Goal: Task Accomplishment & Management: Manage account settings

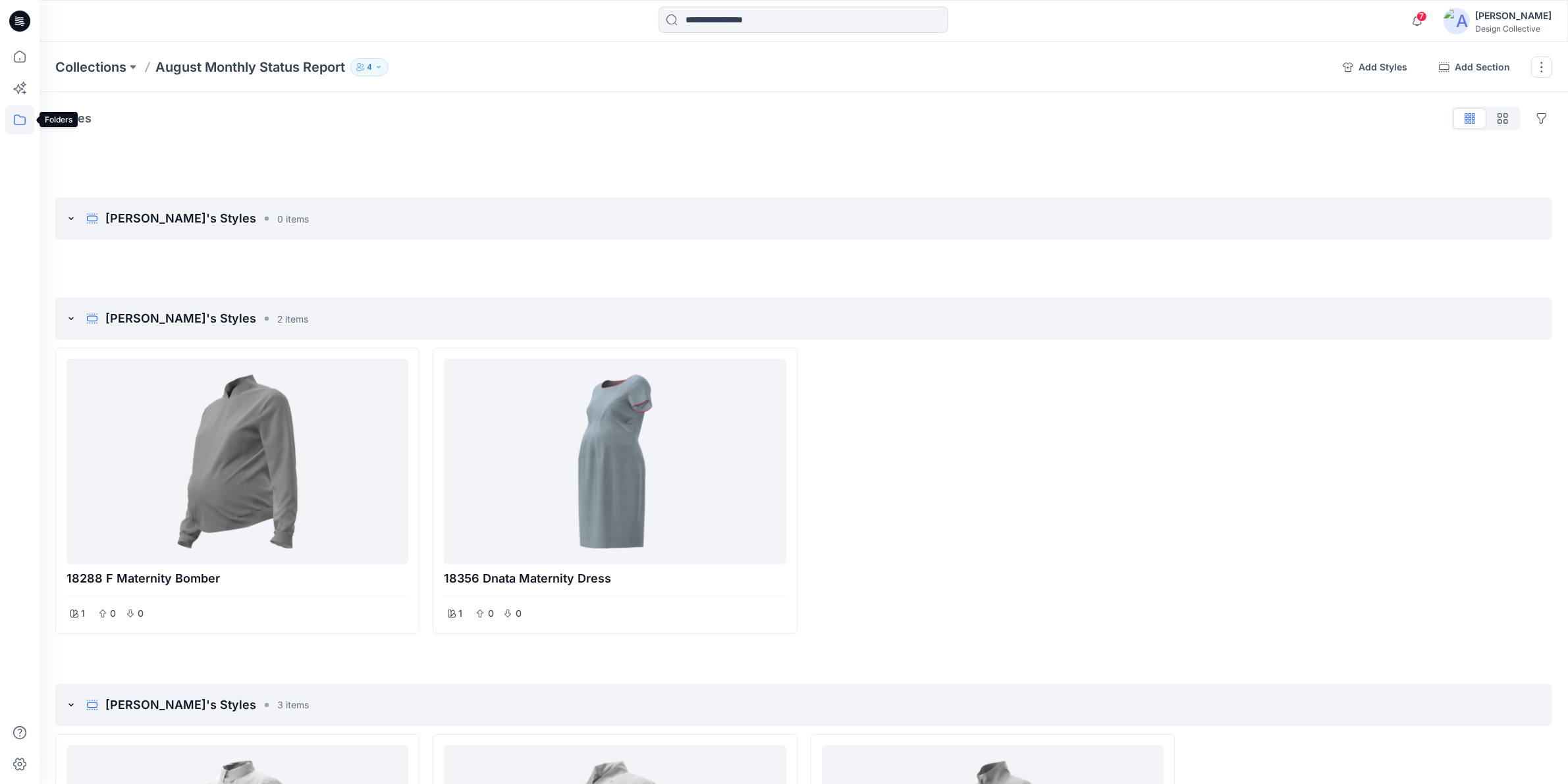
click at [27, 113] on icon at bounding box center [20, 120] width 29 height 29
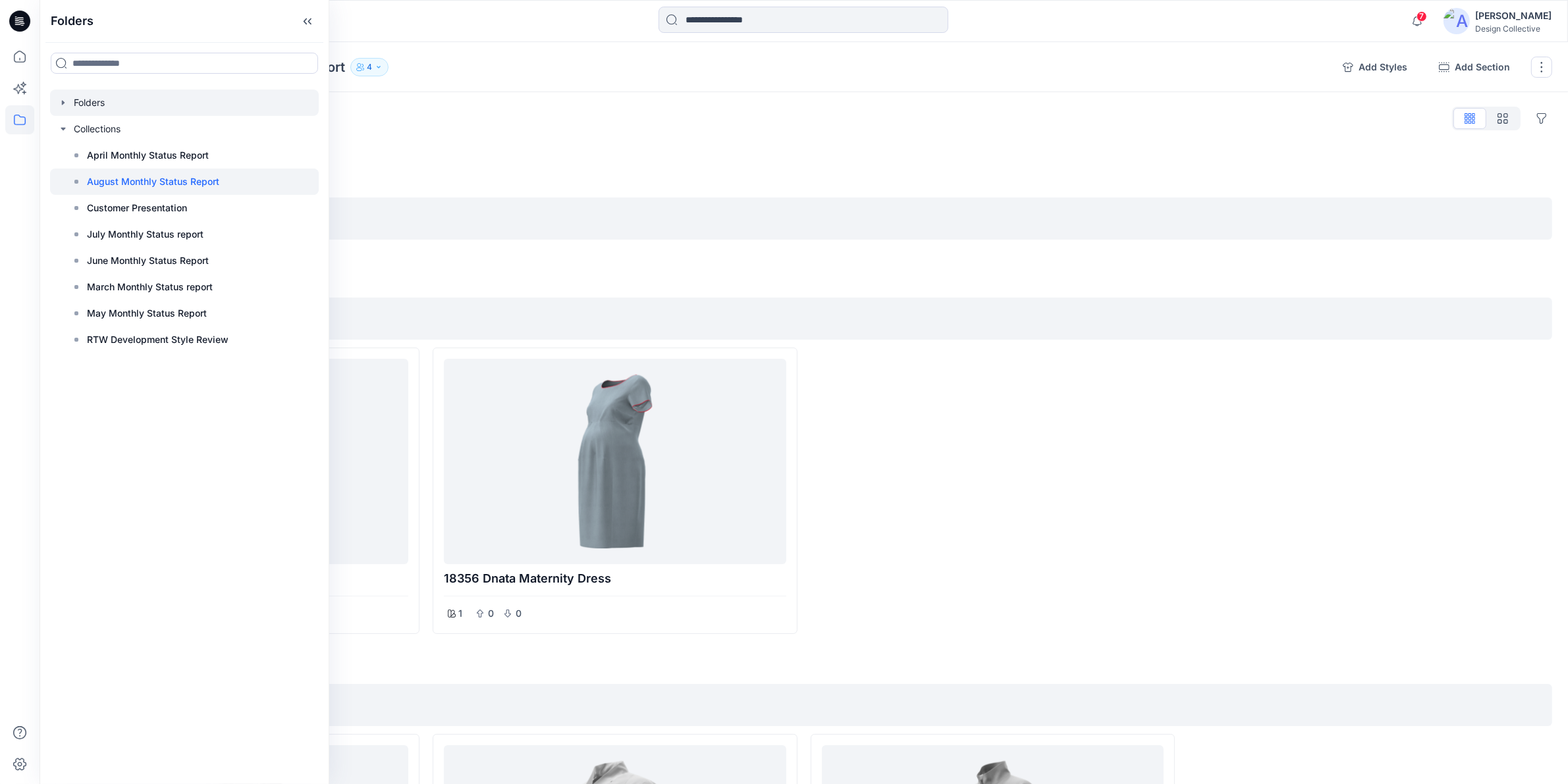
click at [69, 97] on div at bounding box center [184, 103] width 268 height 26
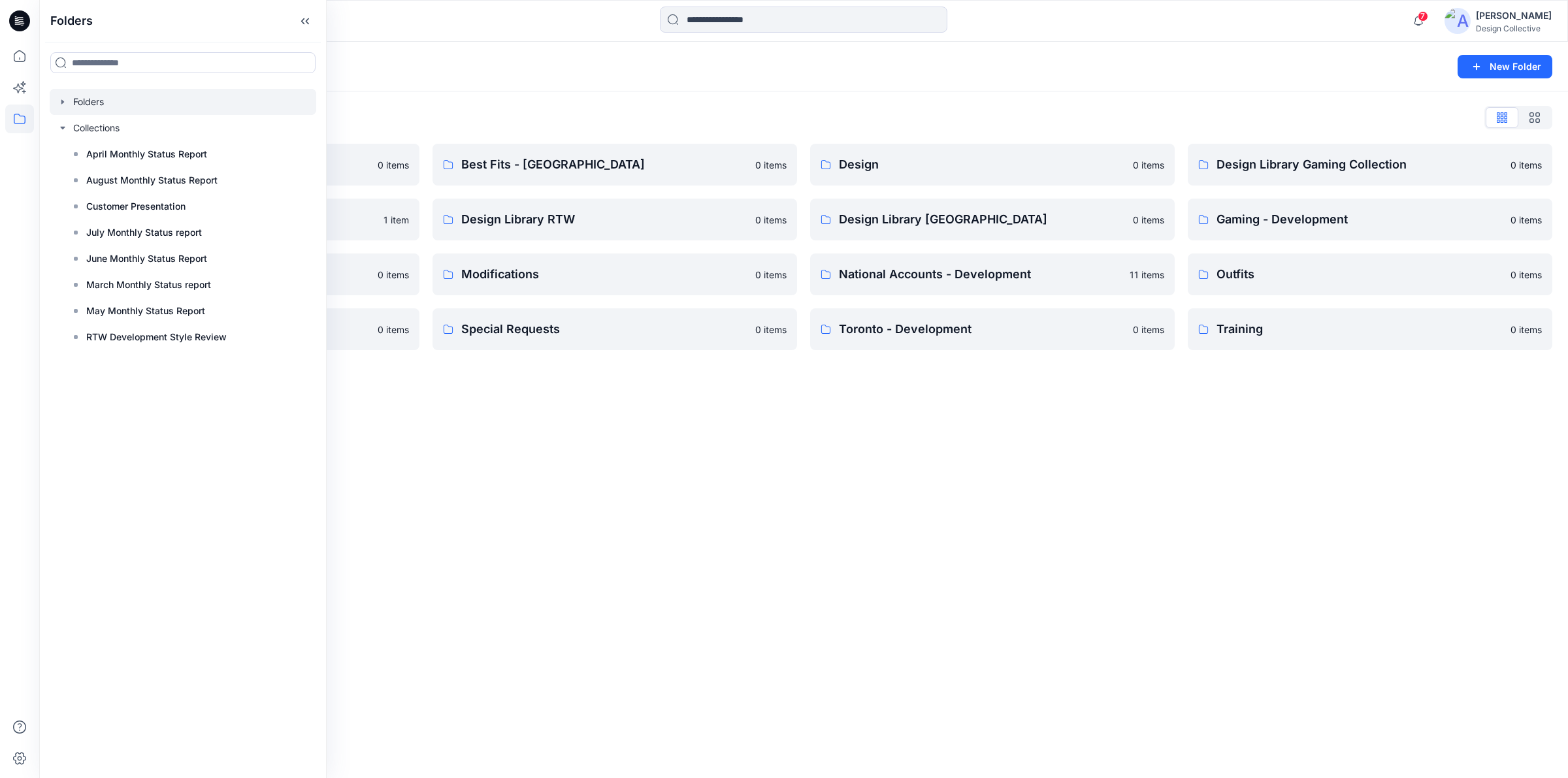
click at [61, 102] on icon "button" at bounding box center [63, 102] width 11 height 11
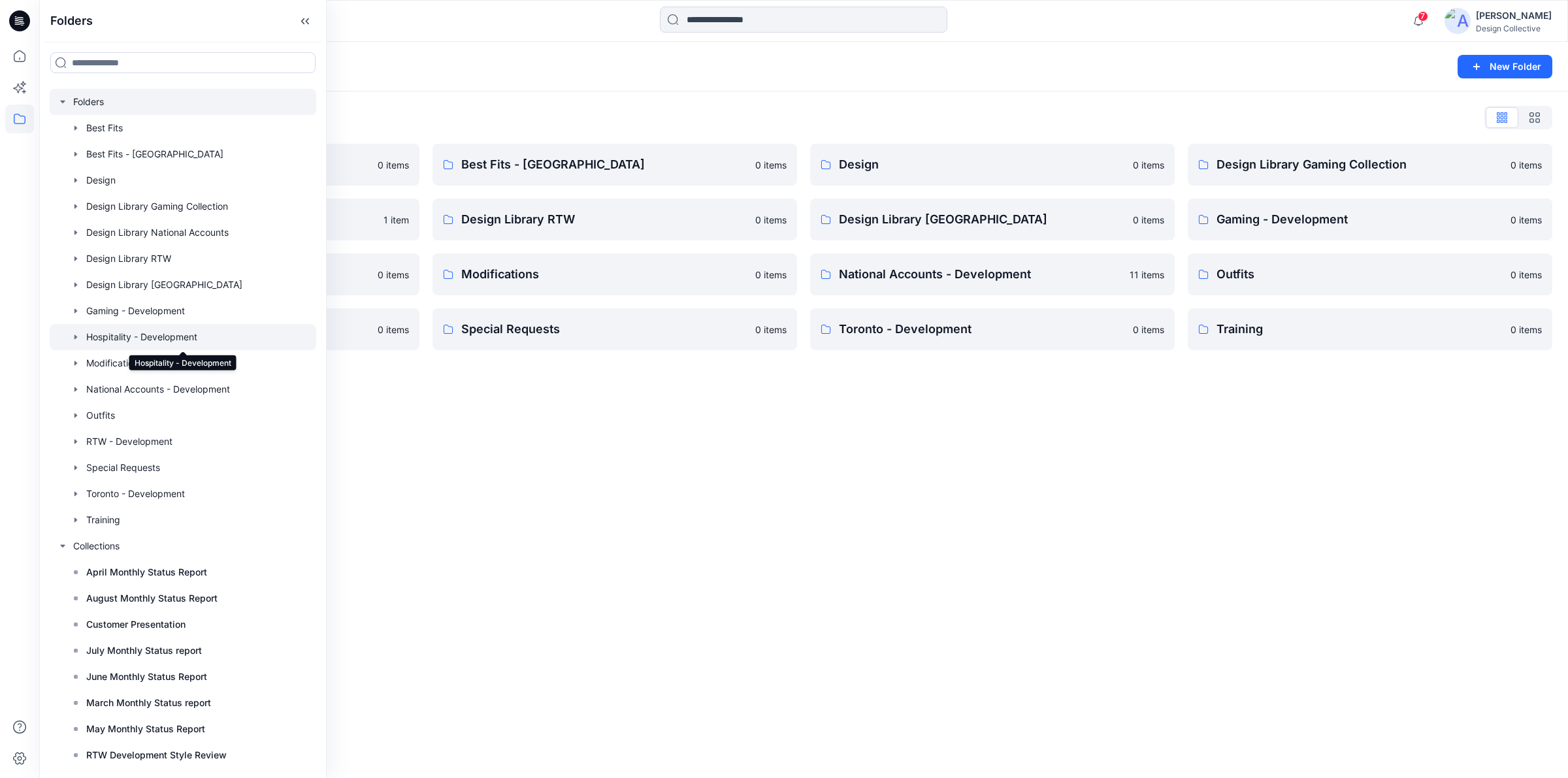
click at [174, 331] on div at bounding box center [183, 337] width 266 height 26
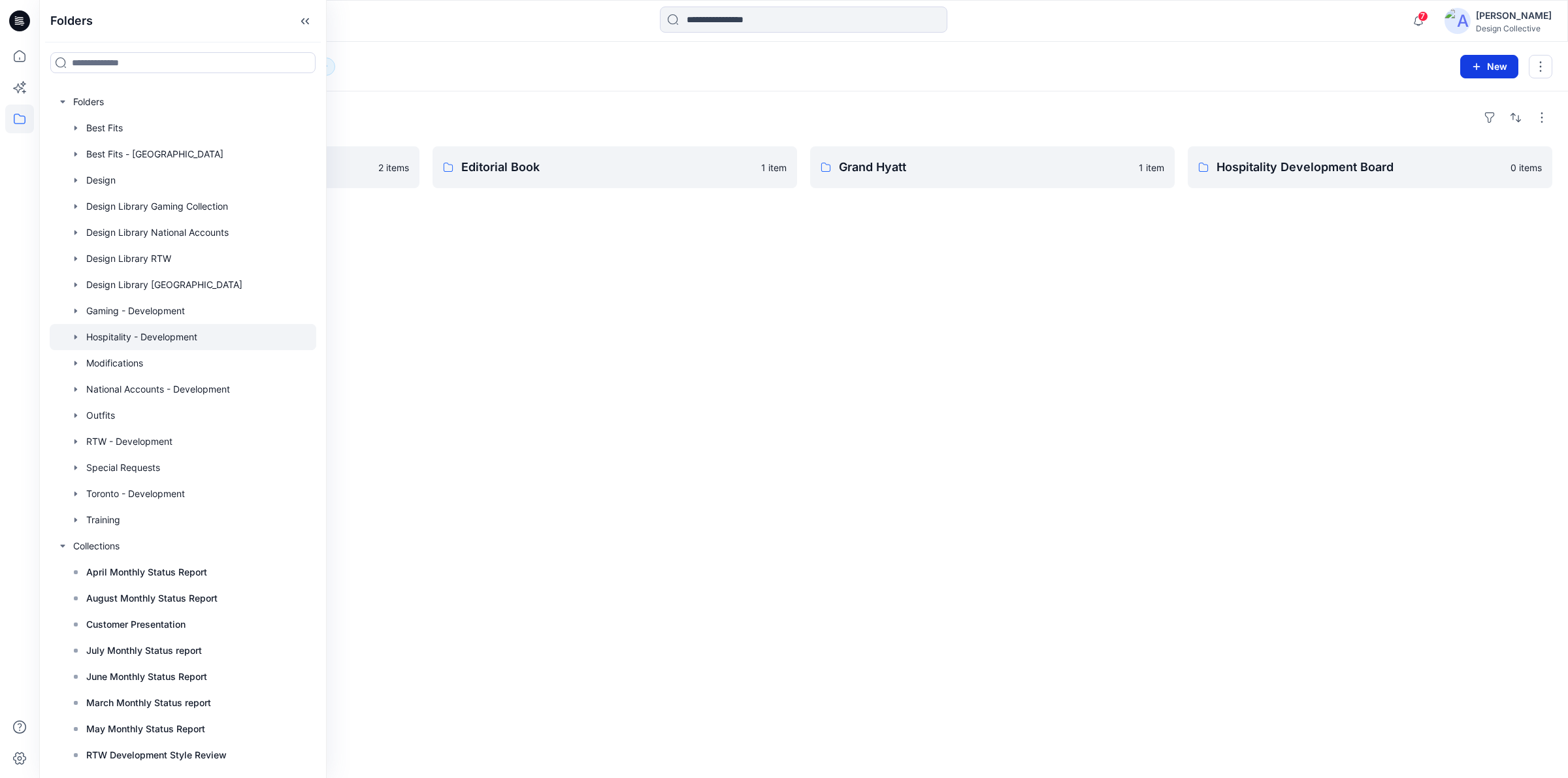
click at [1478, 67] on icon "button" at bounding box center [1477, 67] width 11 height 11
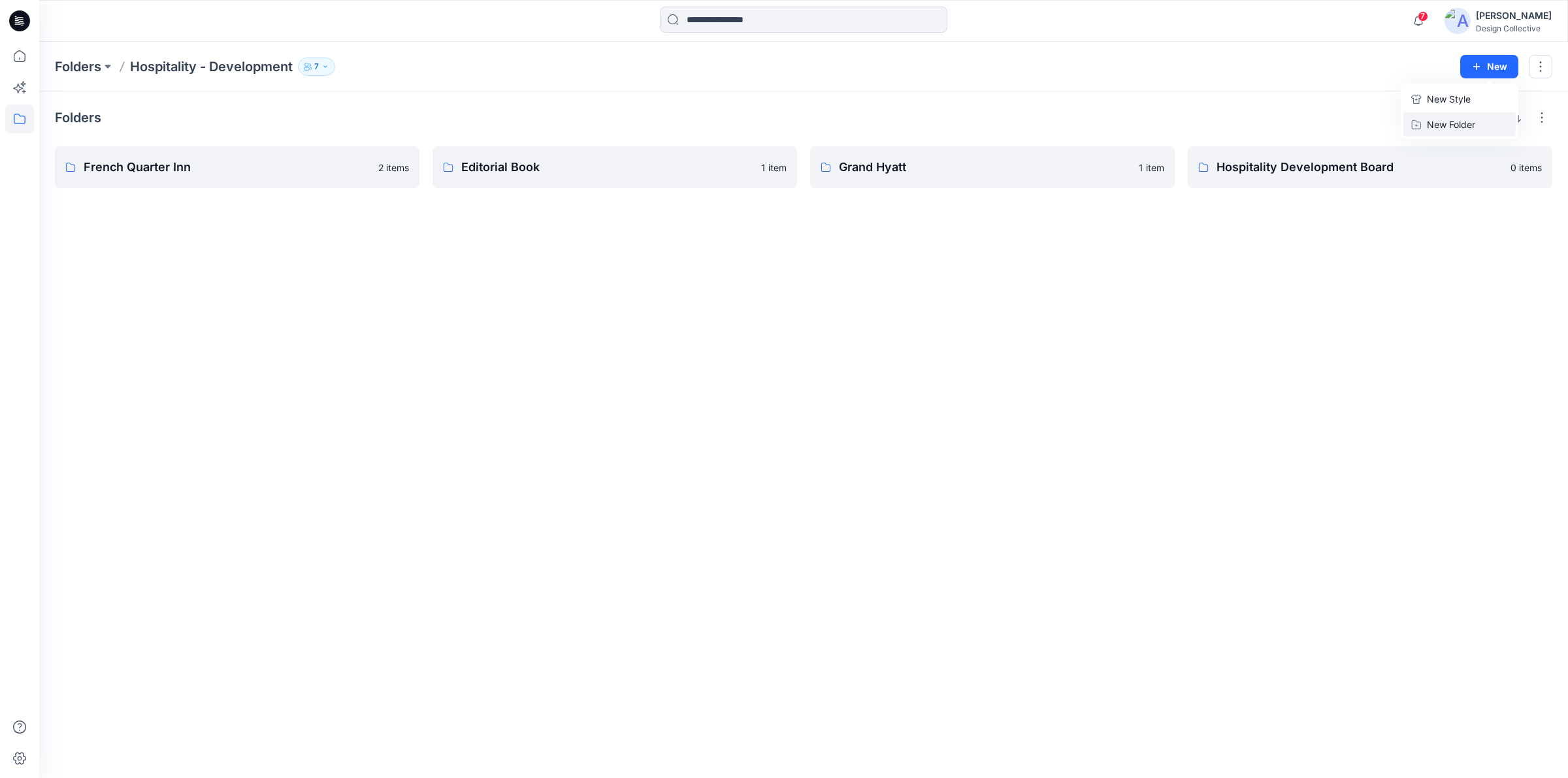
click at [1451, 127] on p "New Folder" at bounding box center [1452, 125] width 49 height 14
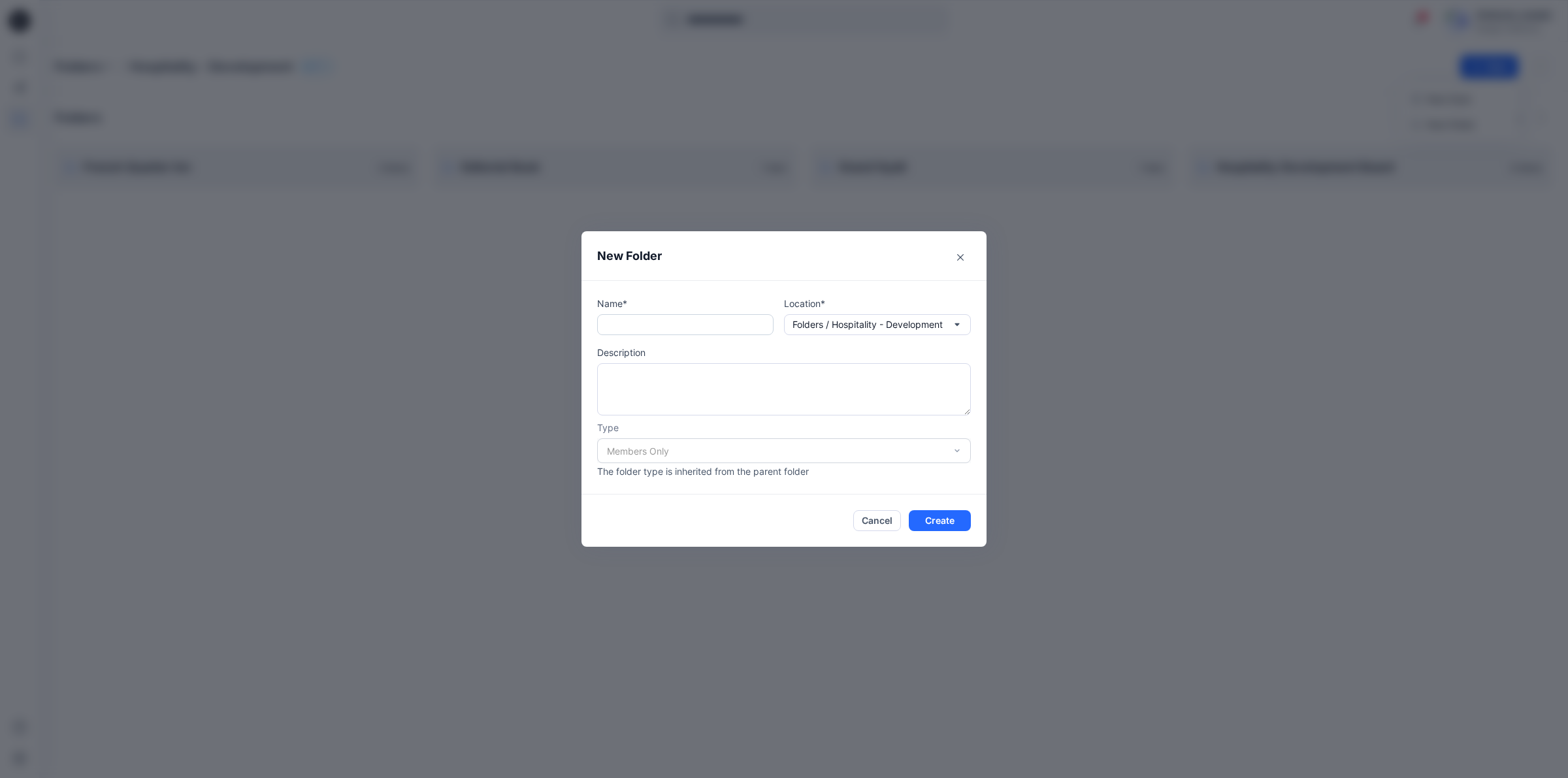
click at [648, 327] on input "text" at bounding box center [685, 324] width 177 height 21
type input "*"
type input "**********"
click at [938, 522] on button "Create" at bounding box center [940, 520] width 62 height 21
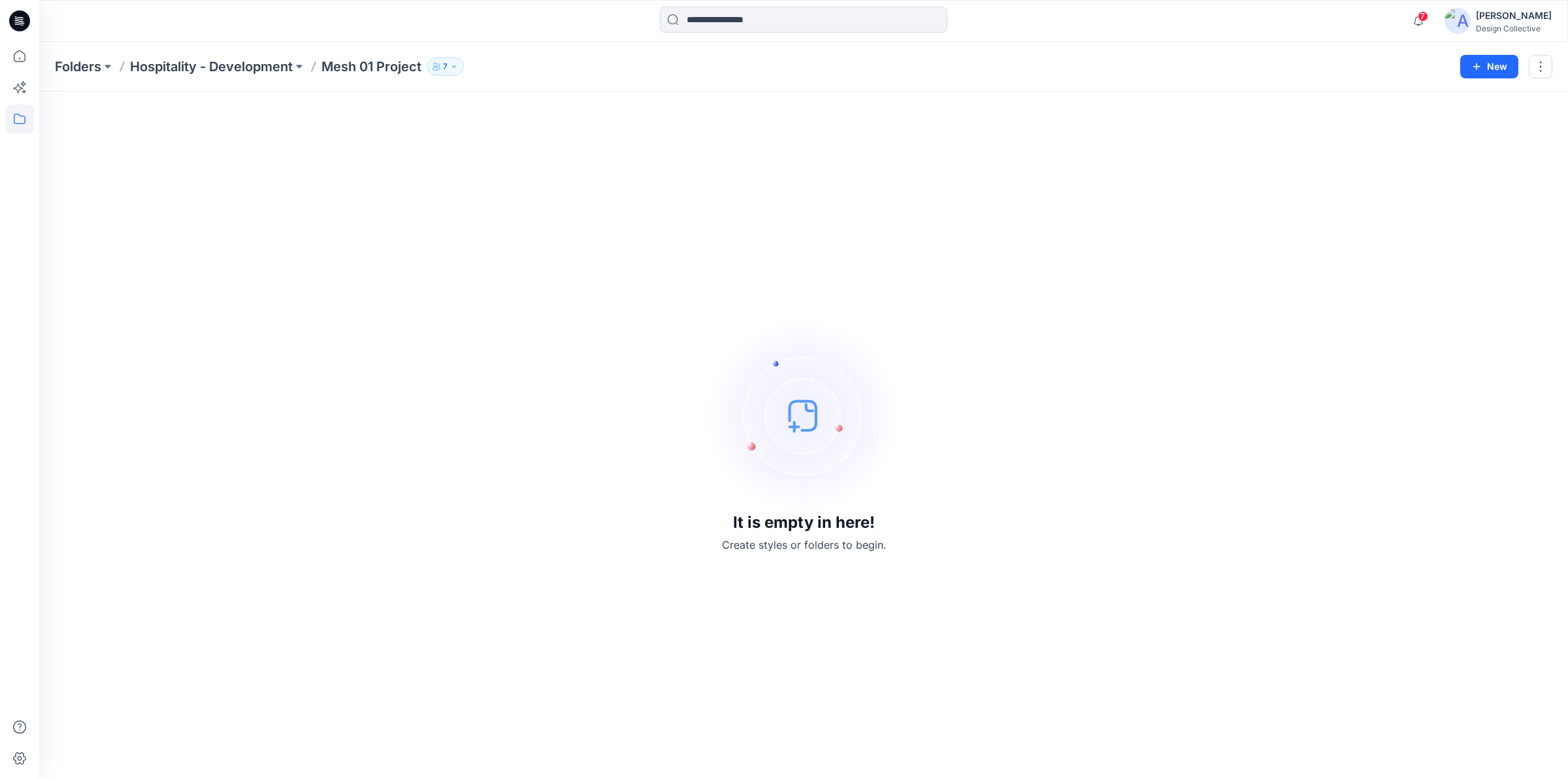
click at [14, 21] on icon at bounding box center [19, 21] width 21 height 21
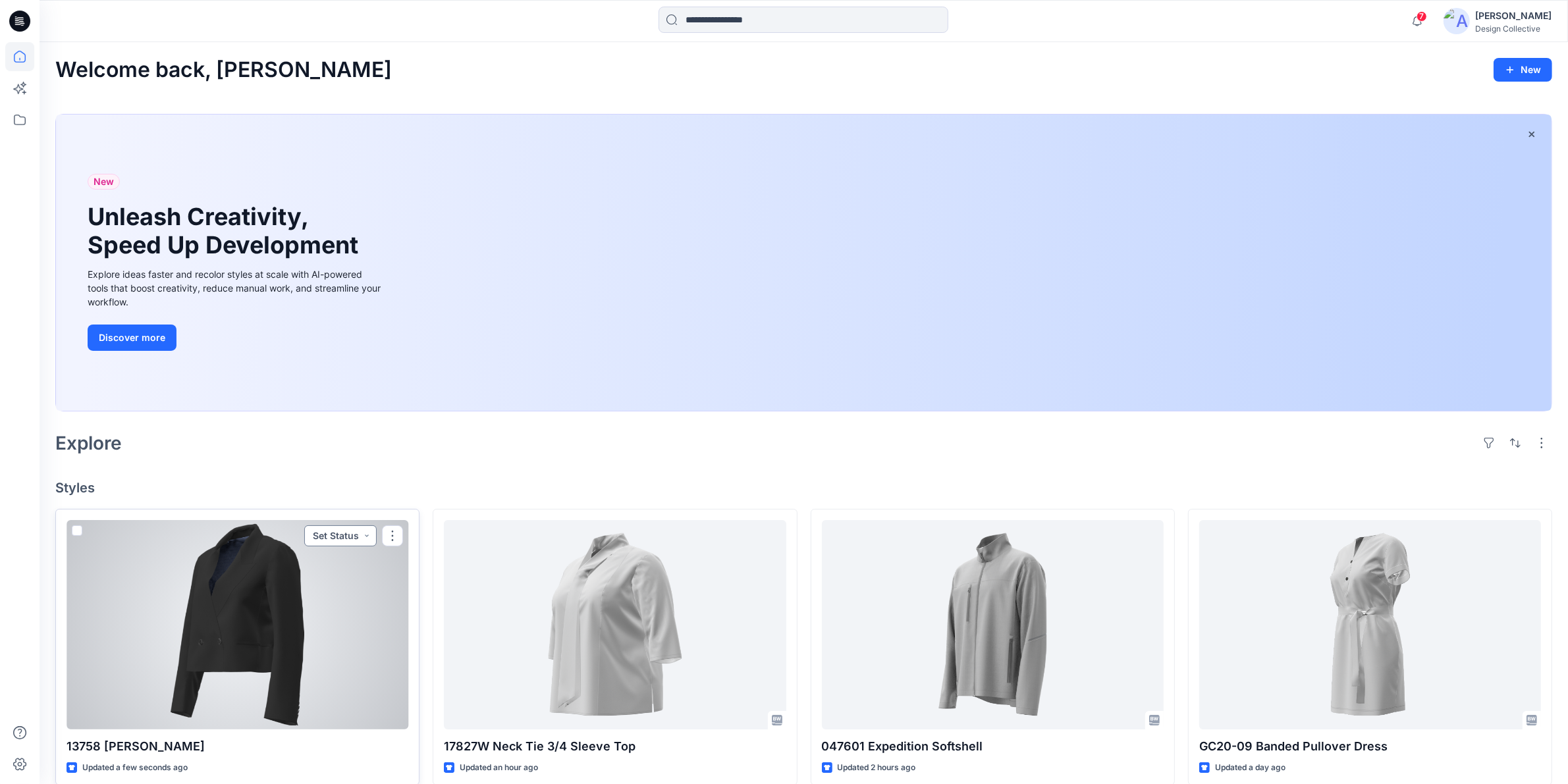
click at [367, 531] on button "Set Status" at bounding box center [340, 535] width 72 height 21
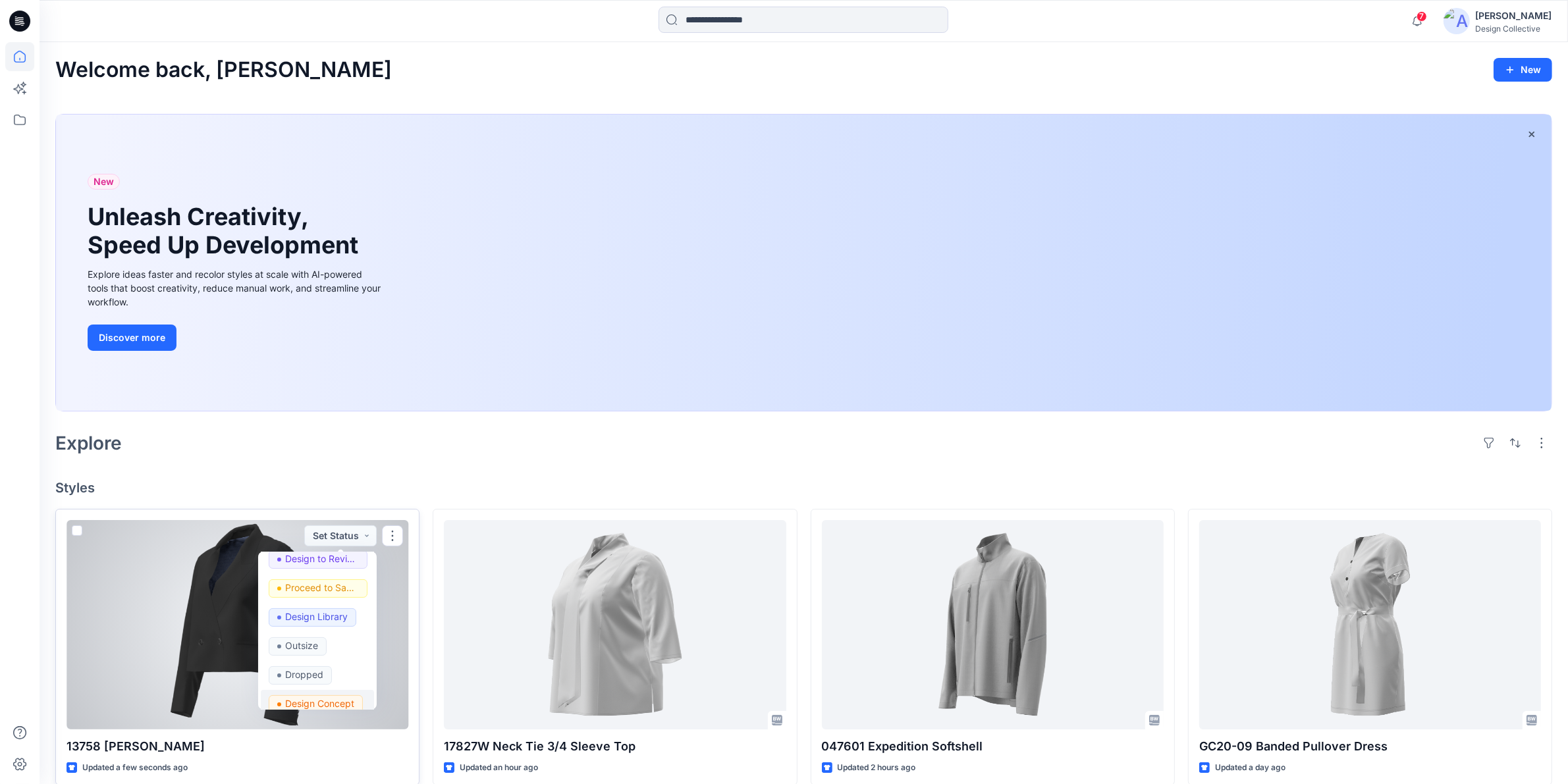
scroll to position [136, 0]
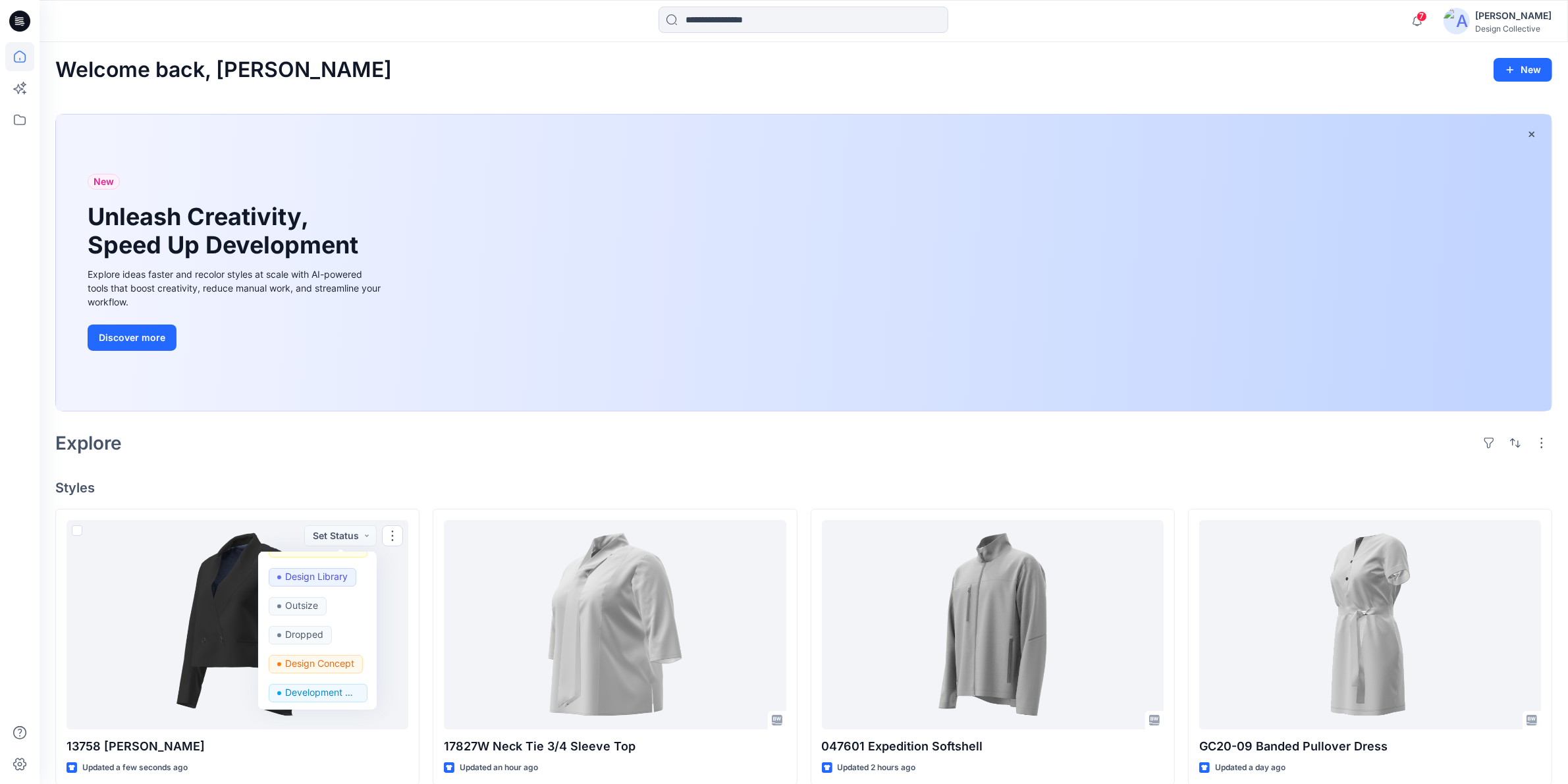
click at [337, 465] on div "Welcome back, Jennifer New New Unleash Creativity, Speed Up Development Explore…" at bounding box center [804, 735] width 1528 height 1386
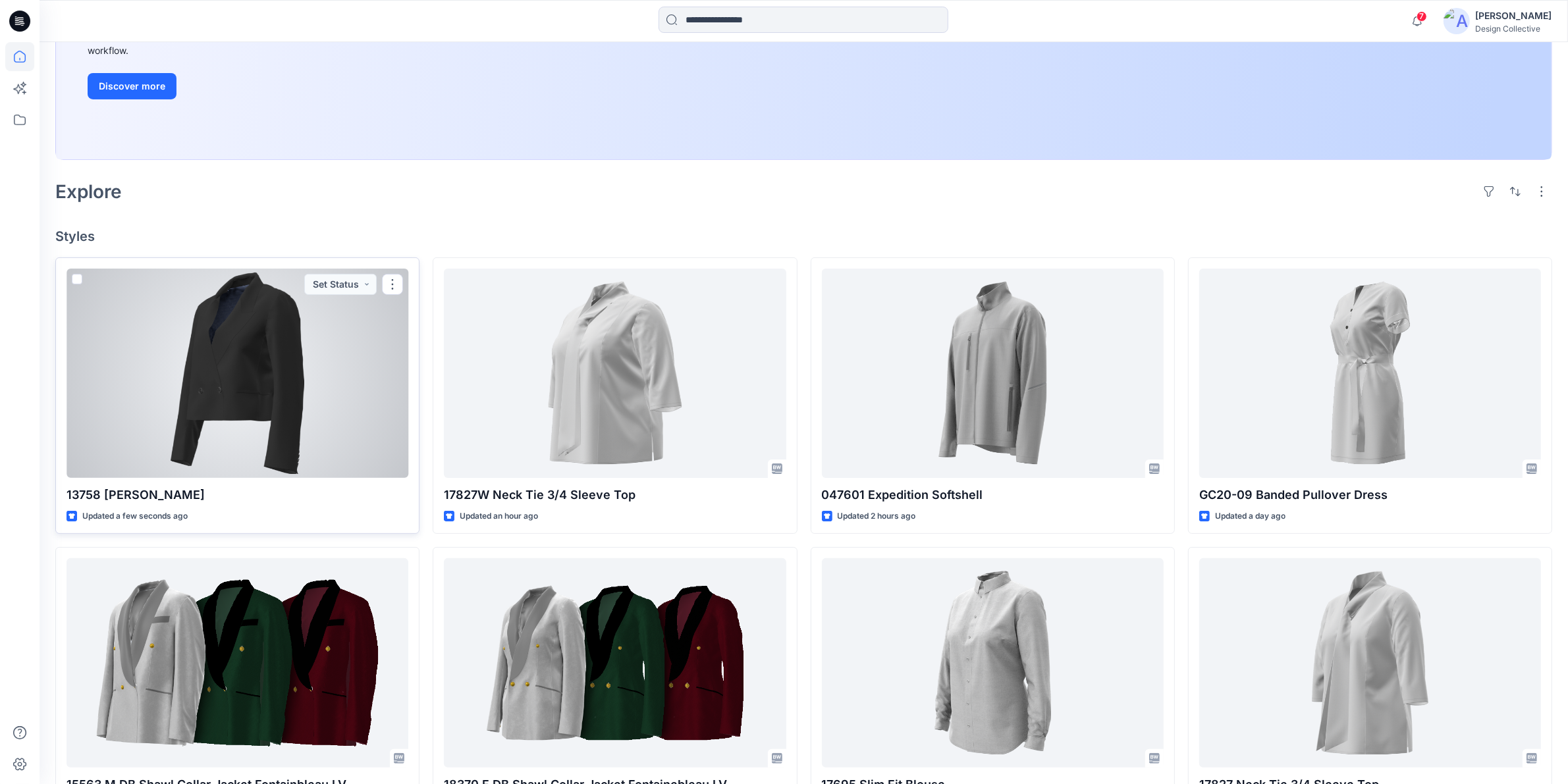
scroll to position [274, 0]
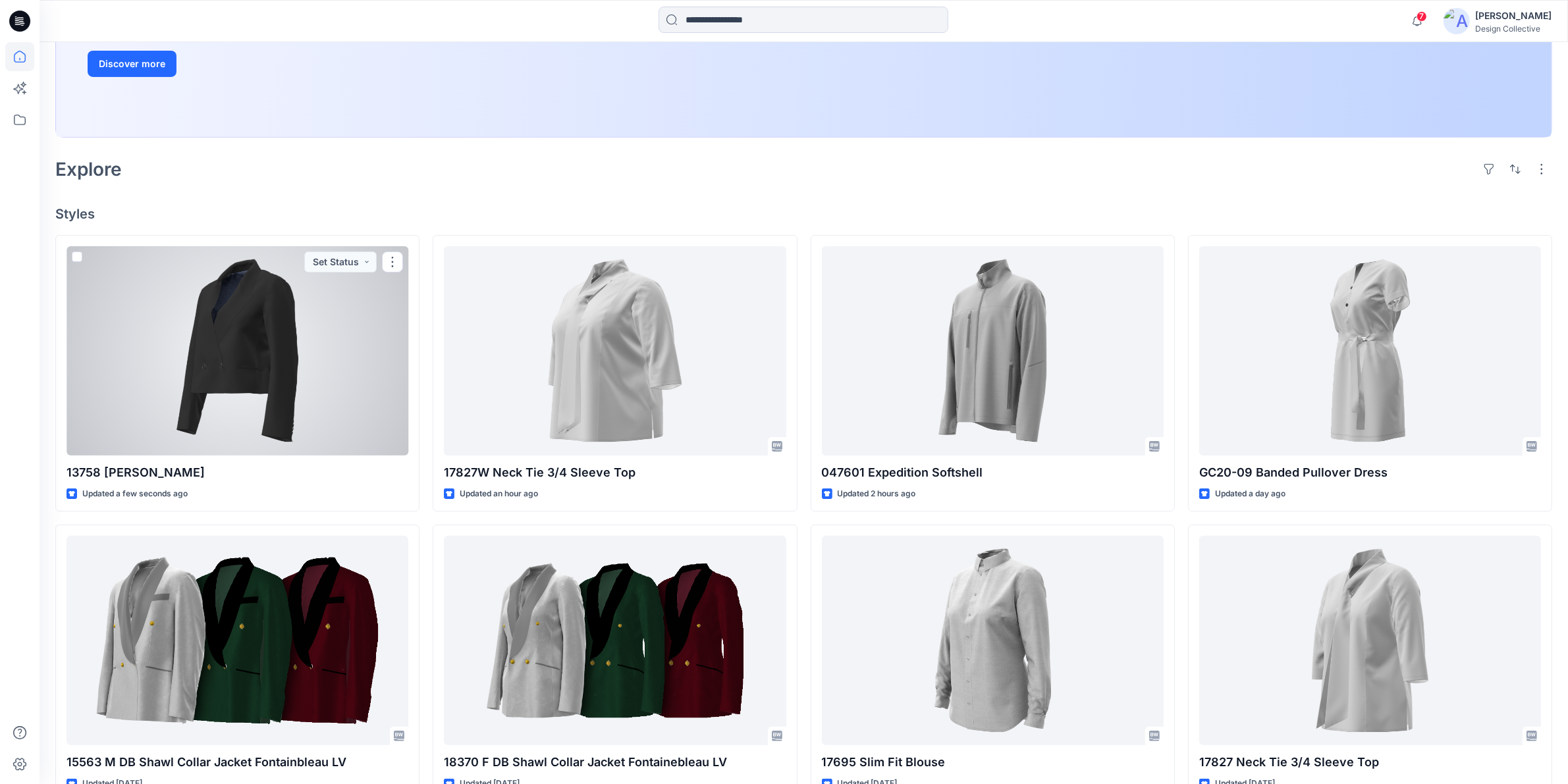
click at [277, 372] on div at bounding box center [238, 350] width 342 height 209
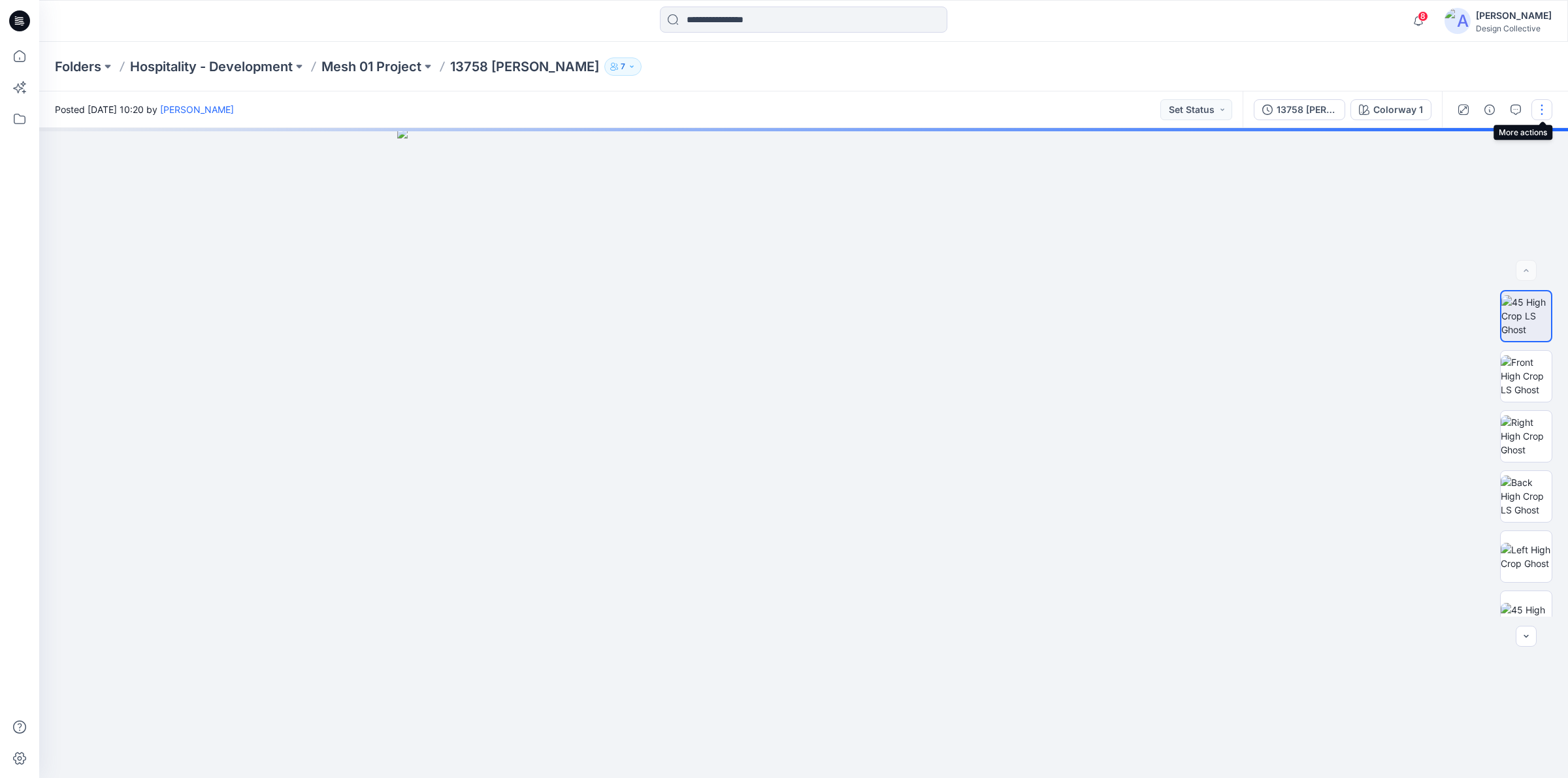
click at [1543, 111] on button "button" at bounding box center [1541, 110] width 21 height 21
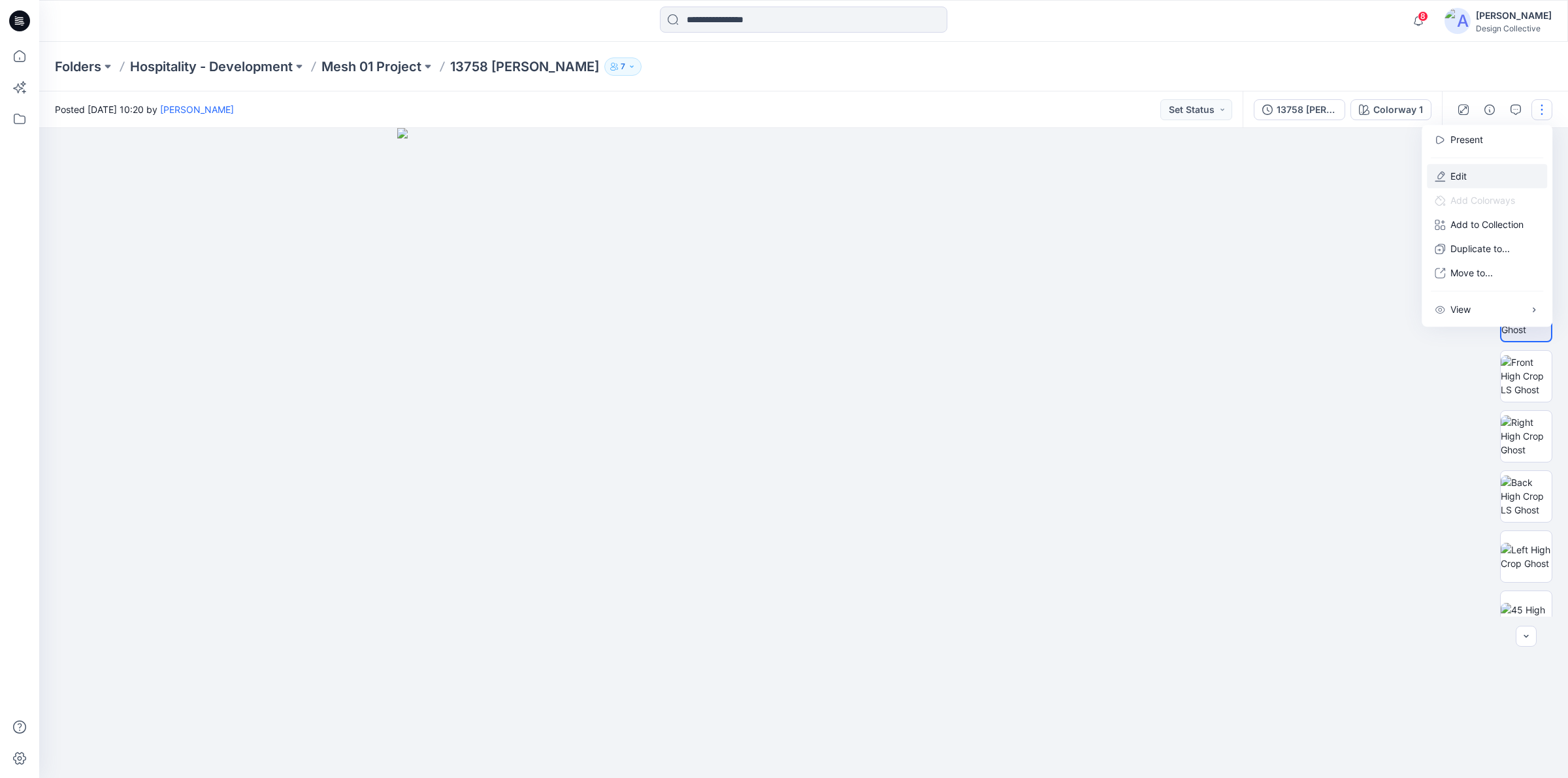
click at [1490, 177] on button "Edit" at bounding box center [1487, 176] width 120 height 24
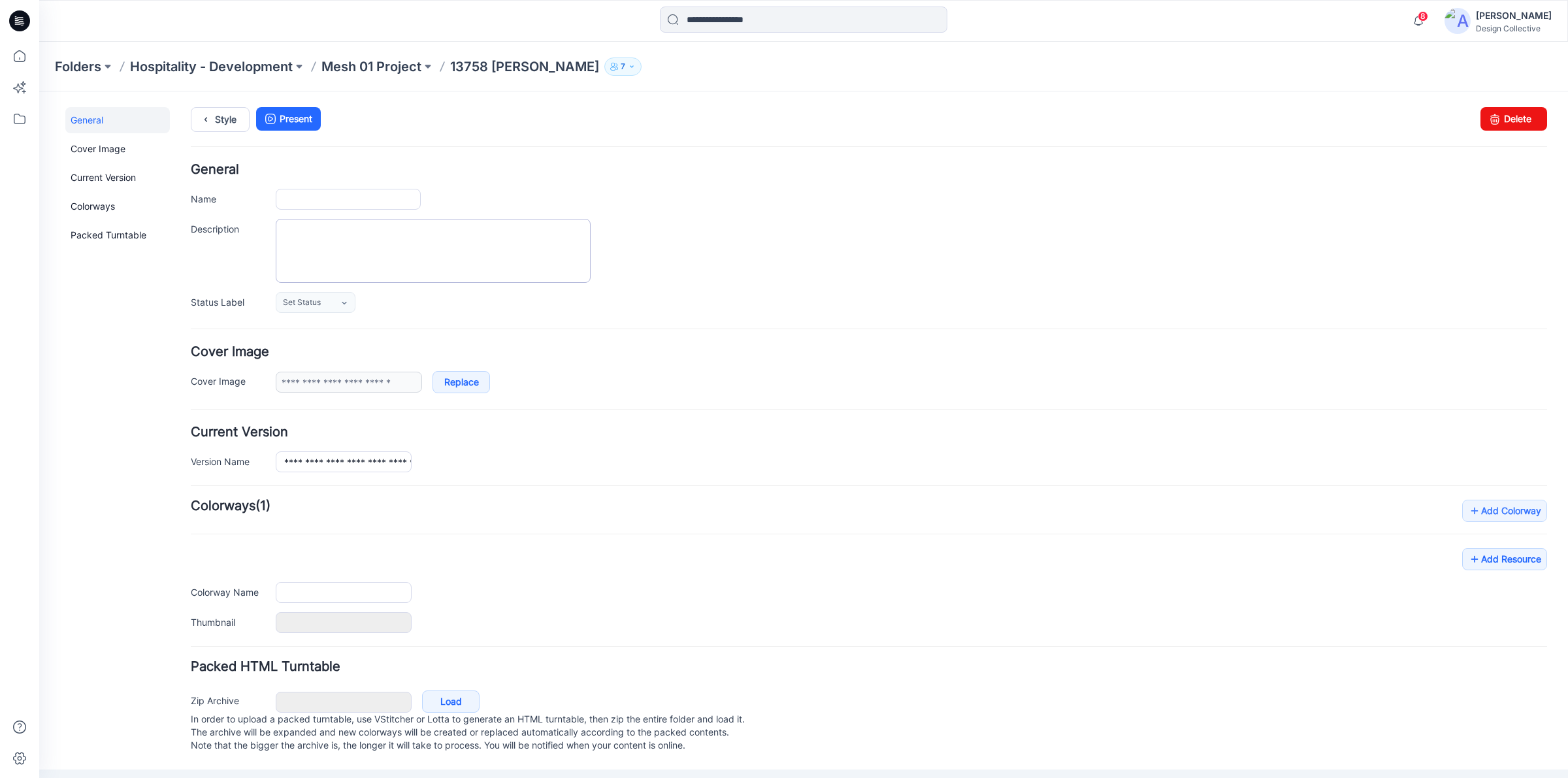
type input "**********"
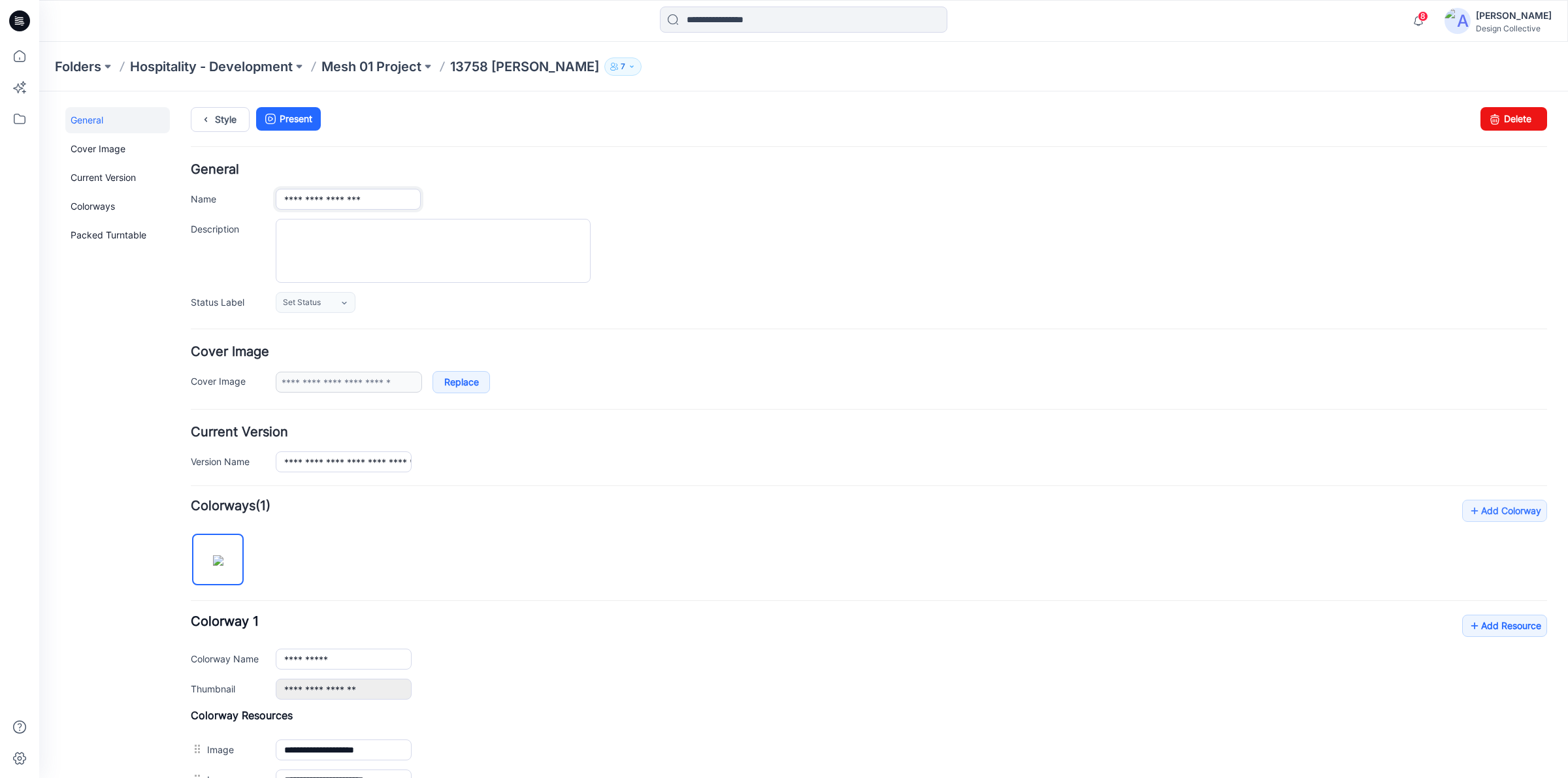
click at [384, 202] on input "**********" at bounding box center [348, 198] width 145 height 21
type input "**********"
click at [641, 127] on ul "Style Present" at bounding box center [869, 119] width 1356 height 24
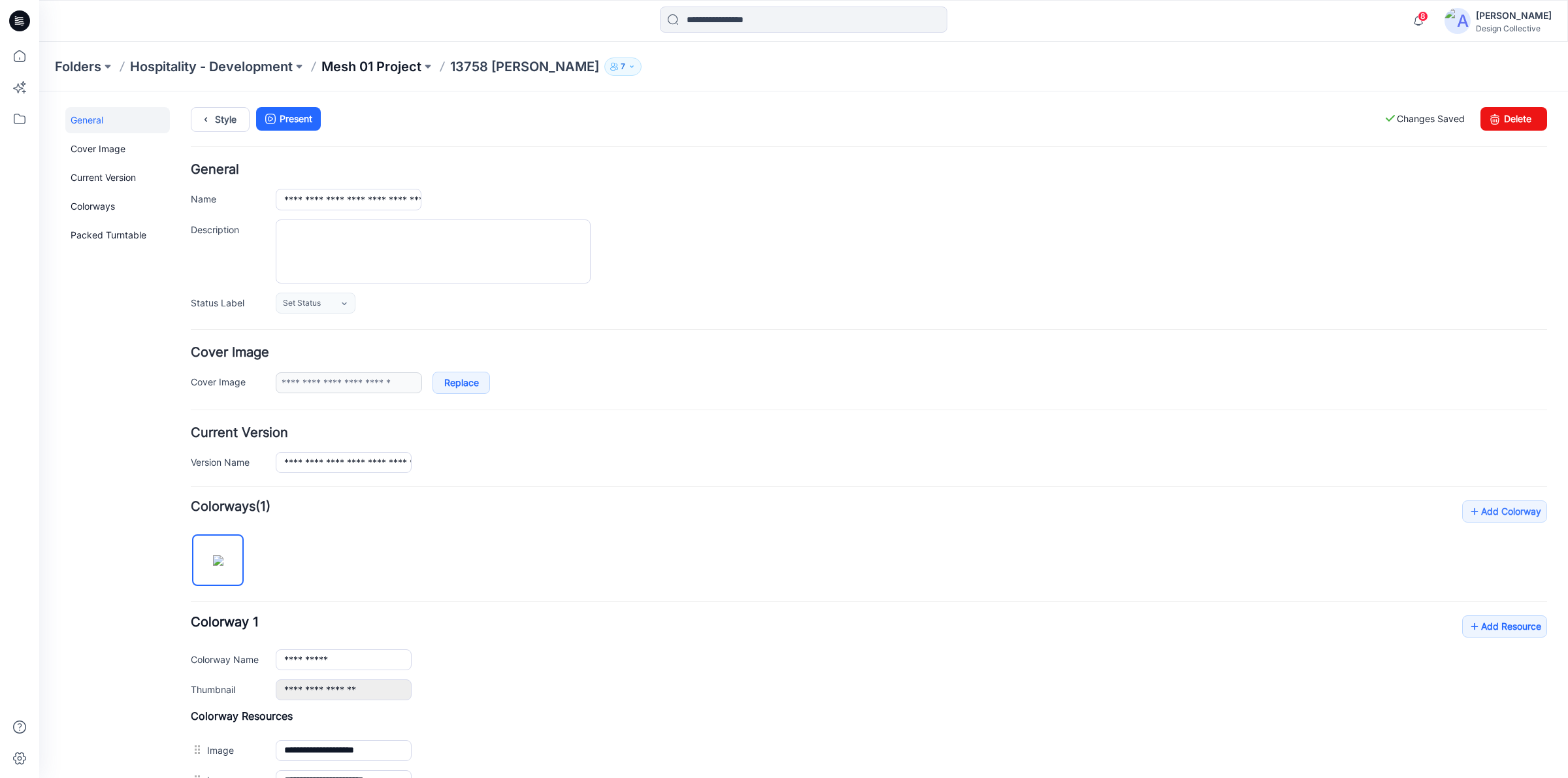
click at [364, 66] on p "Mesh 01 Project" at bounding box center [371, 67] width 100 height 18
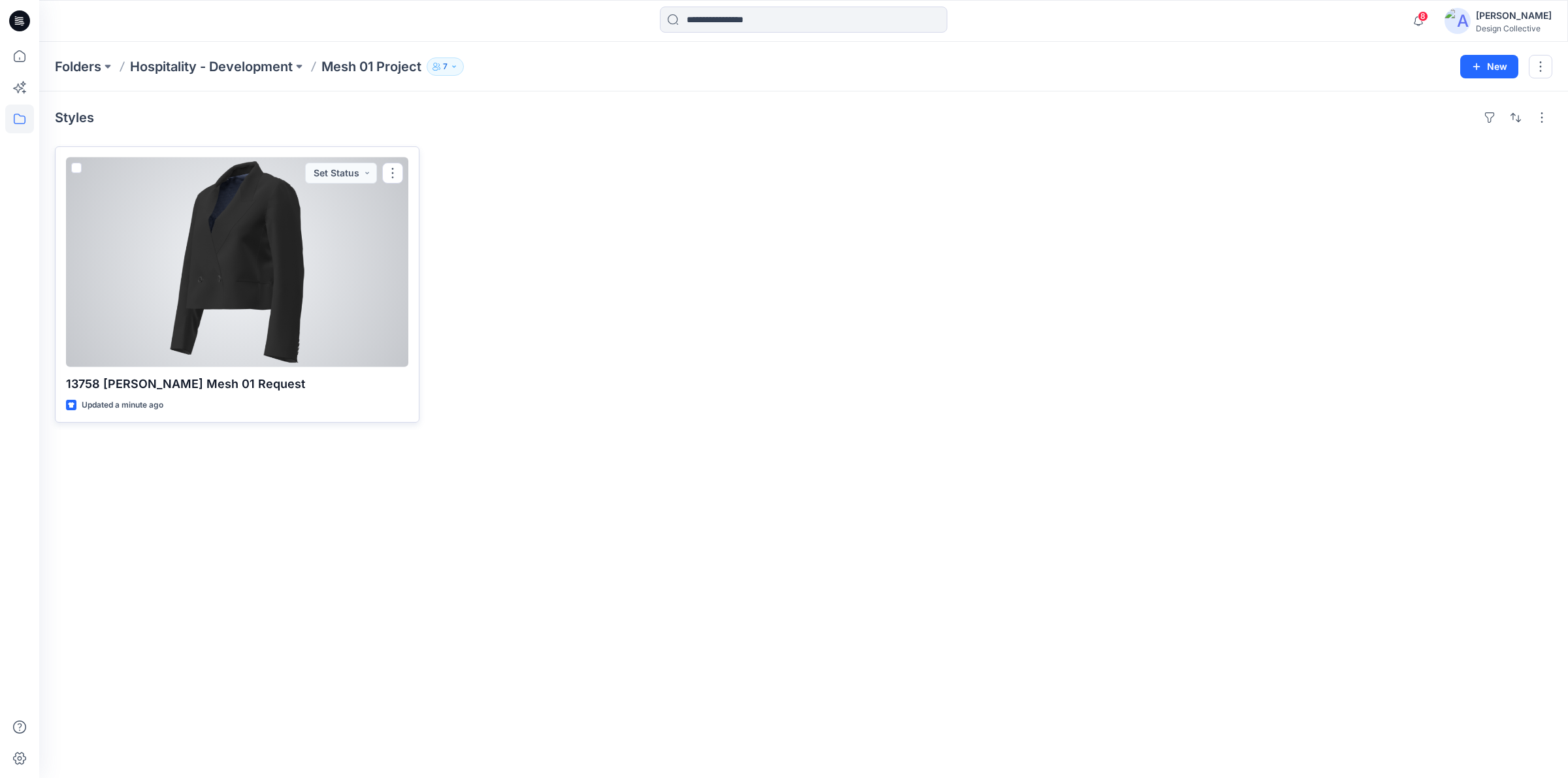
click at [259, 275] on div at bounding box center [237, 262] width 342 height 210
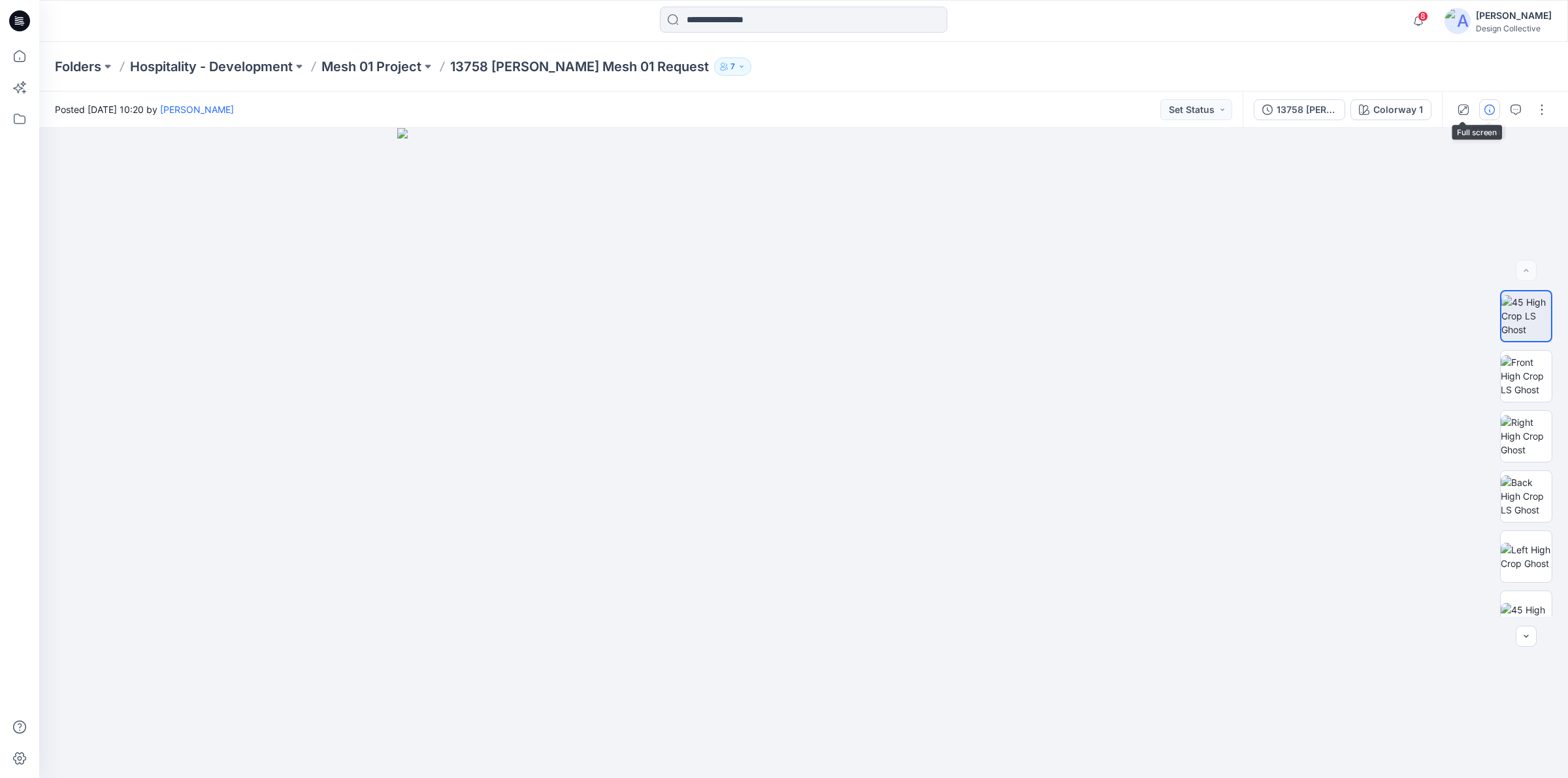
click at [1484, 114] on icon "button" at bounding box center [1490, 110] width 11 height 11
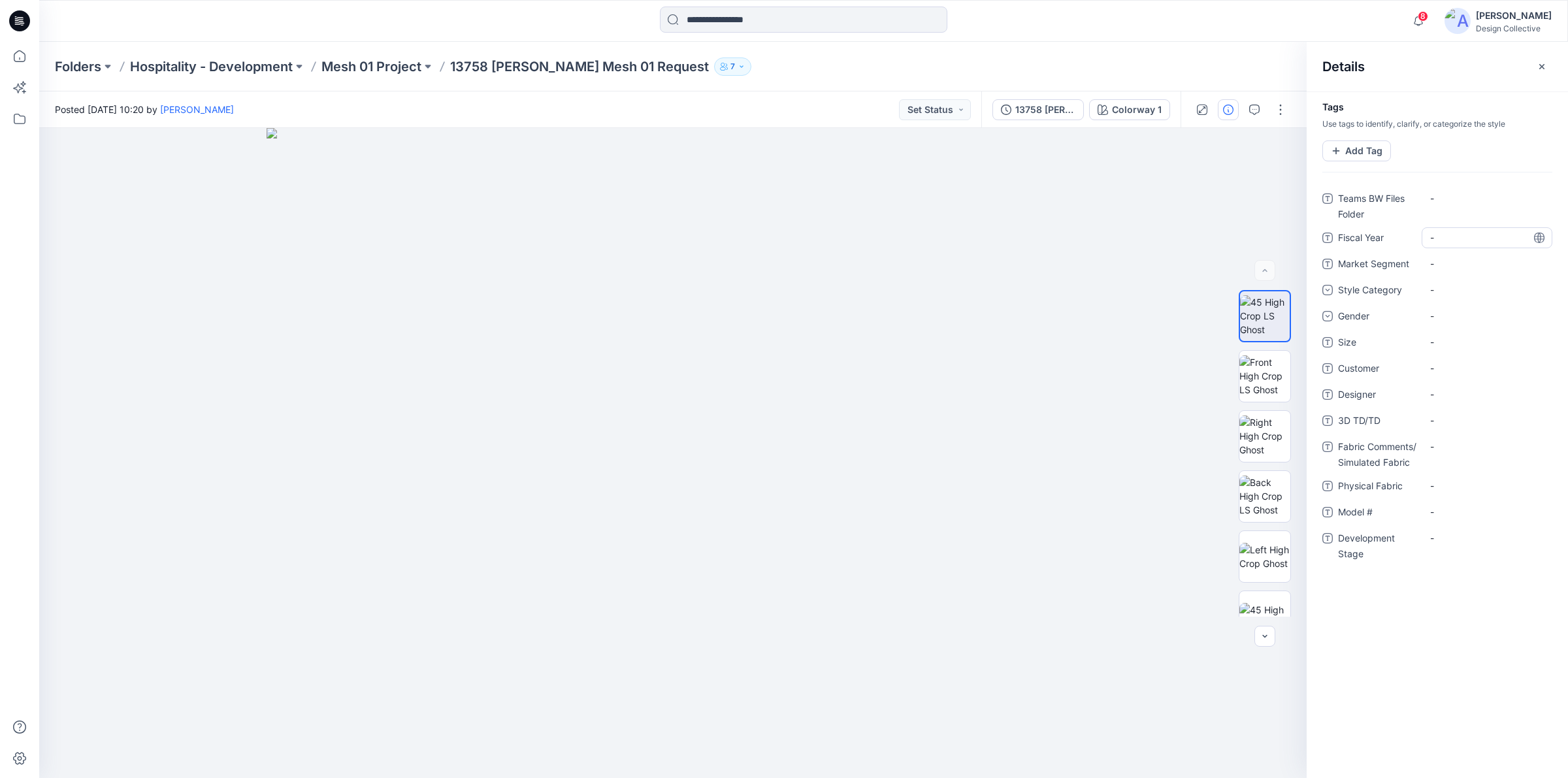
click at [1442, 237] on Year "-" at bounding box center [1487, 237] width 113 height 14
click at [1438, 544] on Stage "-" at bounding box center [1487, 538] width 113 height 14
type textarea "*******"
click at [1446, 394] on span "-" at bounding box center [1487, 394] width 113 height 14
type textarea "**********"
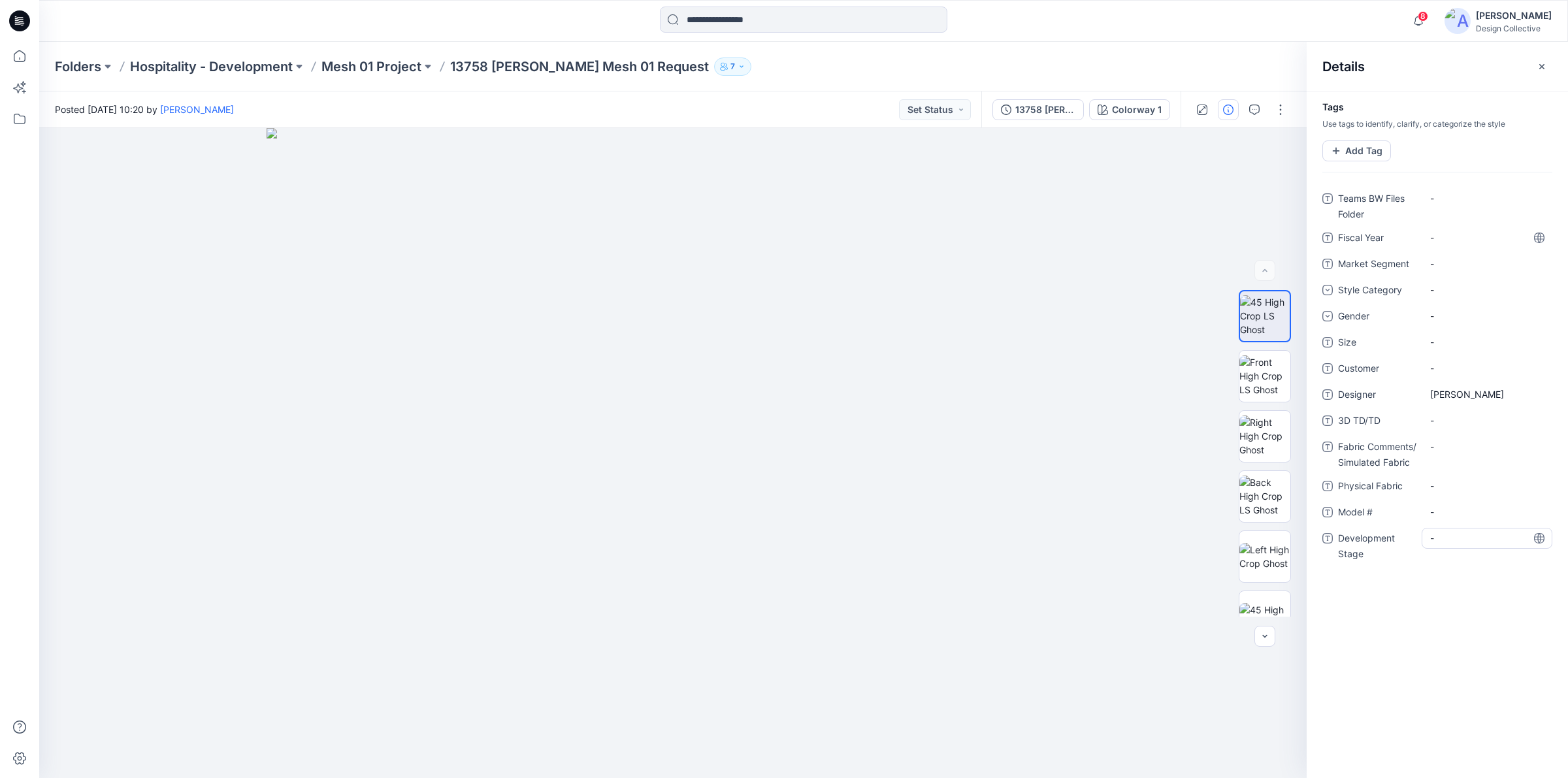
click at [1464, 535] on Stage "-" at bounding box center [1487, 538] width 113 height 14
drag, startPoint x: 1464, startPoint y: 535, endPoint x: 1469, endPoint y: 543, distance: 9.4
click at [1467, 540] on textarea at bounding box center [1487, 538] width 131 height 21
type textarea "*******"
click at [1118, 11] on div at bounding box center [803, 21] width 765 height 29
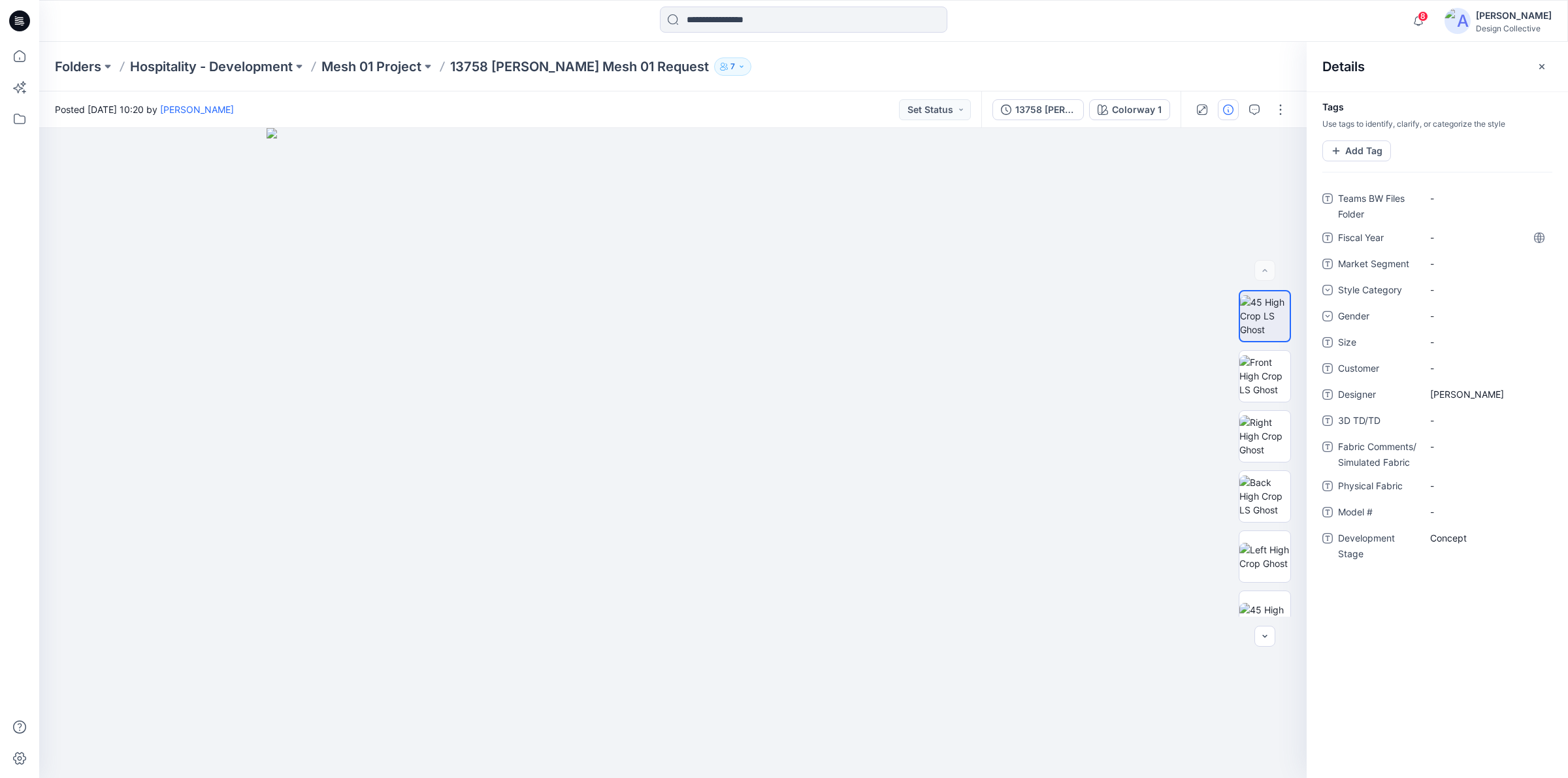
click at [1263, 53] on div "Folders Hospitality - Development Mesh 01 Project 13758 Missy Blazer Mesh 01 Re…" at bounding box center [804, 66] width 1529 height 49
click at [24, 27] on icon at bounding box center [19, 21] width 21 height 21
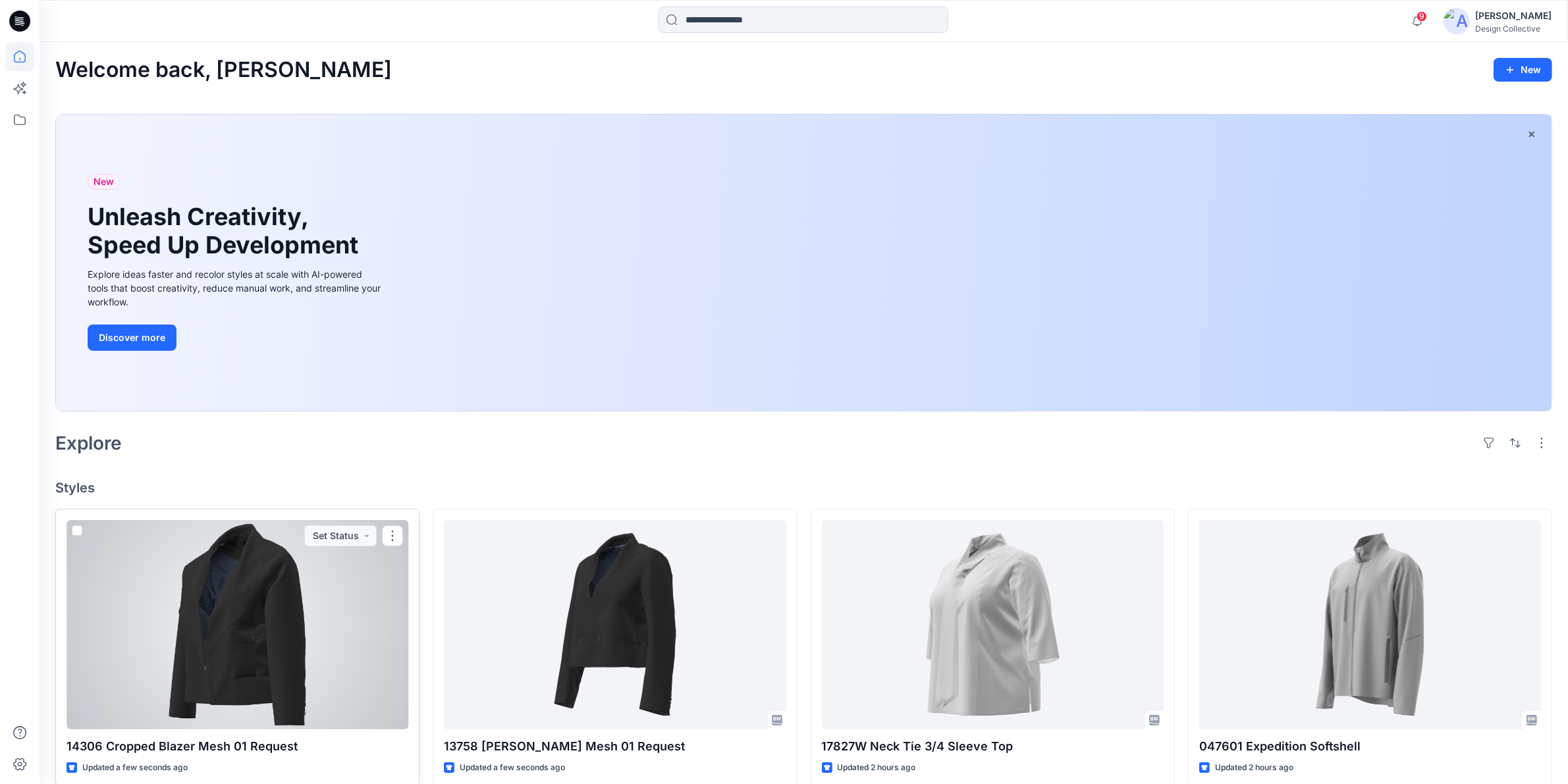
click at [327, 594] on div at bounding box center [238, 624] width 342 height 209
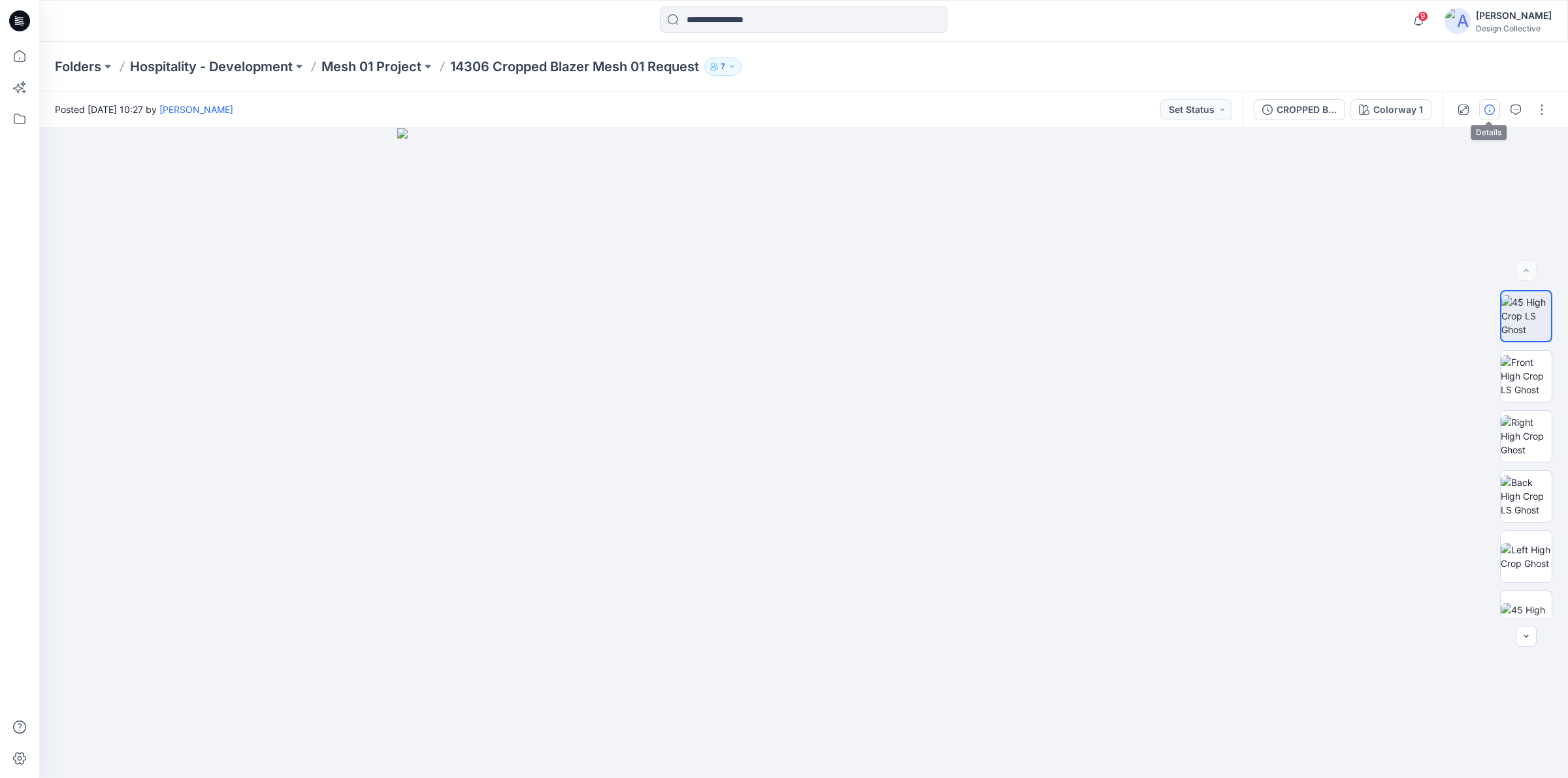
click at [1484, 109] on icon "button" at bounding box center [1490, 110] width 11 height 11
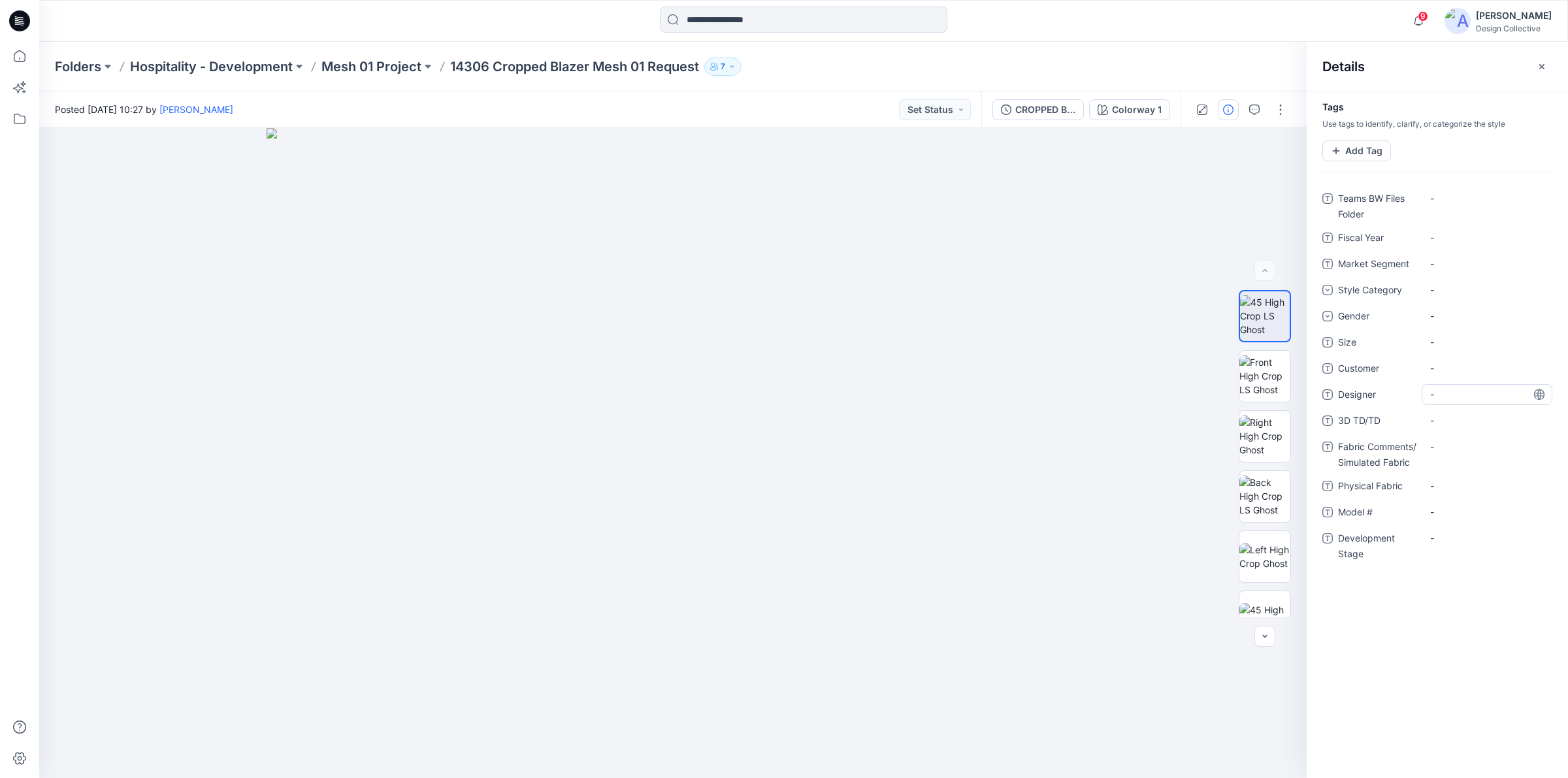
click at [1442, 394] on span "-" at bounding box center [1487, 394] width 113 height 14
type textarea "**********"
click at [1458, 538] on Stage "-" at bounding box center [1487, 538] width 113 height 14
type textarea "*******"
click at [1098, 220] on div at bounding box center [673, 453] width 1267 height 649
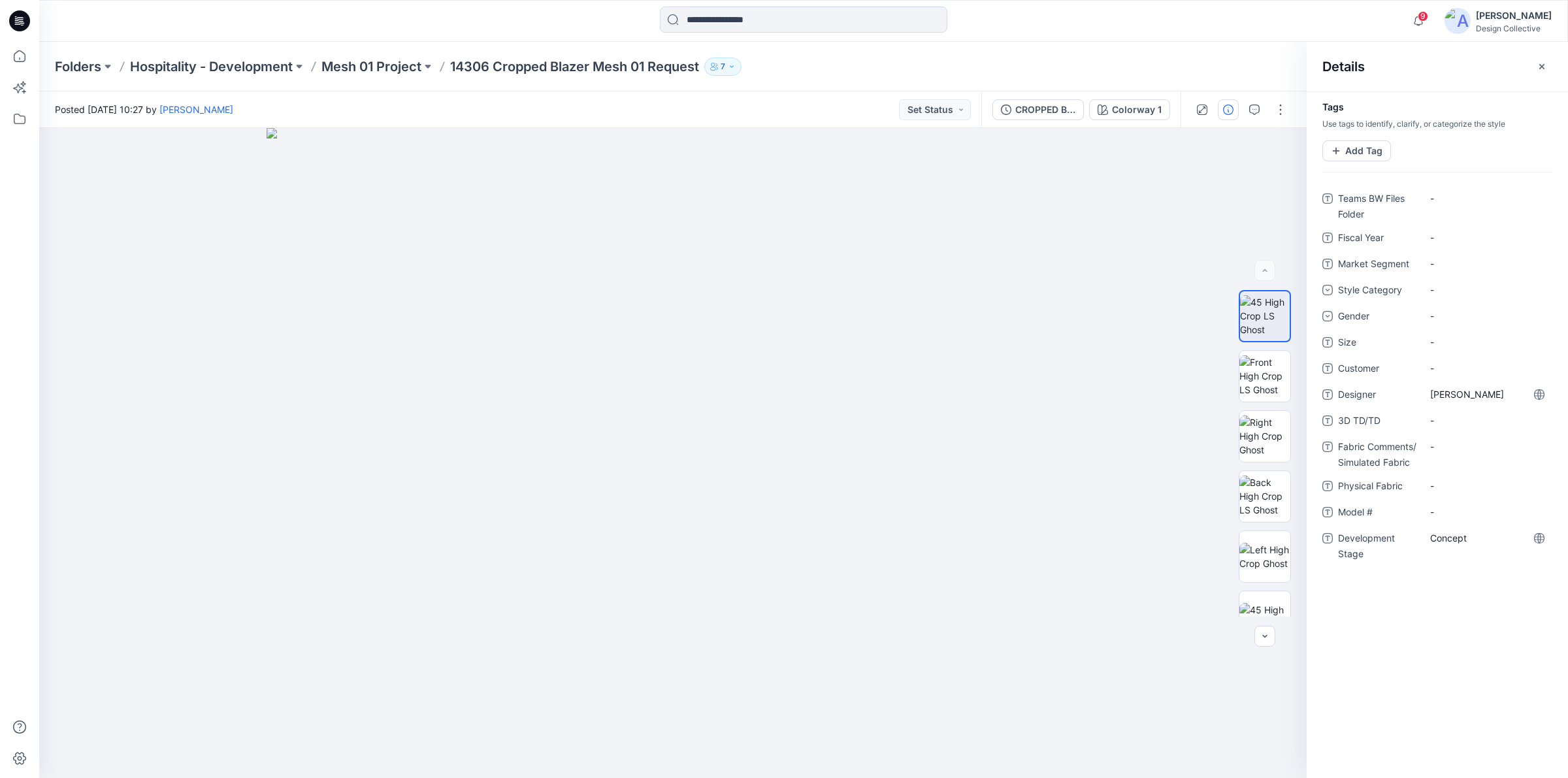
click at [1010, 30] on div at bounding box center [803, 21] width 765 height 29
drag, startPoint x: 17, startPoint y: 24, endPoint x: 24, endPoint y: 24, distance: 7.0
click at [17, 24] on icon at bounding box center [18, 24] width 6 height 1
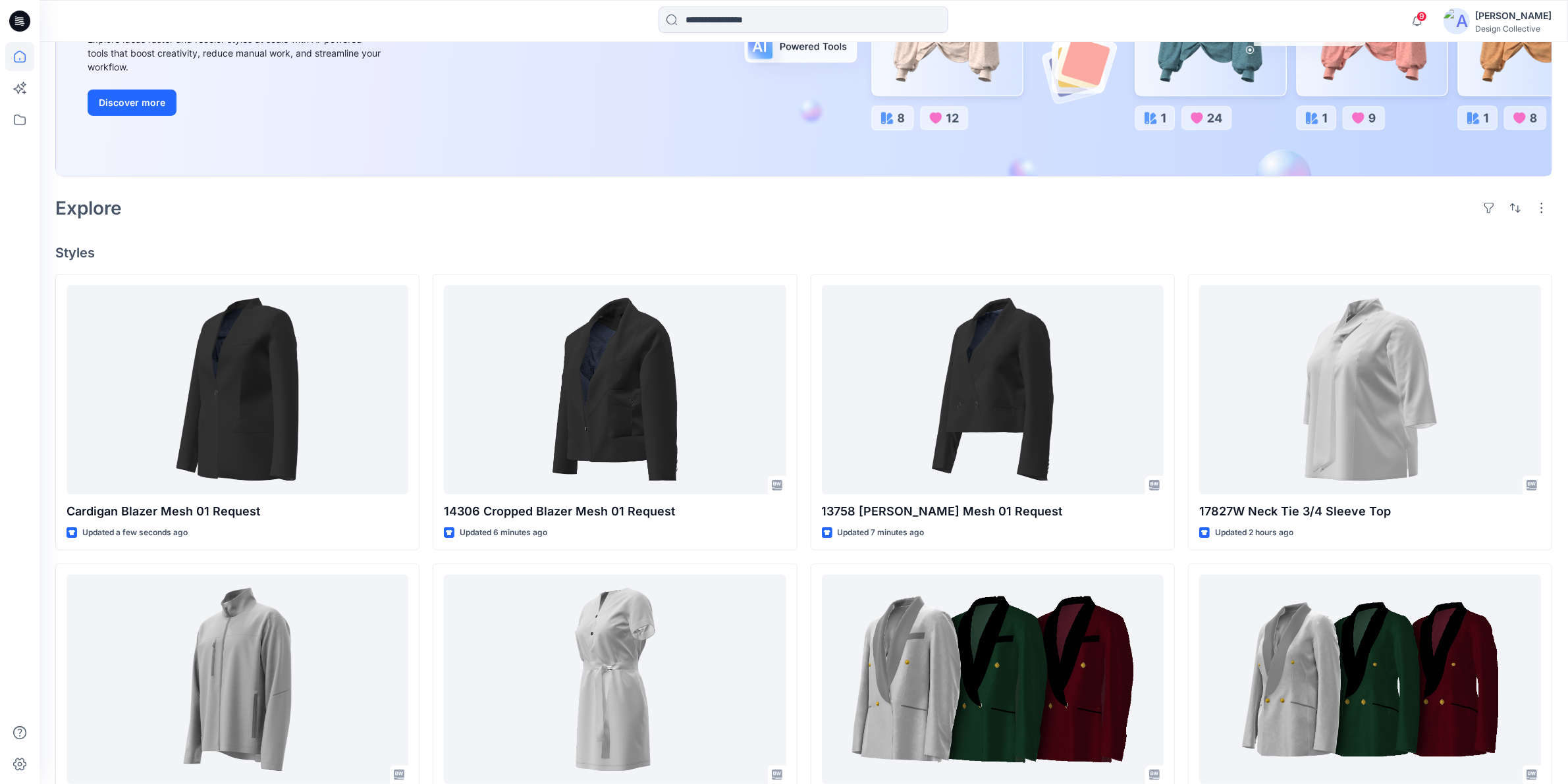
scroll to position [274, 0]
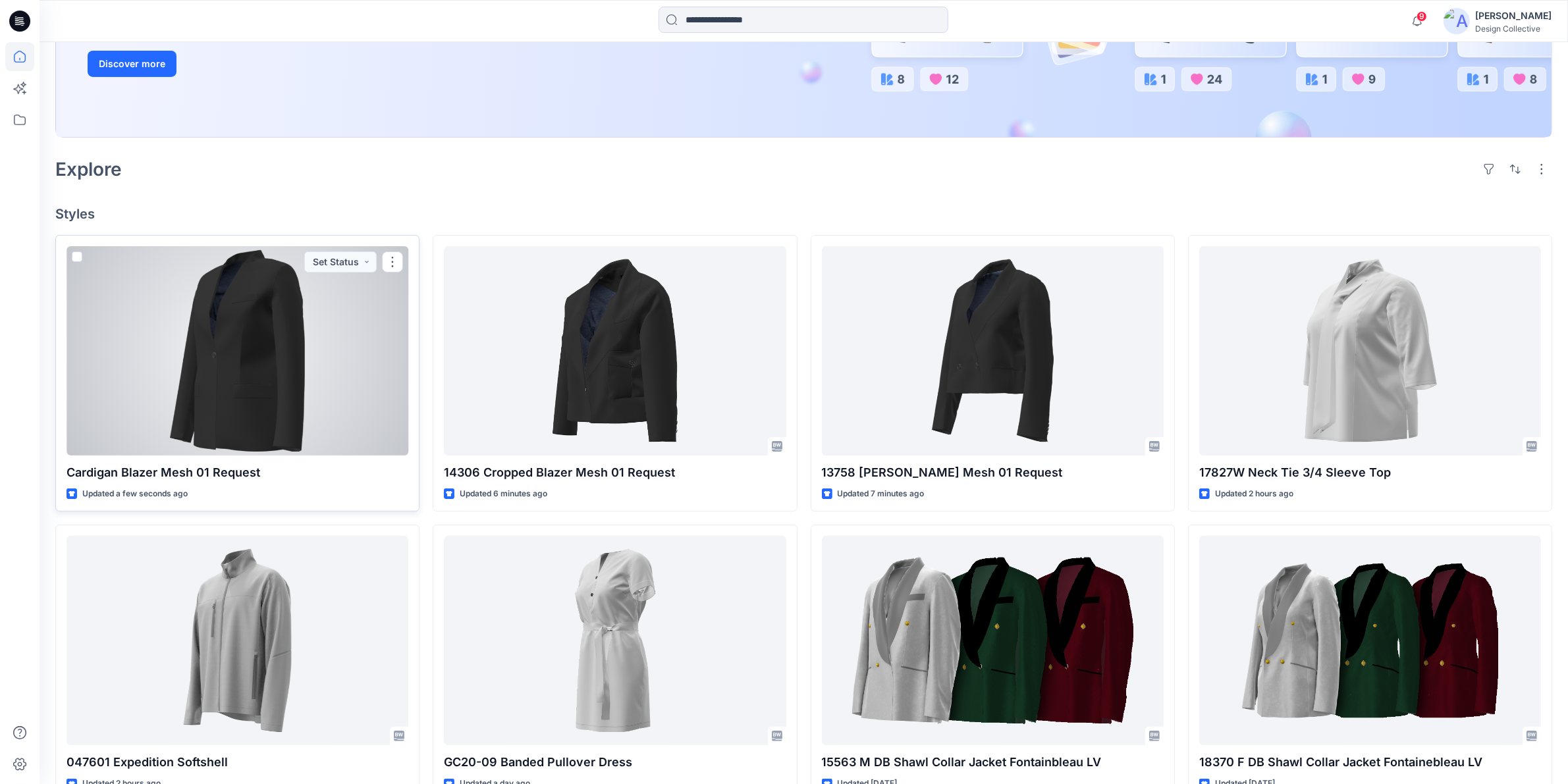
click at [330, 307] on div at bounding box center [238, 350] width 342 height 209
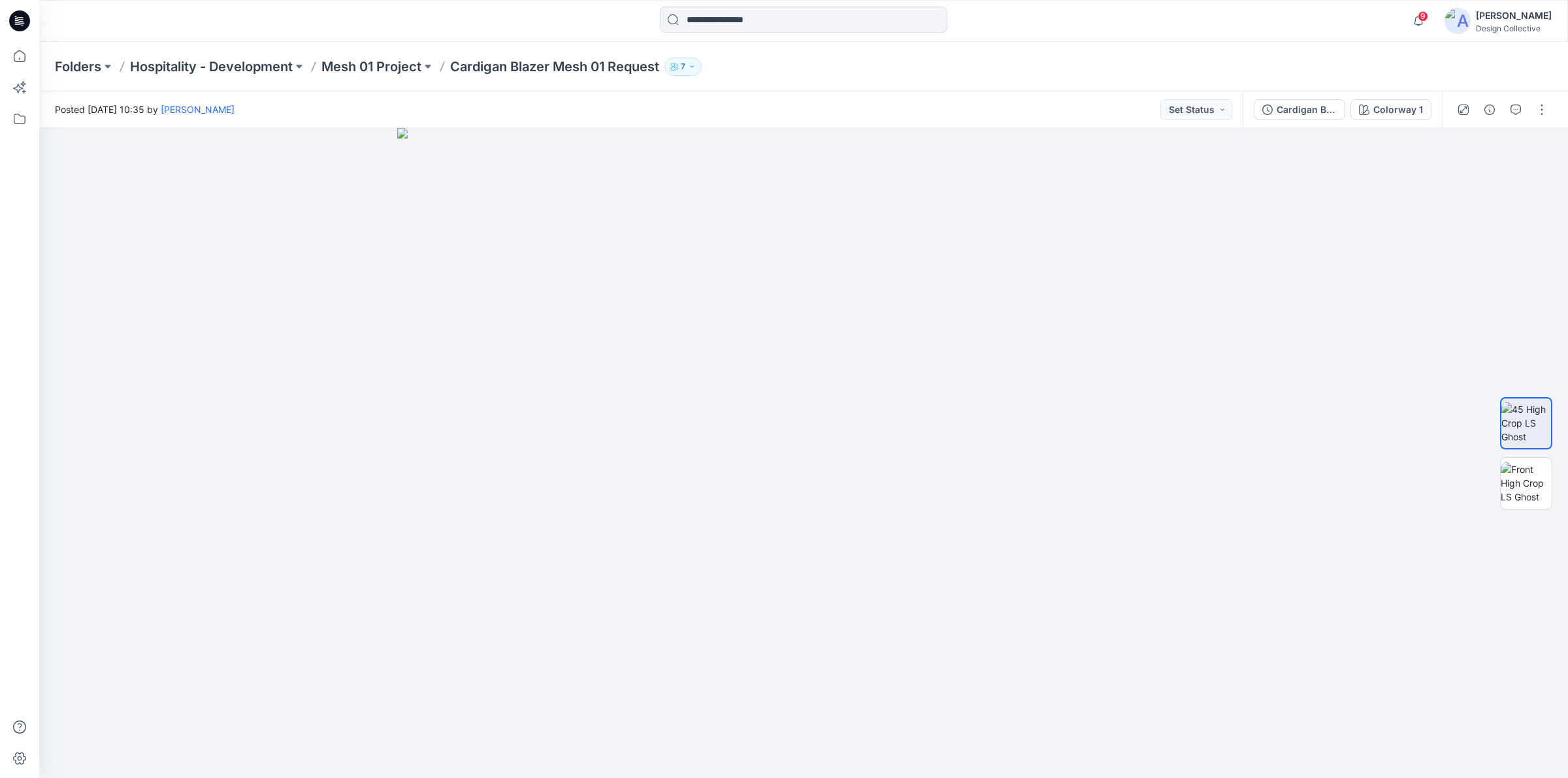
drag, startPoint x: 17, startPoint y: 17, endPoint x: 30, endPoint y: 25, distance: 15.3
click at [17, 17] on icon at bounding box center [19, 21] width 21 height 21
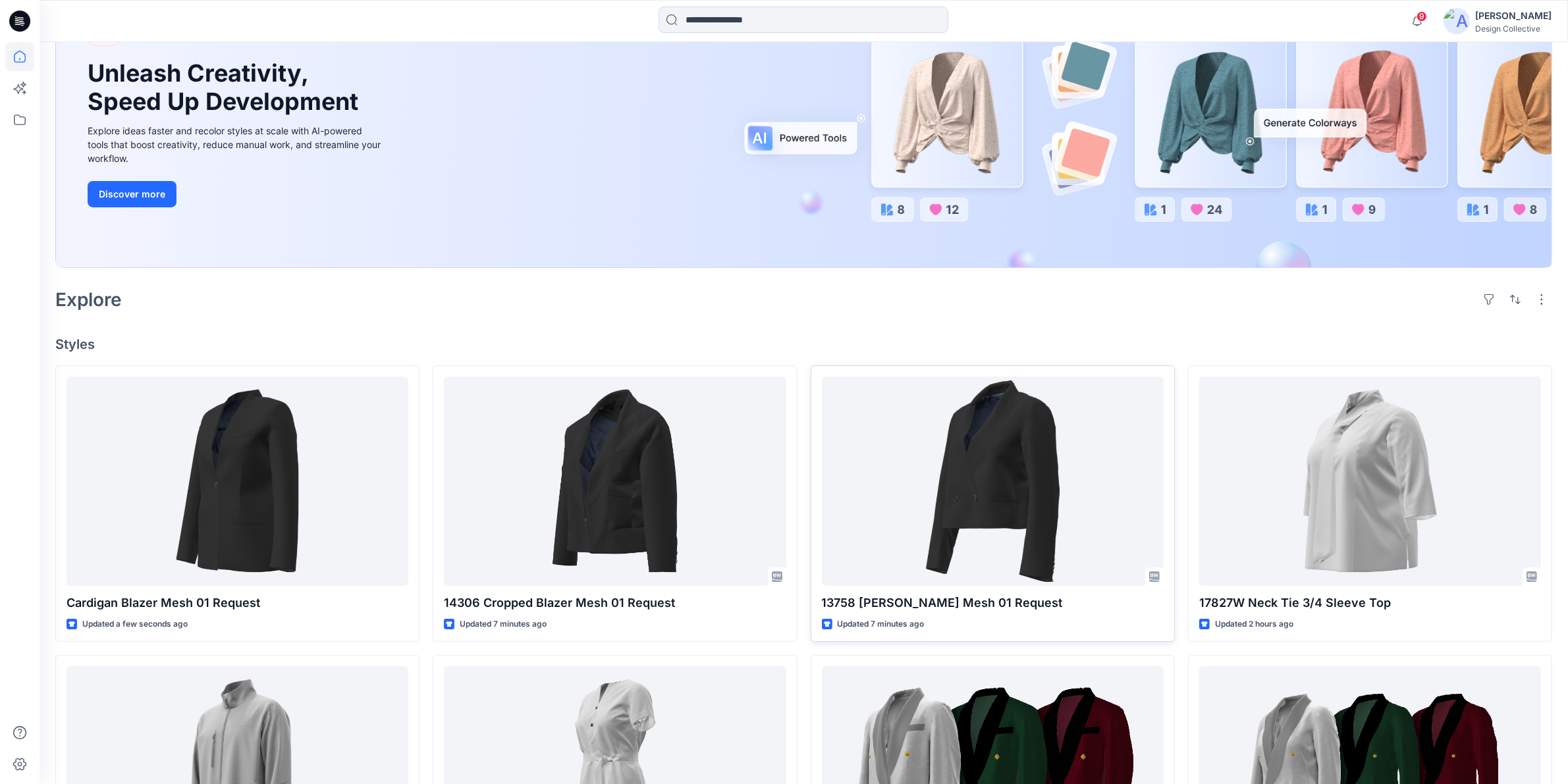
scroll to position [412, 0]
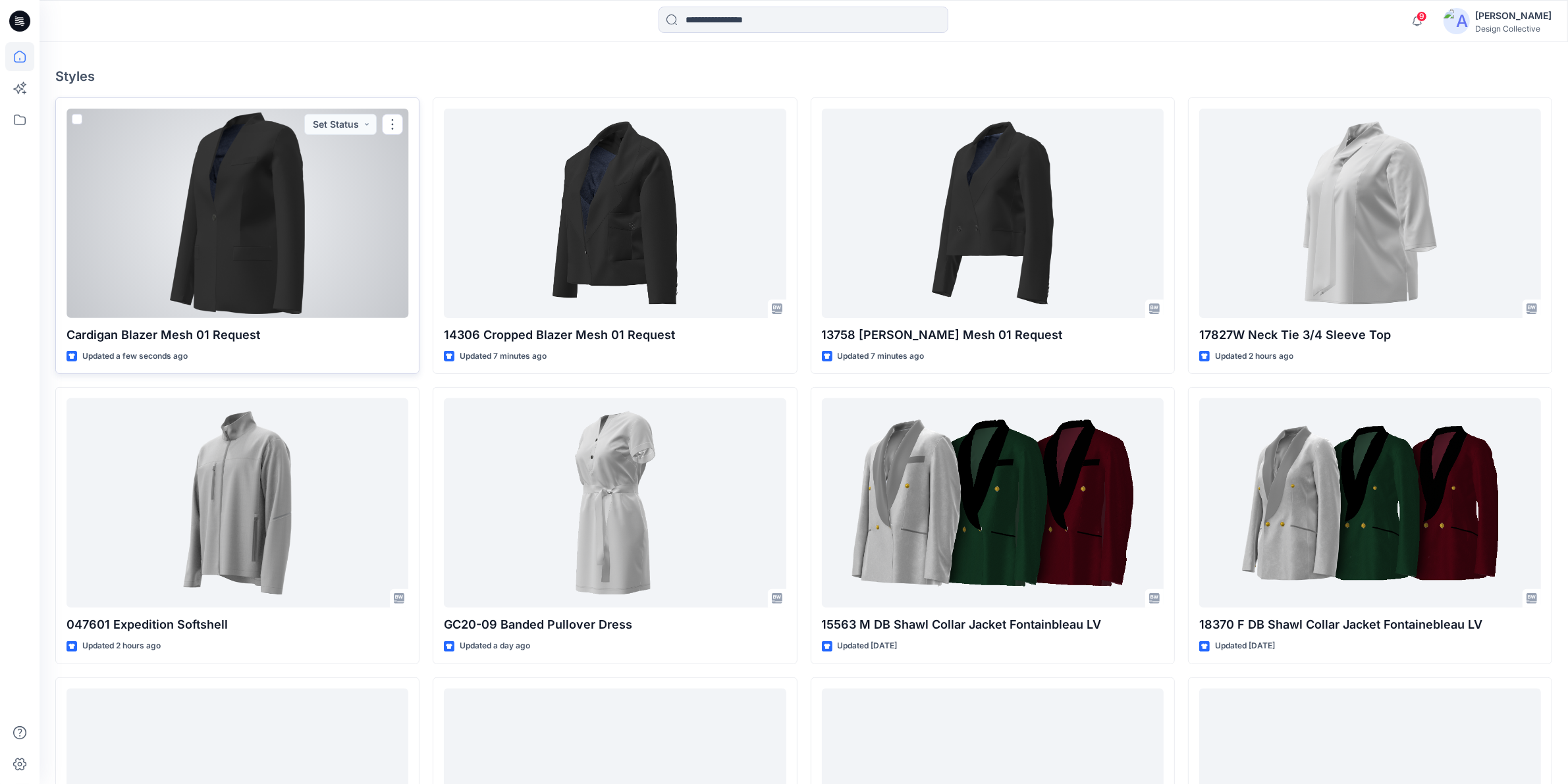
click at [347, 208] on div at bounding box center [238, 213] width 342 height 209
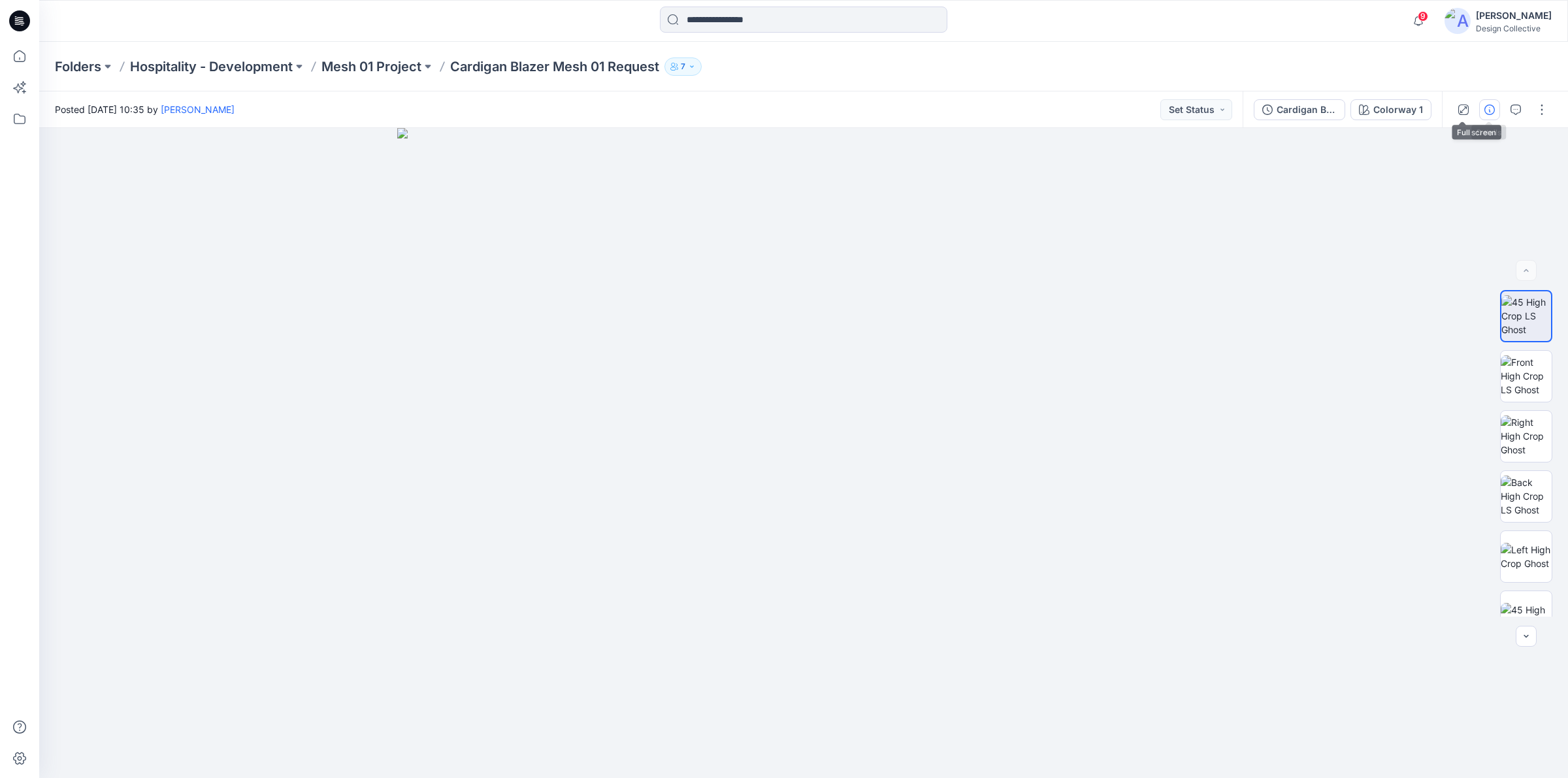
click at [1484, 106] on icon "button" at bounding box center [1490, 110] width 11 height 11
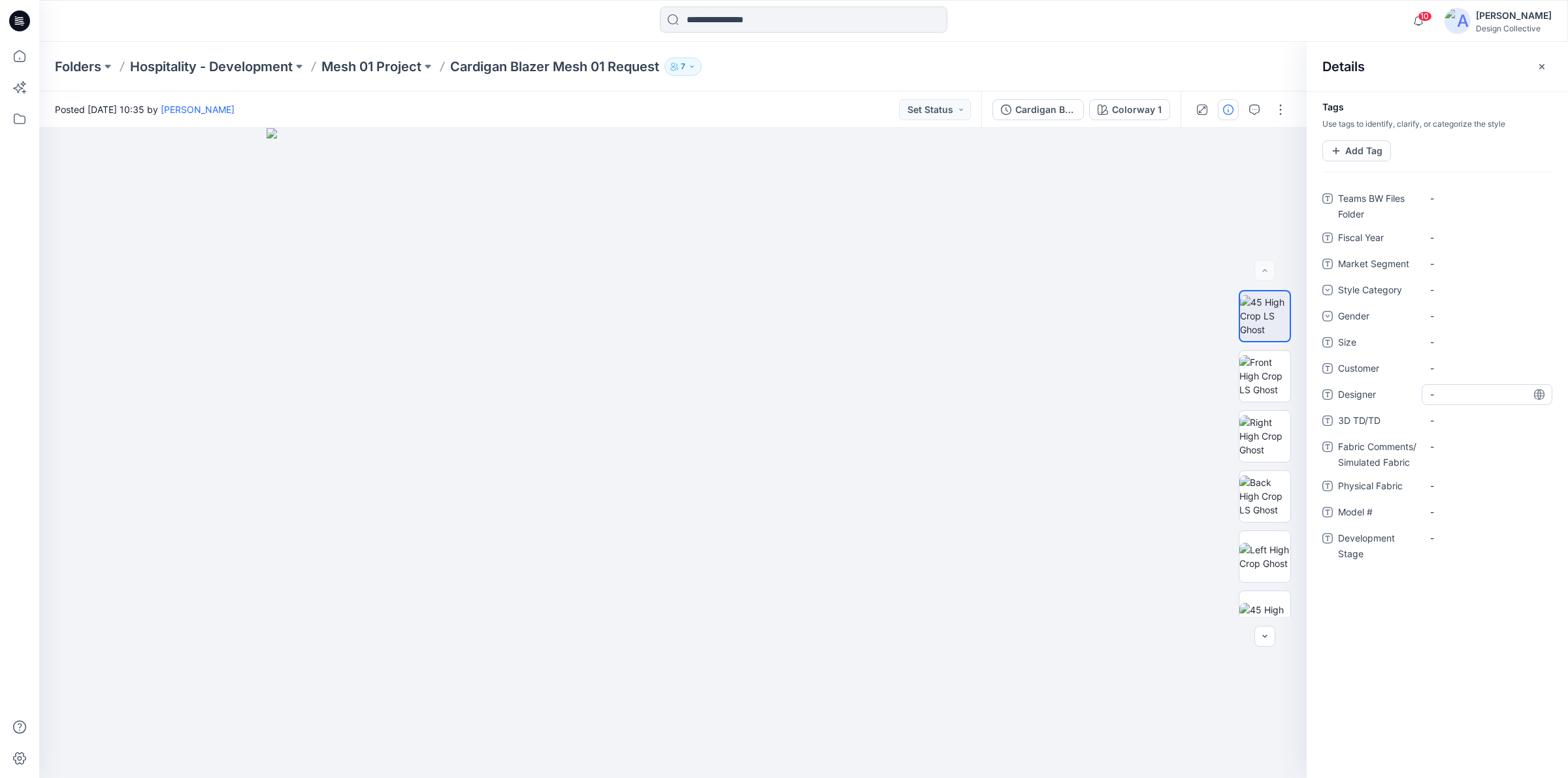
click at [1432, 390] on span "-" at bounding box center [1487, 394] width 113 height 14
type textarea "**********"
click at [1447, 533] on Stage "-" at bounding box center [1487, 538] width 113 height 14
type textarea "*******"
click at [1062, 25] on div at bounding box center [803, 21] width 765 height 29
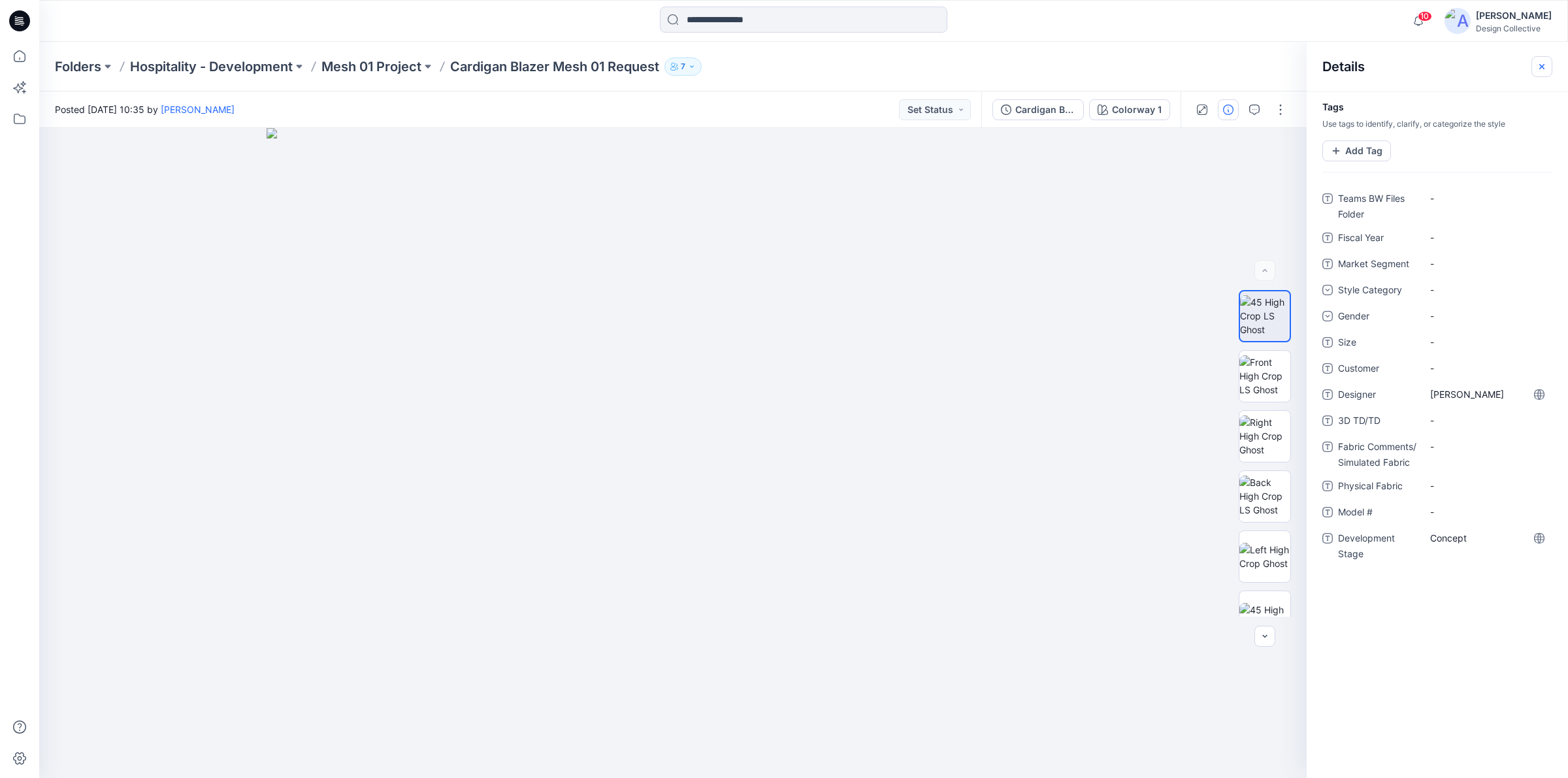
click at [1547, 68] on icon "button" at bounding box center [1542, 67] width 11 height 11
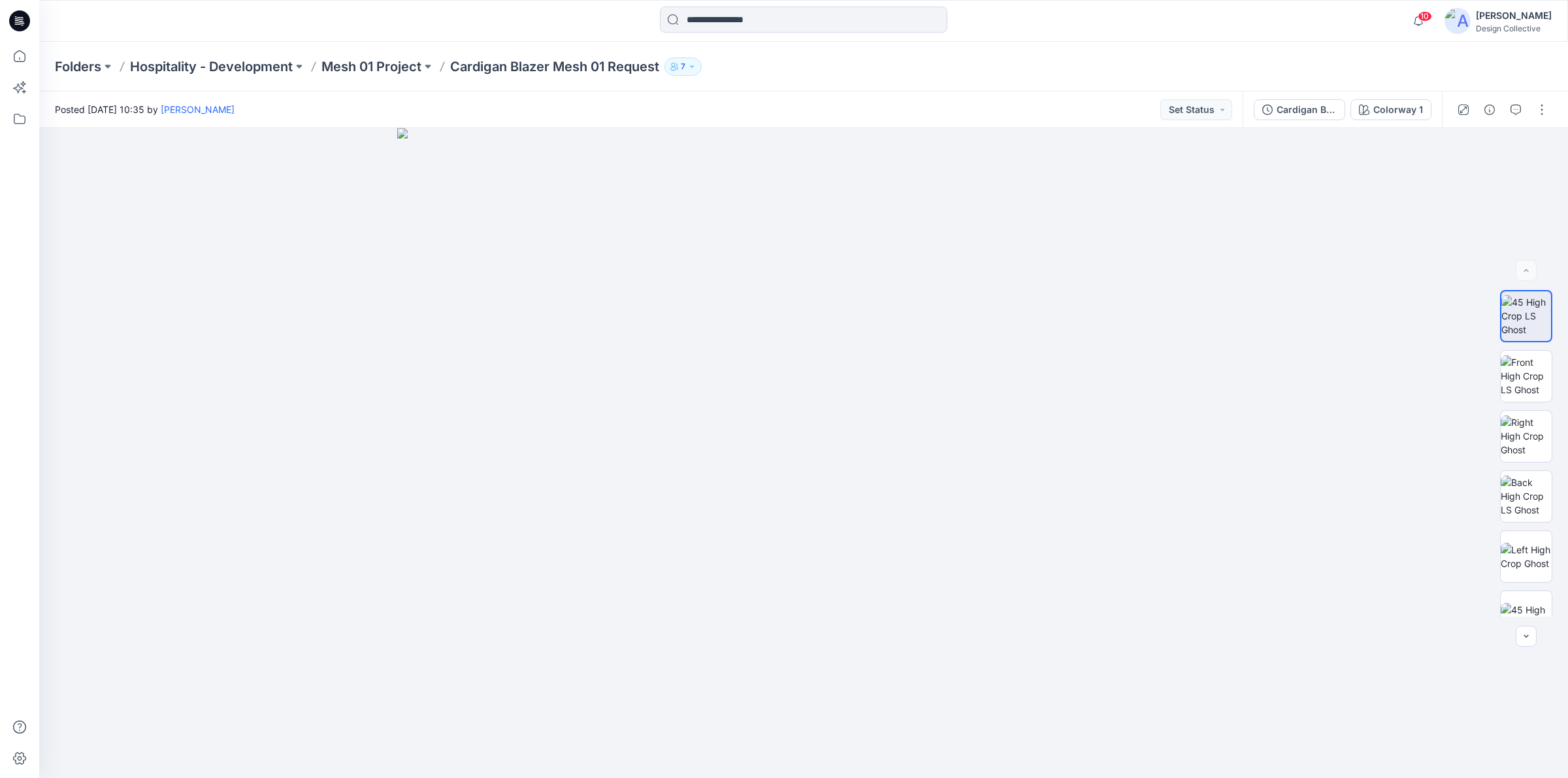
click at [21, 30] on icon at bounding box center [19, 21] width 21 height 21
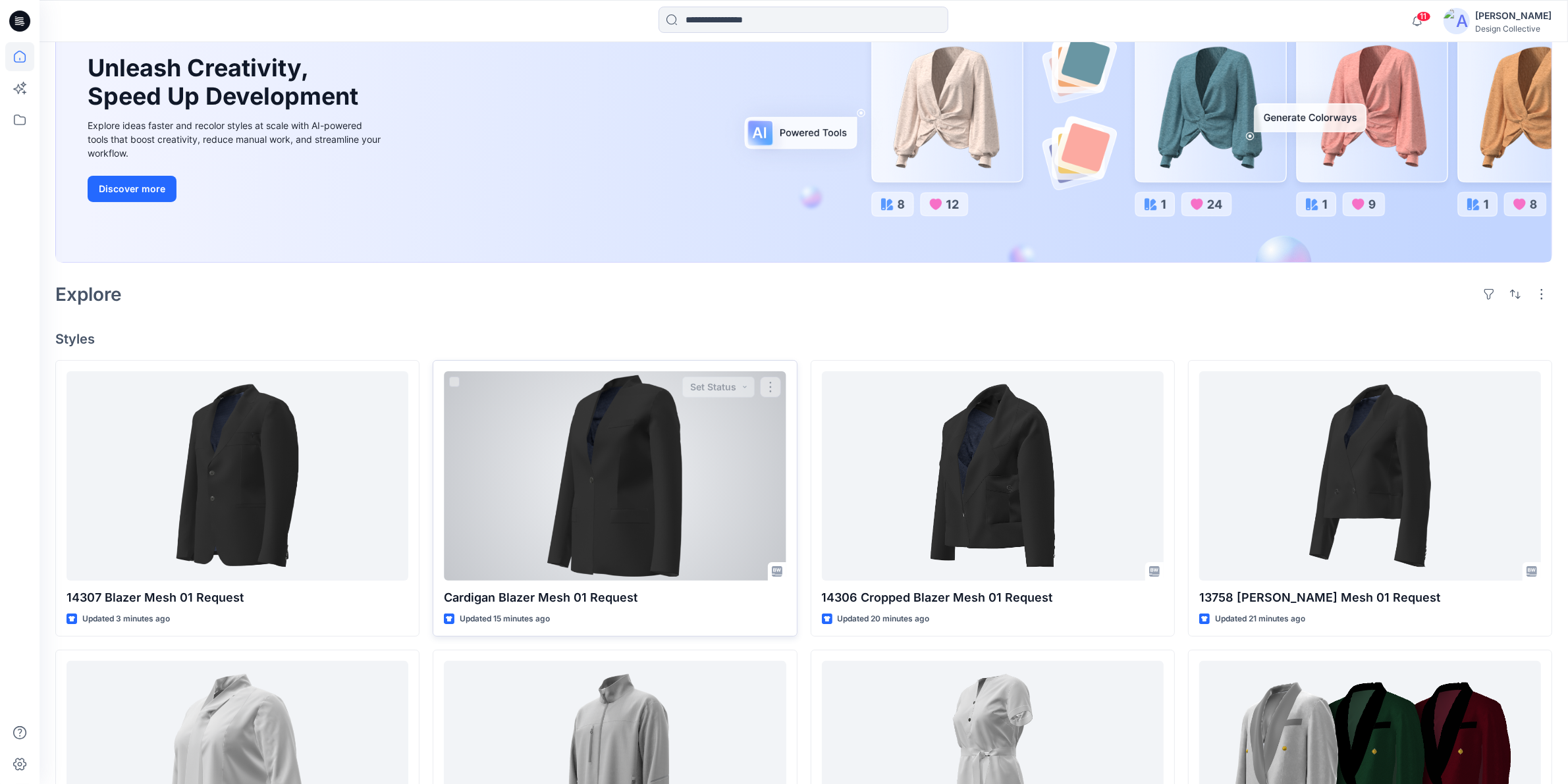
scroll to position [274, 0]
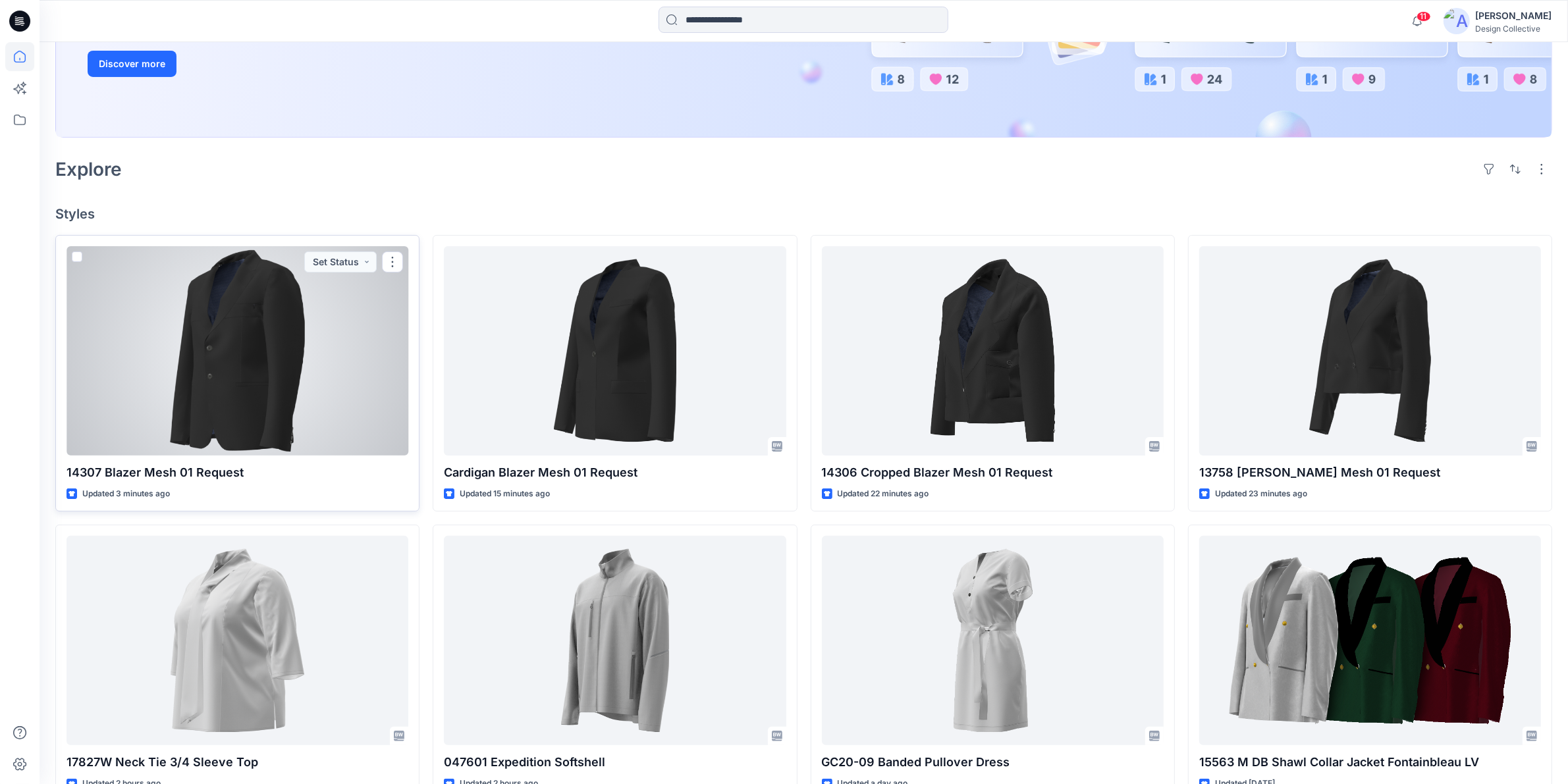
click at [308, 363] on div at bounding box center [238, 350] width 342 height 209
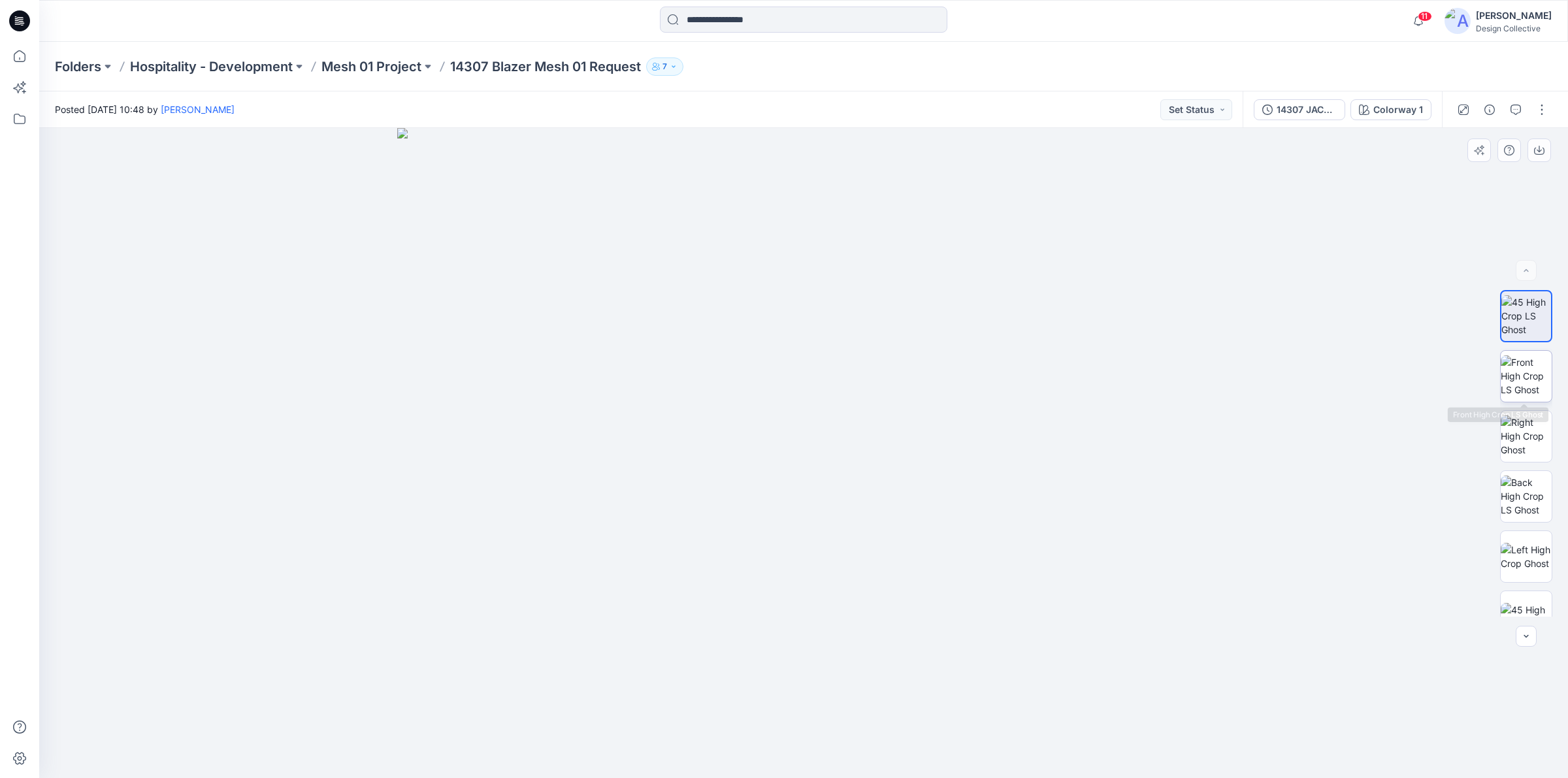
click at [1519, 373] on img at bounding box center [1526, 376] width 51 height 41
click at [1524, 440] on img at bounding box center [1526, 436] width 51 height 41
click at [1522, 316] on img at bounding box center [1526, 316] width 51 height 41
click at [1490, 104] on icon "button" at bounding box center [1490, 110] width 11 height 11
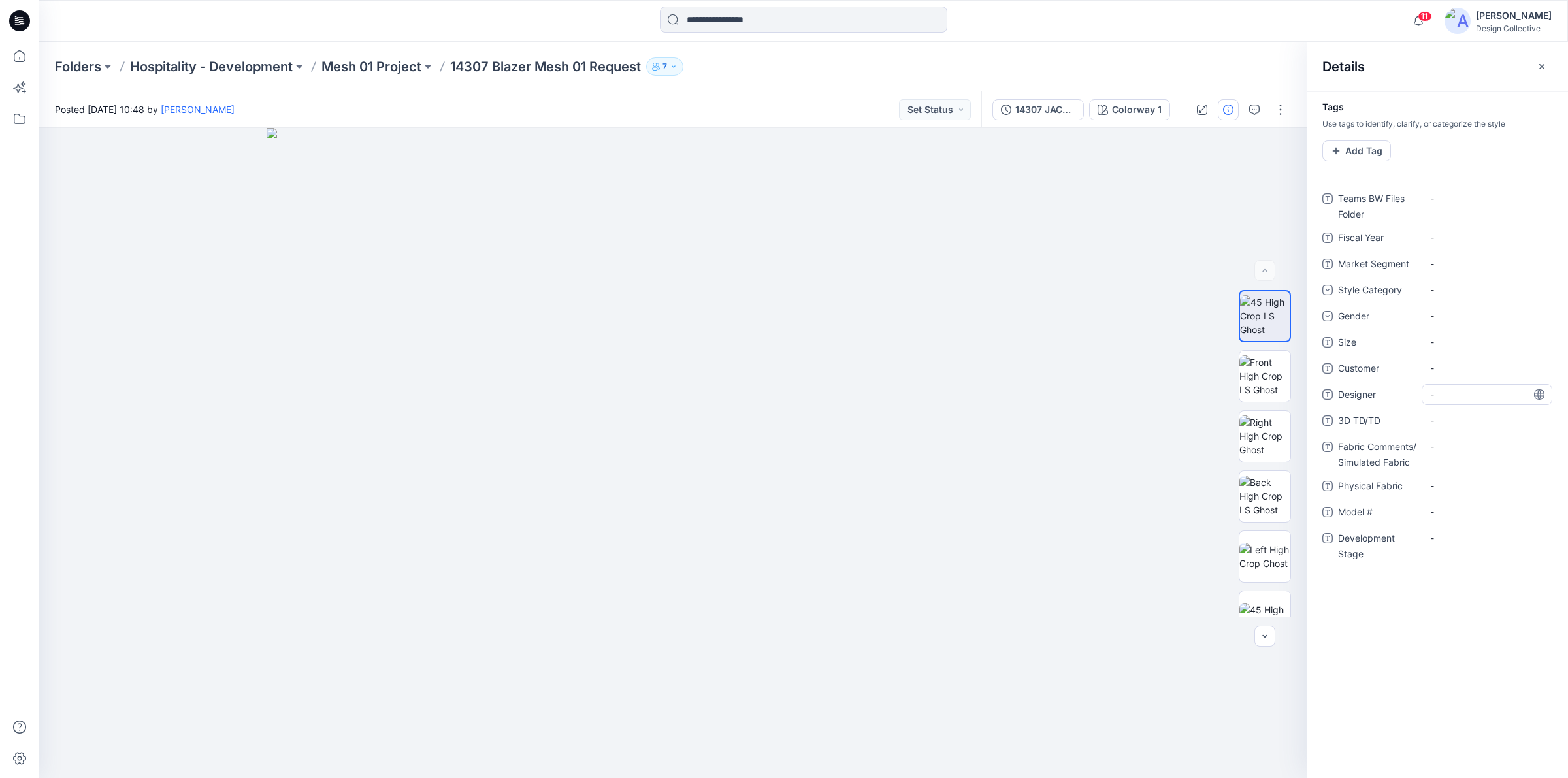
click at [1439, 396] on span "-" at bounding box center [1487, 394] width 113 height 14
type textarea "**********"
click at [1455, 542] on Stage "-" at bounding box center [1487, 538] width 113 height 14
type textarea "*******"
click at [1119, 37] on div "11 Notifications Your style 13758 Missy Blazer is ready Just now Your style 047…" at bounding box center [804, 21] width 1529 height 42
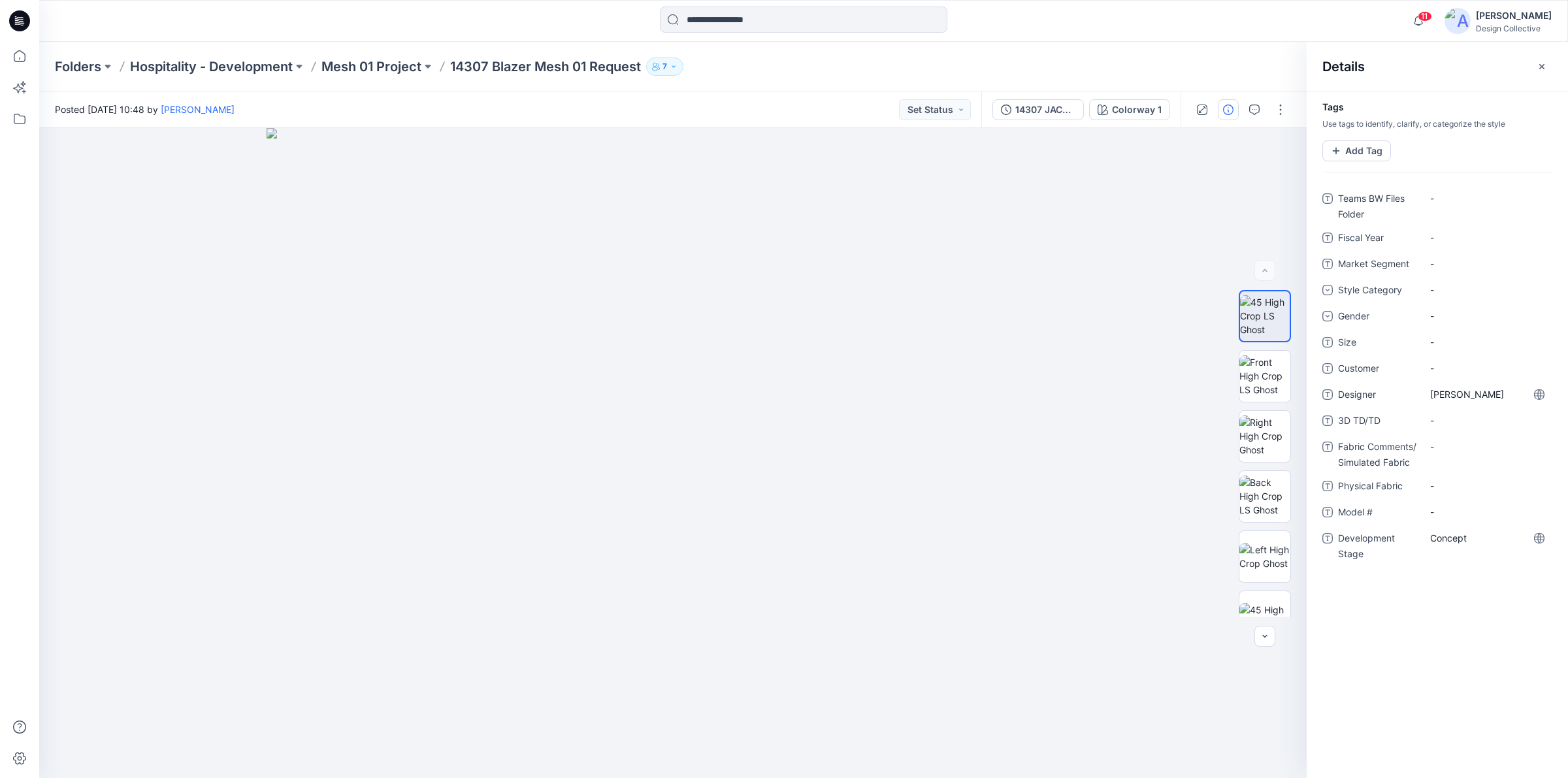
click at [1145, 33] on div at bounding box center [803, 21] width 765 height 29
click at [1264, 611] on img at bounding box center [1264, 617] width 51 height 27
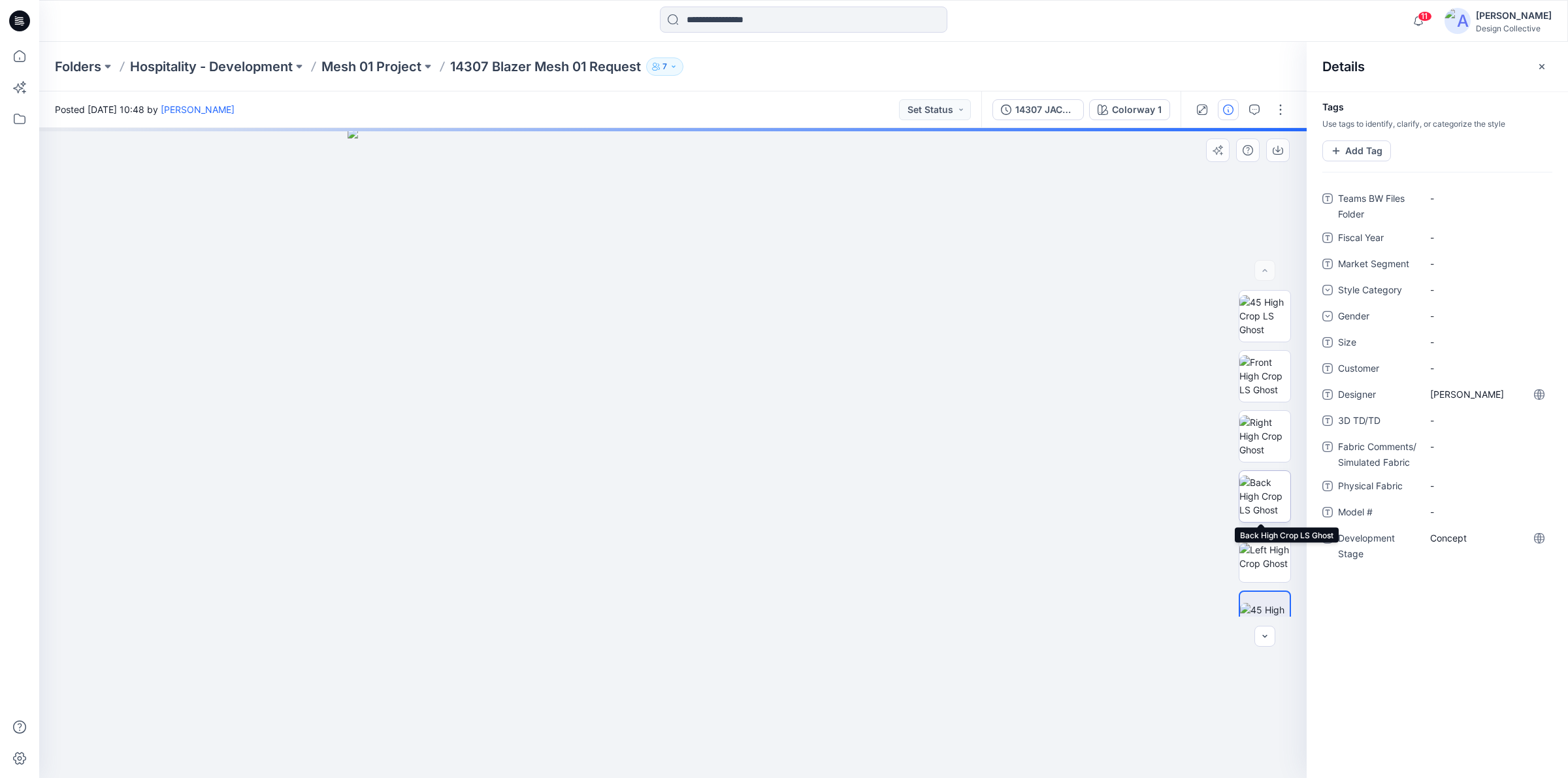
click at [1269, 500] on img at bounding box center [1264, 496] width 51 height 41
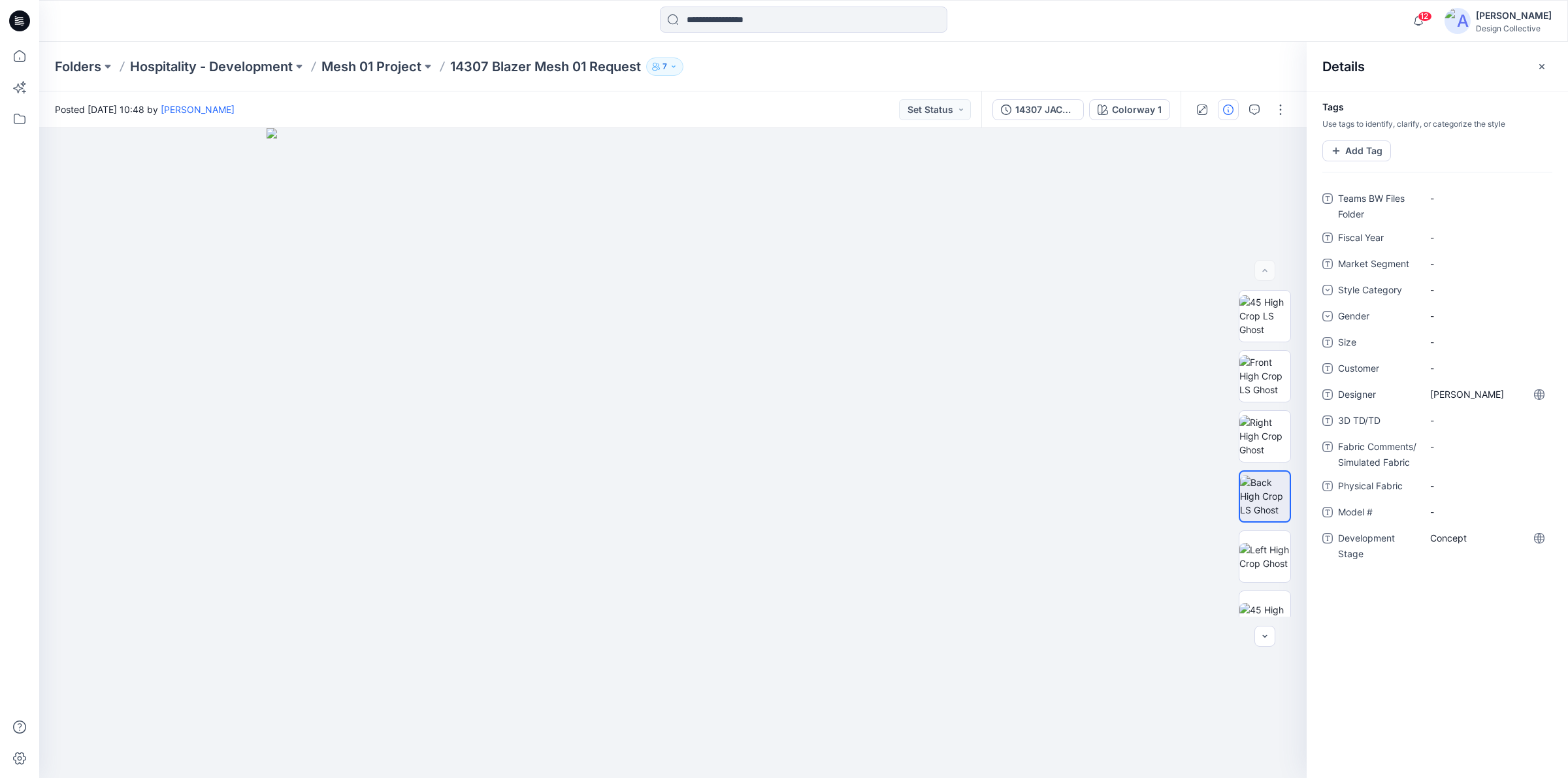
click at [15, 23] on icon at bounding box center [19, 21] width 21 height 21
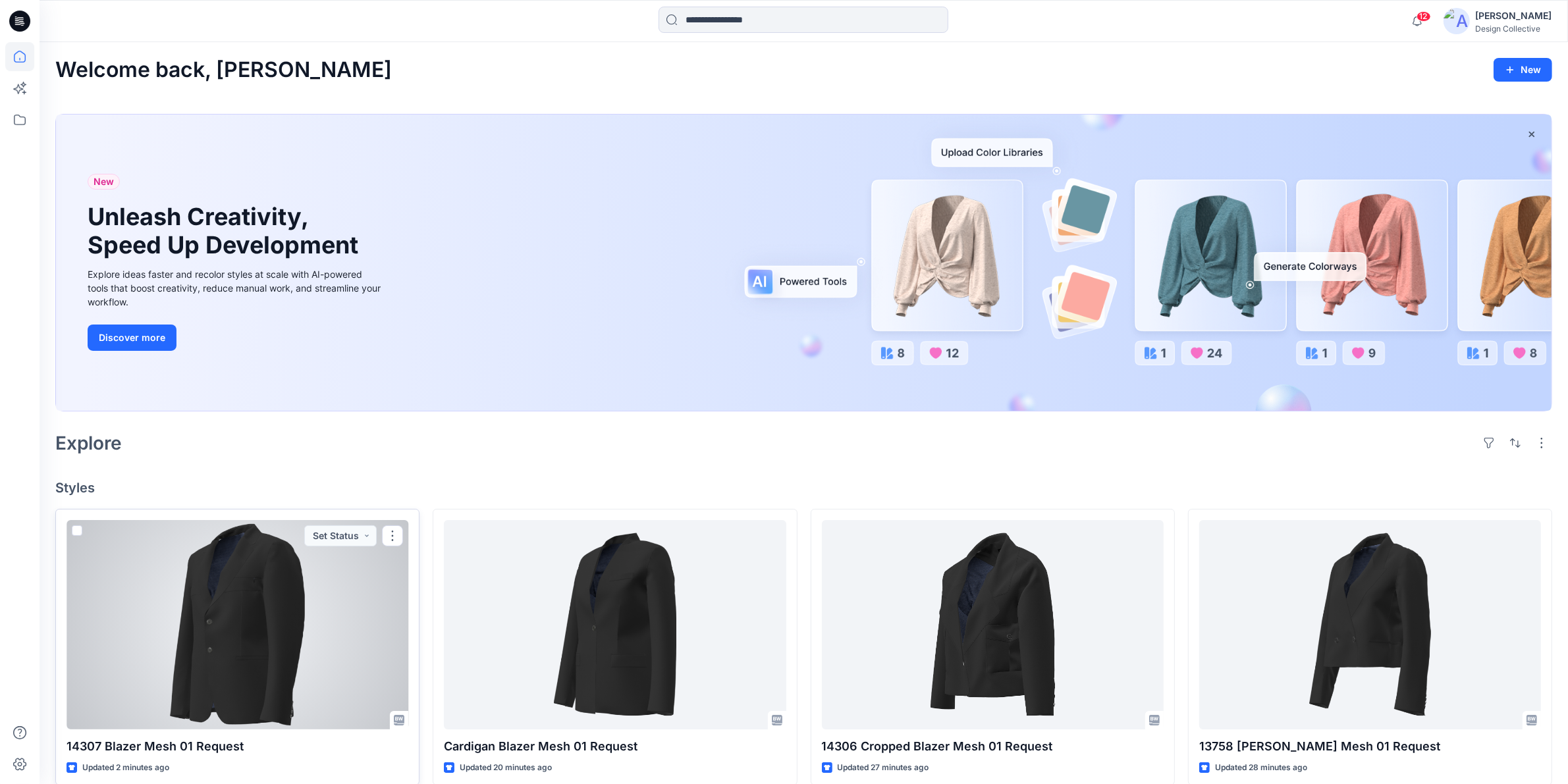
click at [311, 553] on div at bounding box center [238, 624] width 342 height 209
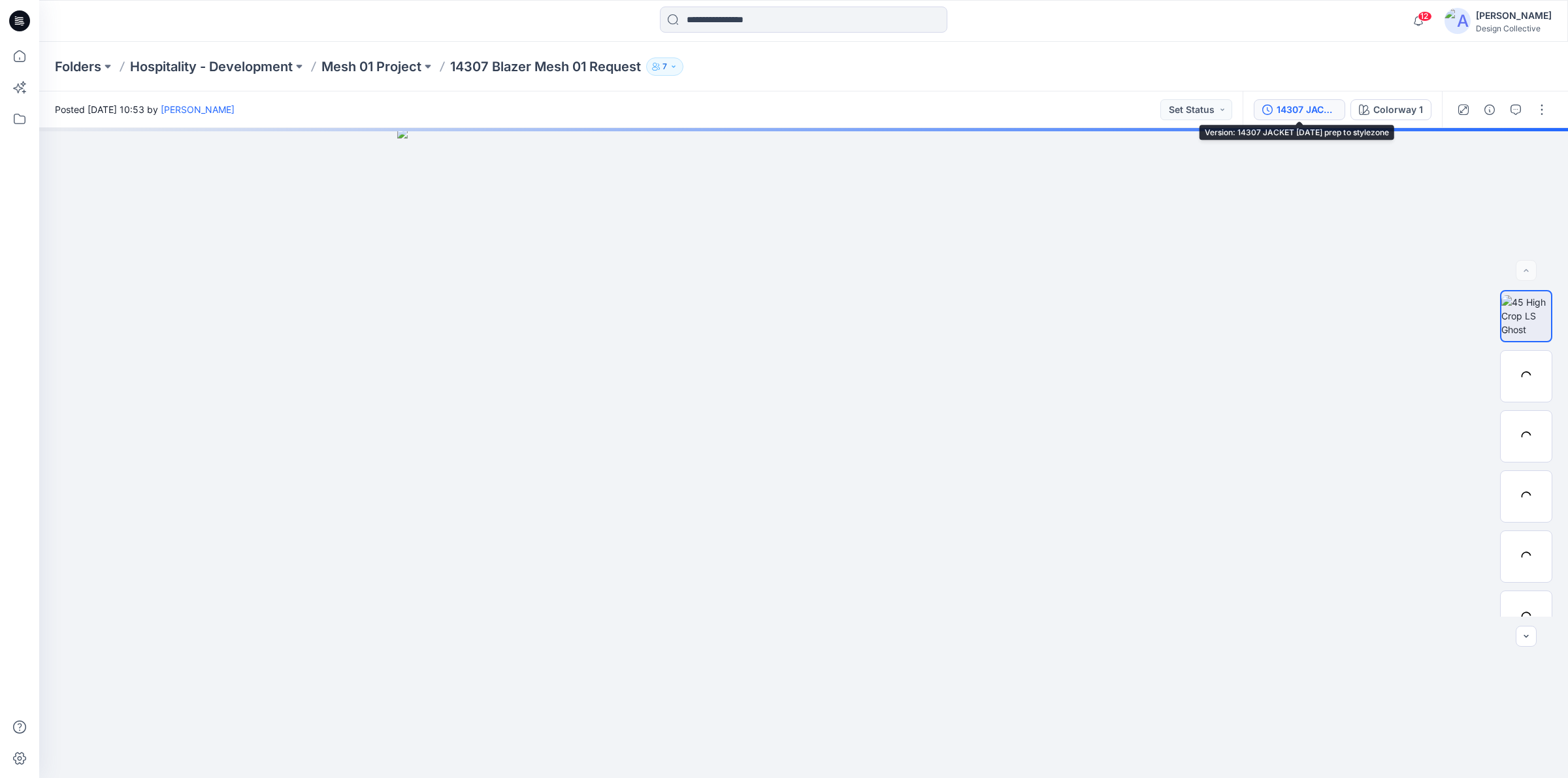
click at [1269, 113] on icon "button" at bounding box center [1267, 110] width 11 height 11
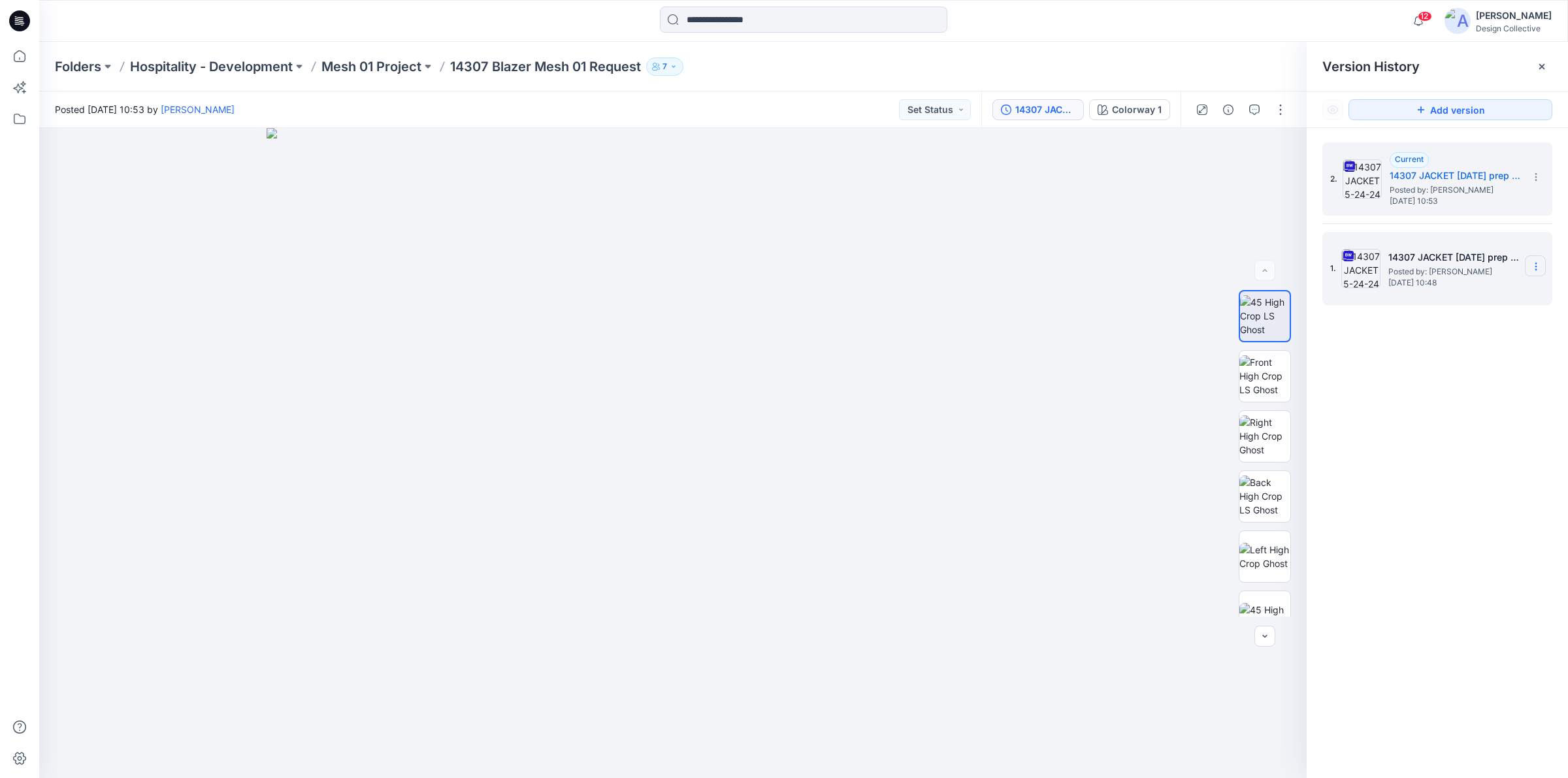
click at [1534, 268] on icon at bounding box center [1536, 267] width 11 height 11
click at [1432, 397] on span "Delete Version" at bounding box center [1446, 403] width 61 height 16
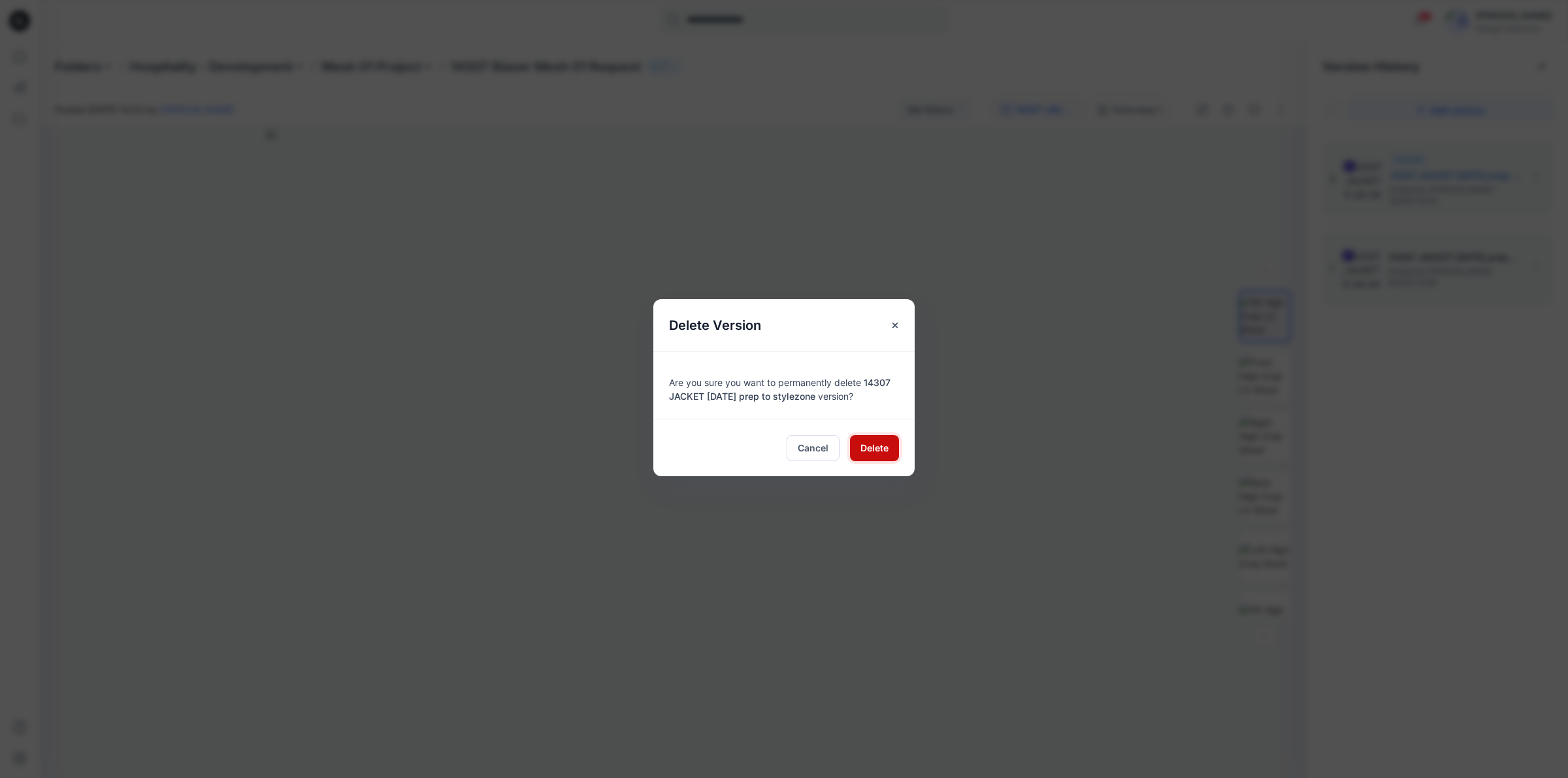
click at [857, 456] on button "Delete" at bounding box center [874, 448] width 49 height 26
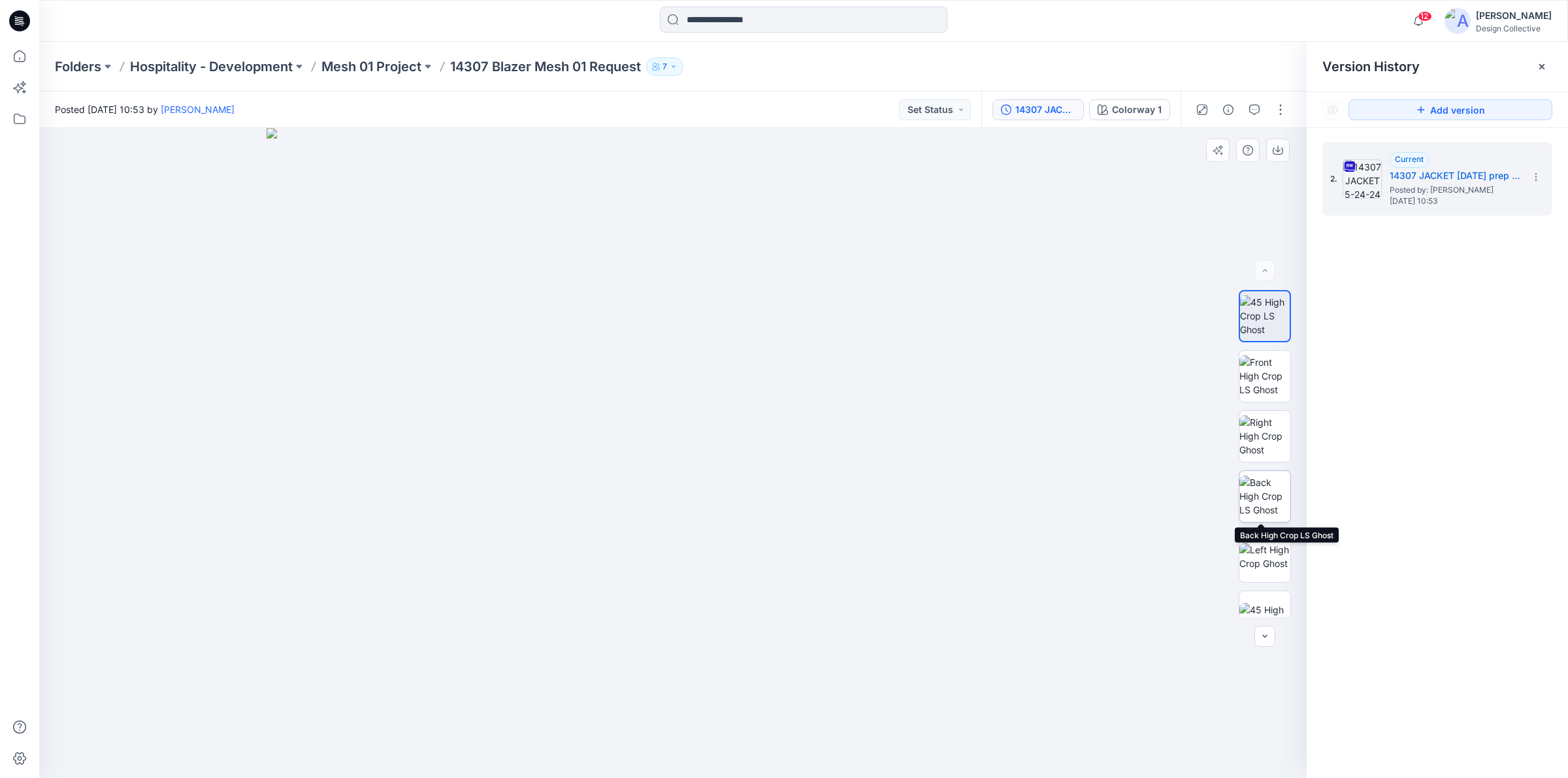
click at [1261, 493] on img at bounding box center [1264, 496] width 51 height 41
click at [1259, 405] on img at bounding box center [1264, 411] width 51 height 27
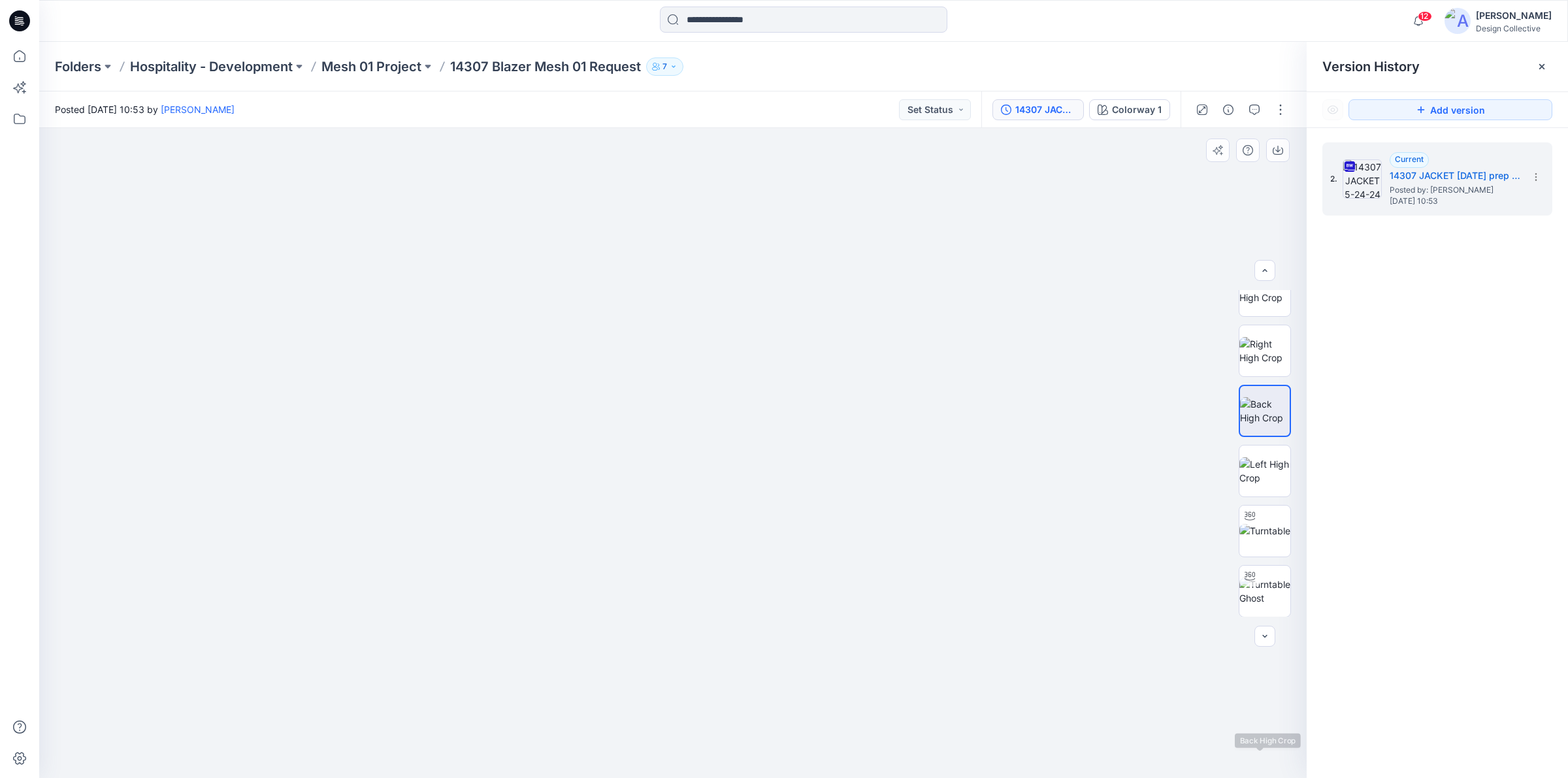
scroll to position [0, 0]
drag, startPoint x: 1248, startPoint y: 111, endPoint x: 1227, endPoint y: 137, distance: 33.4
click at [1248, 111] on button "button" at bounding box center [1254, 110] width 21 height 21
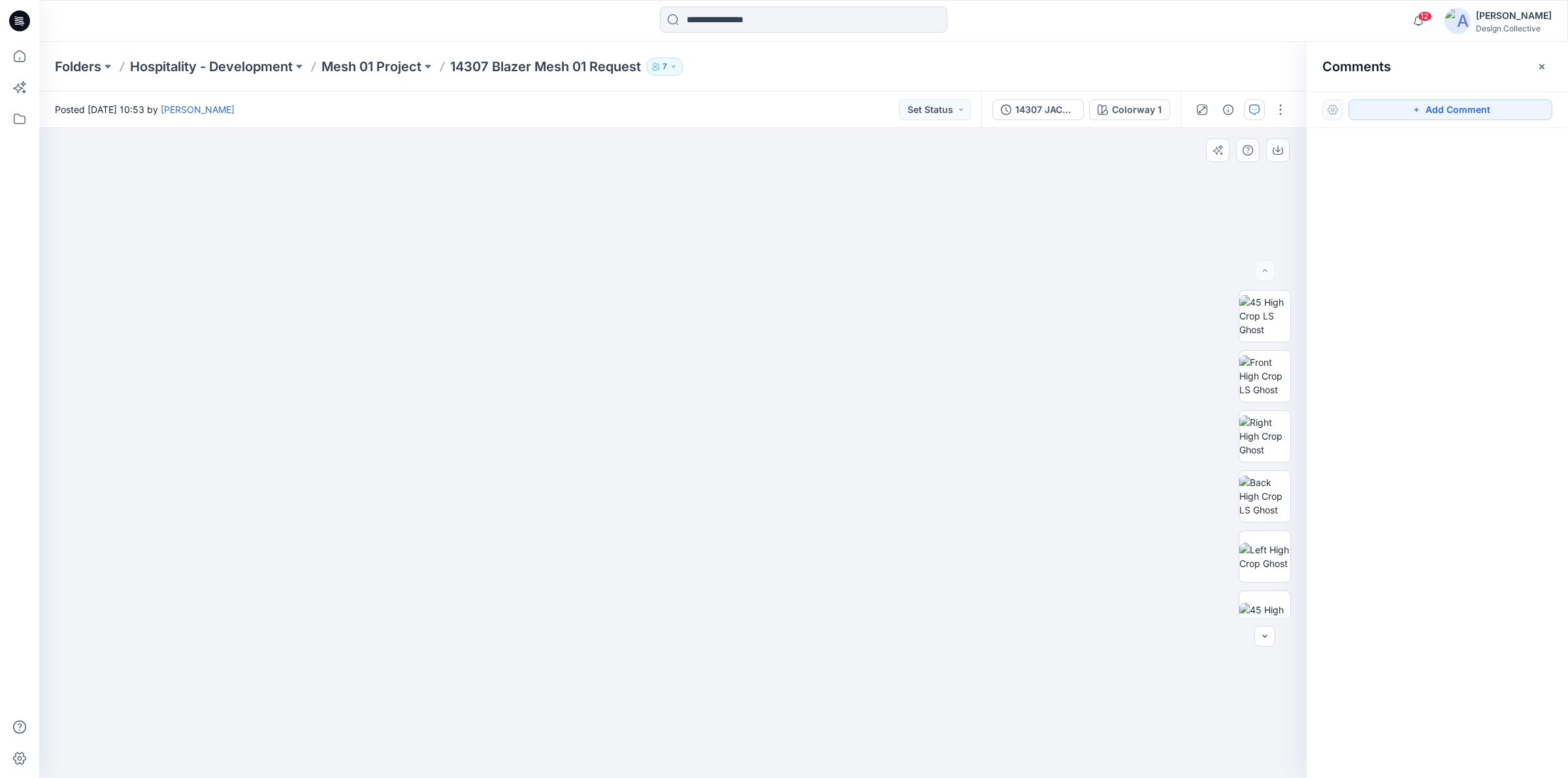
click at [1029, 335] on img at bounding box center [673, 424] width 762 height 706
click at [803, 278] on img at bounding box center [673, 424] width 762 height 706
click at [692, 404] on img at bounding box center [673, 424] width 762 height 706
click at [1252, 112] on icon "button" at bounding box center [1255, 110] width 11 height 11
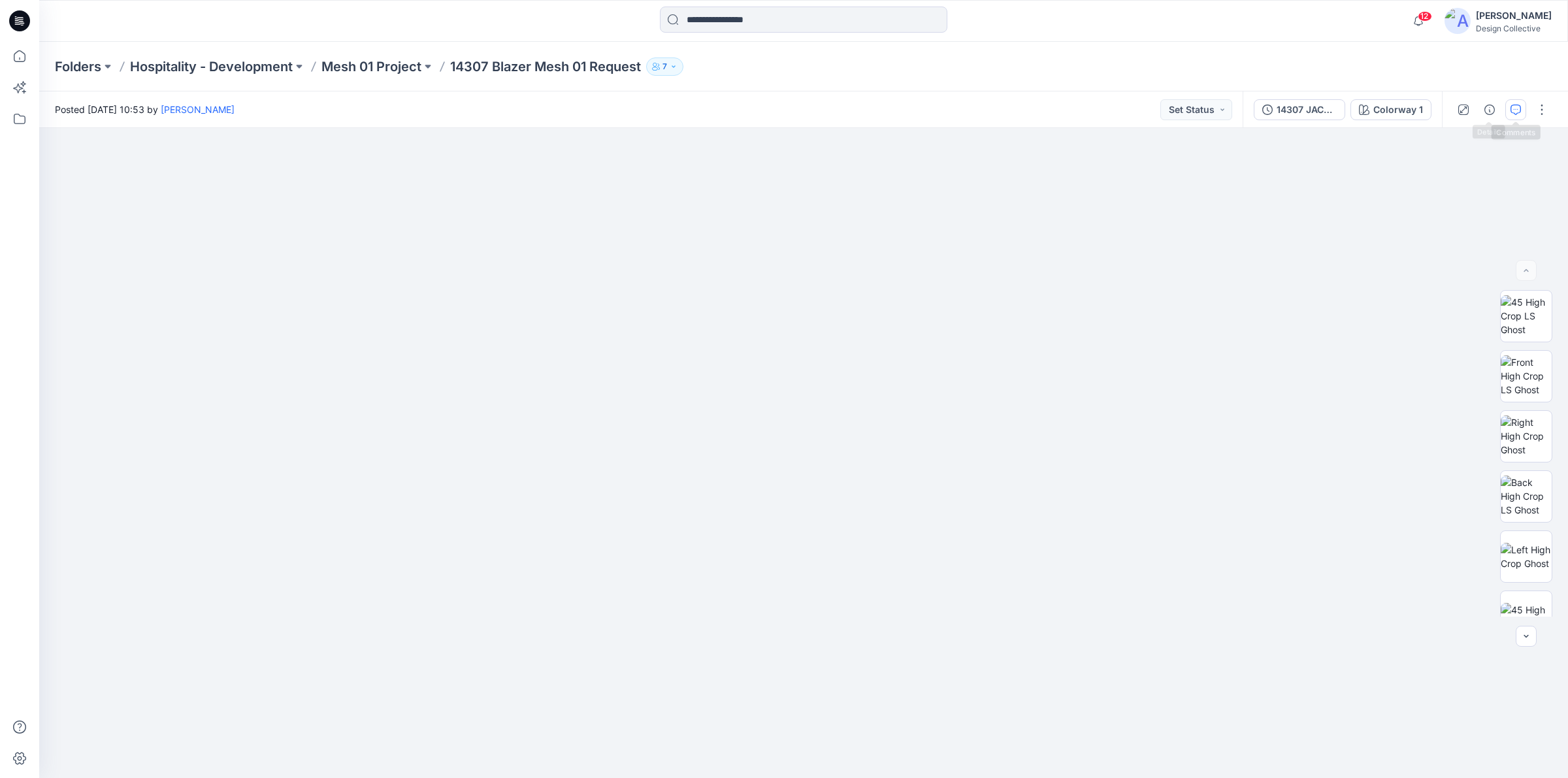
click at [1513, 111] on icon "button" at bounding box center [1516, 110] width 11 height 11
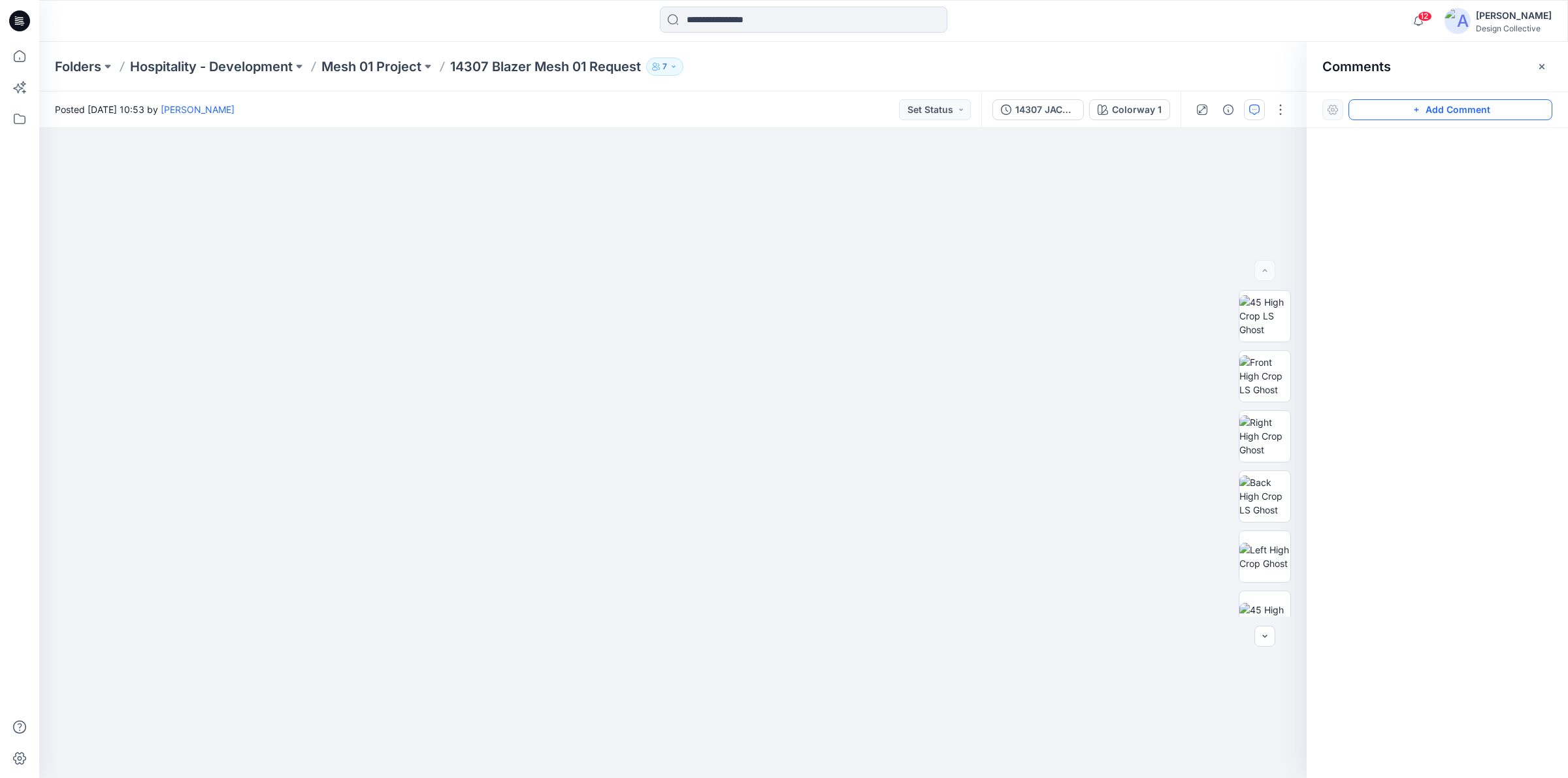
click at [1480, 110] on button "Add Comment" at bounding box center [1451, 110] width 204 height 21
click at [964, 278] on div "1" at bounding box center [673, 453] width 1267 height 649
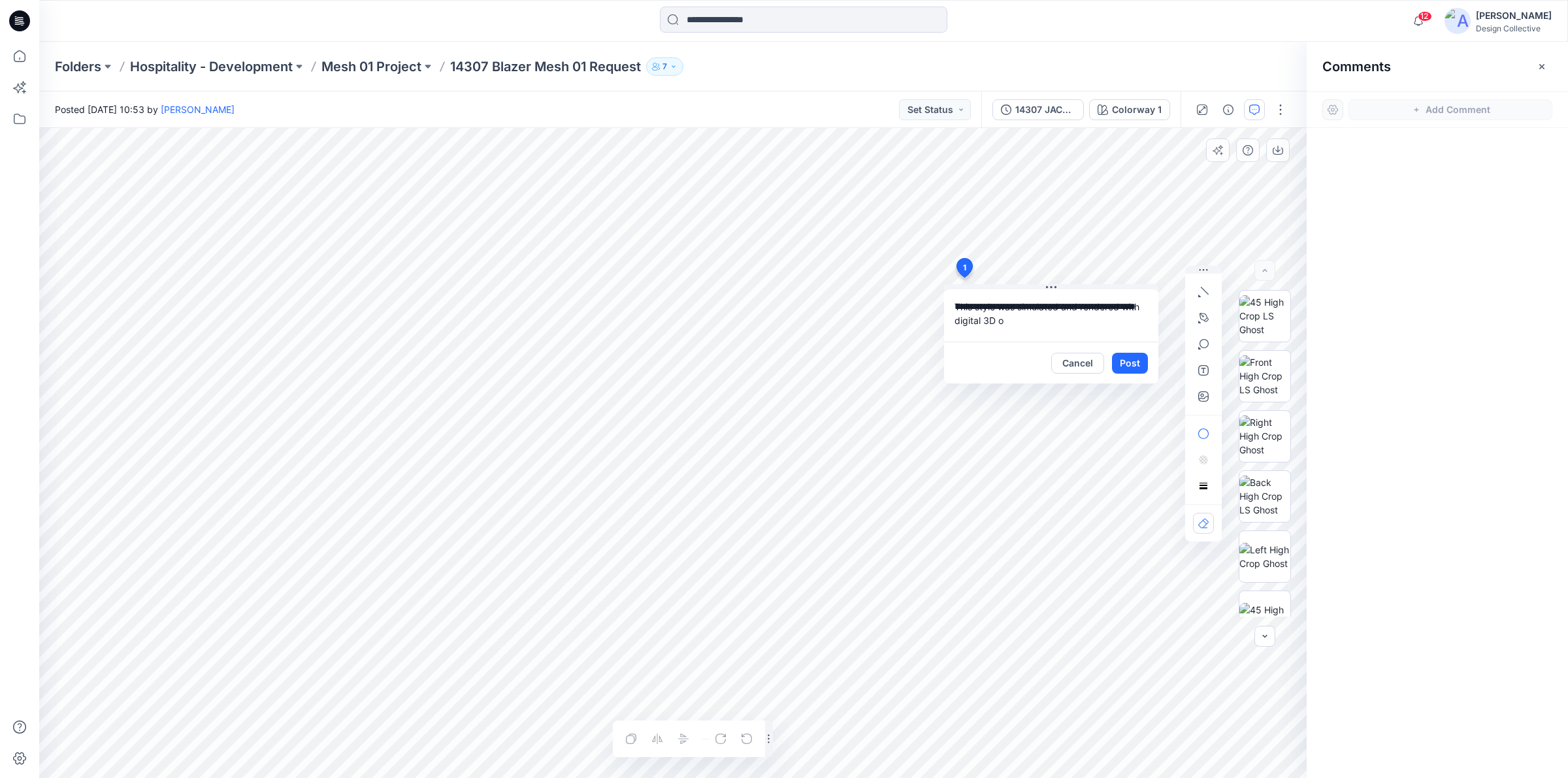
click at [1144, 302] on textarea "**********" at bounding box center [1051, 315] width 215 height 52
click at [1043, 321] on textarea "**********" at bounding box center [1051, 315] width 215 height 52
type textarea "**********"
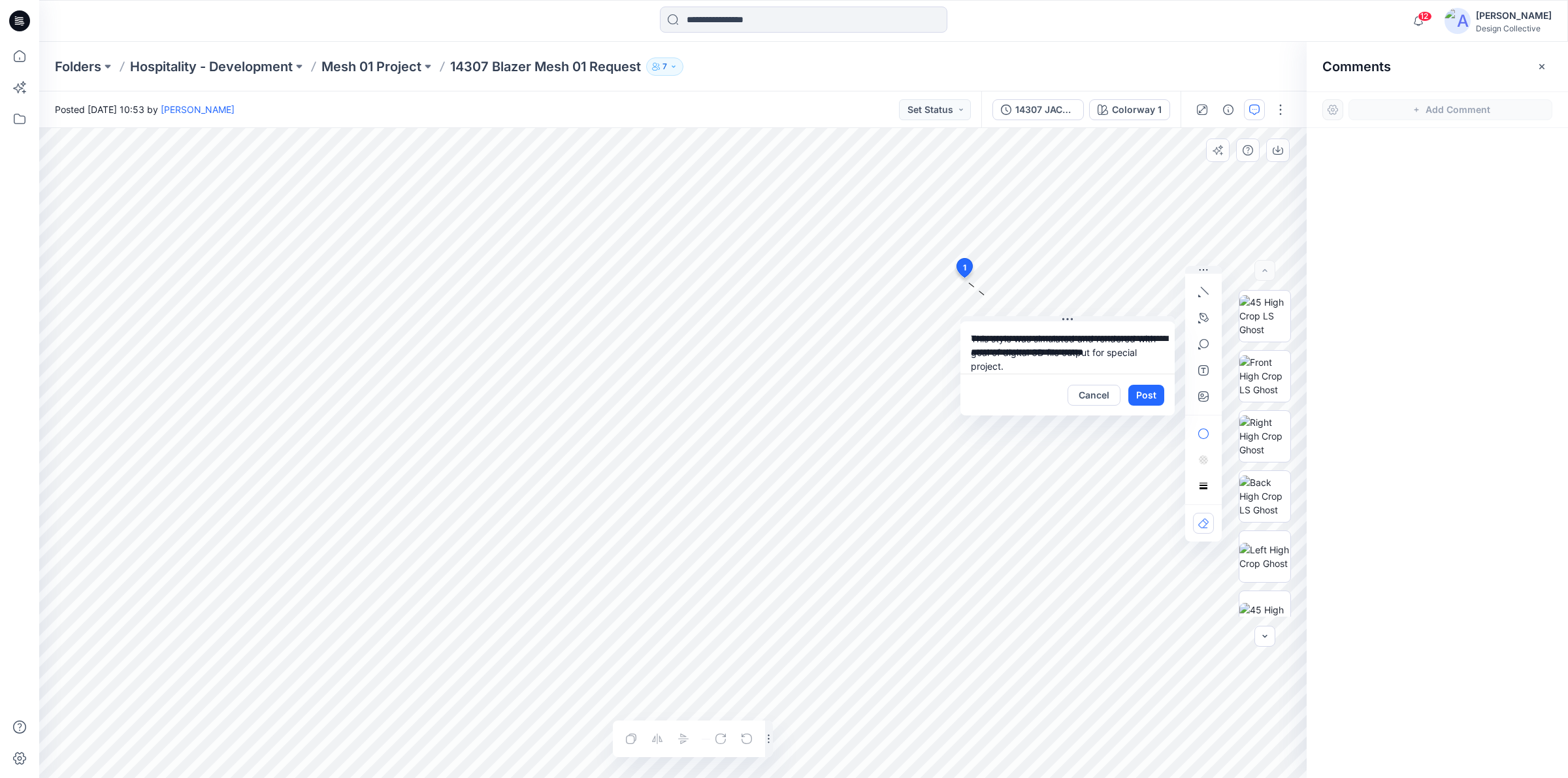
drag, startPoint x: 1034, startPoint y: 345, endPoint x: 1050, endPoint y: 377, distance: 35.8
click at [1050, 377] on div "Cancel Post" at bounding box center [1067, 394] width 215 height 42
drag, startPoint x: 1010, startPoint y: 357, endPoint x: 961, endPoint y: 335, distance: 53.7
click at [961, 335] on textarea "**********" at bounding box center [1067, 348] width 215 height 52
click at [1153, 392] on button "Post" at bounding box center [1146, 395] width 36 height 21
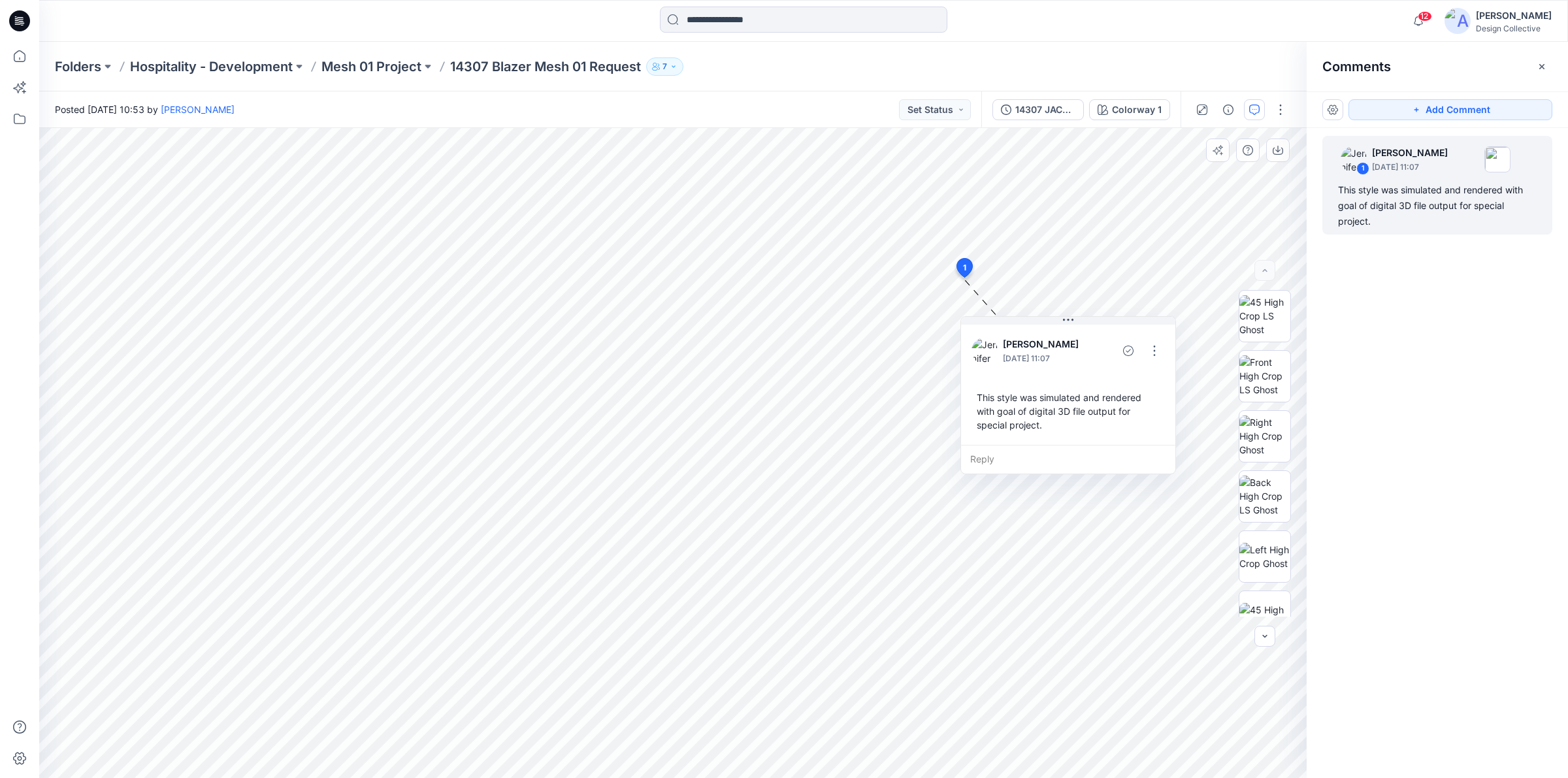
click at [363, 77] on div "Folders Hospitality - Development Mesh 01 Project 14307 Blazer Mesh 01 Request 7" at bounding box center [804, 66] width 1529 height 49
click at [371, 65] on p "Mesh 01 Project" at bounding box center [371, 67] width 100 height 18
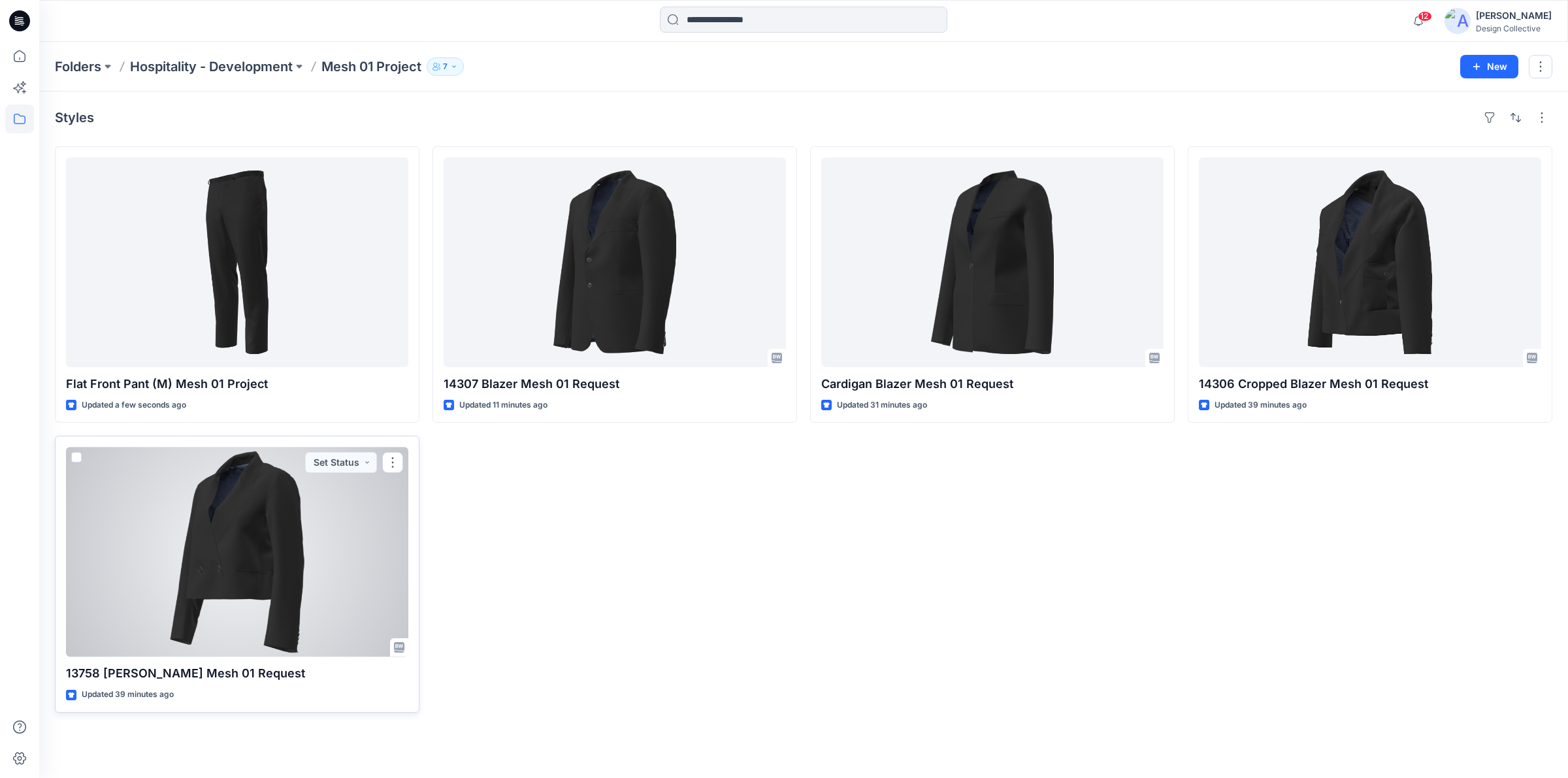
click at [373, 544] on div at bounding box center [237, 551] width 342 height 210
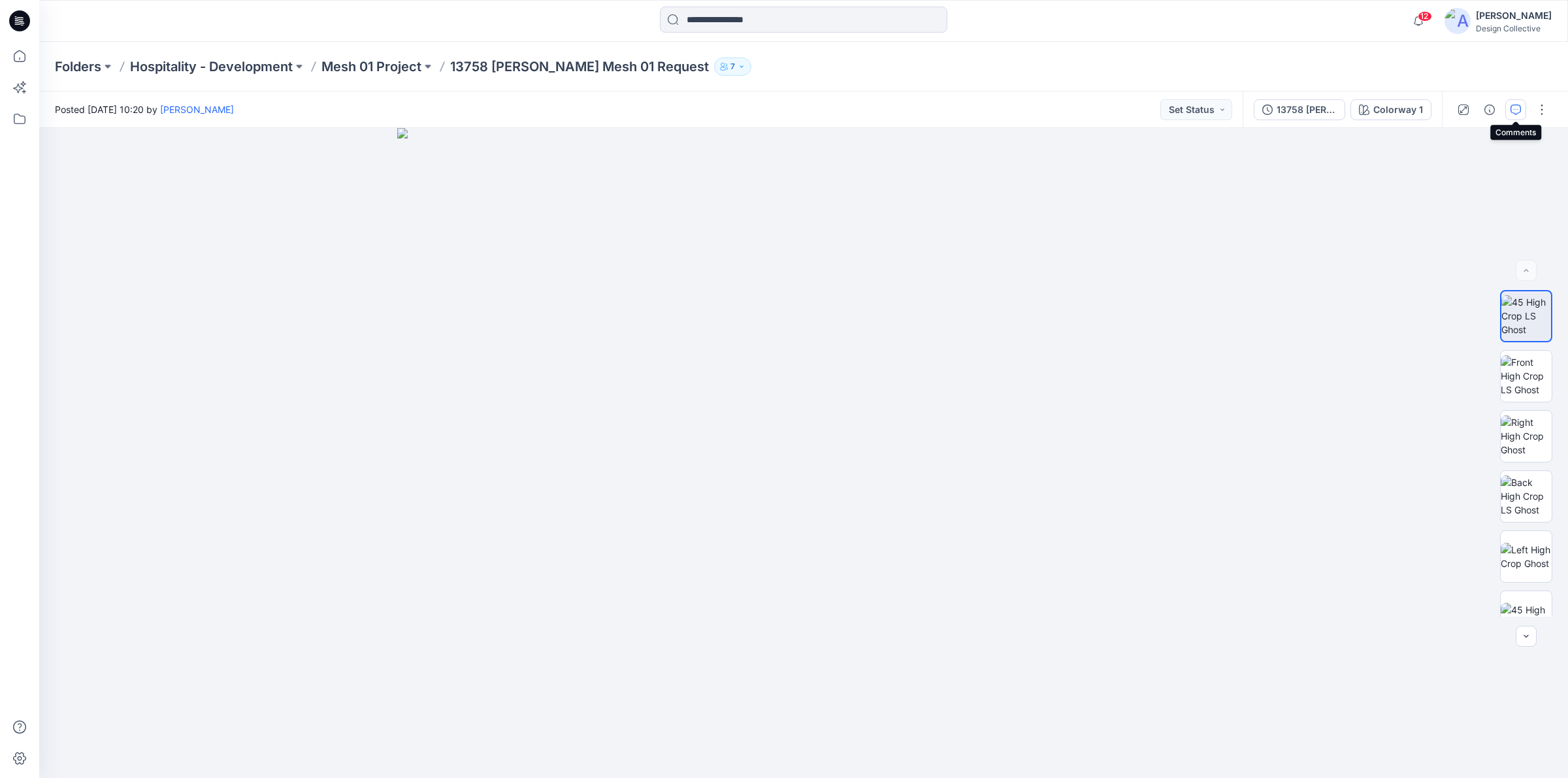
click at [1513, 109] on icon "button" at bounding box center [1516, 110] width 11 height 11
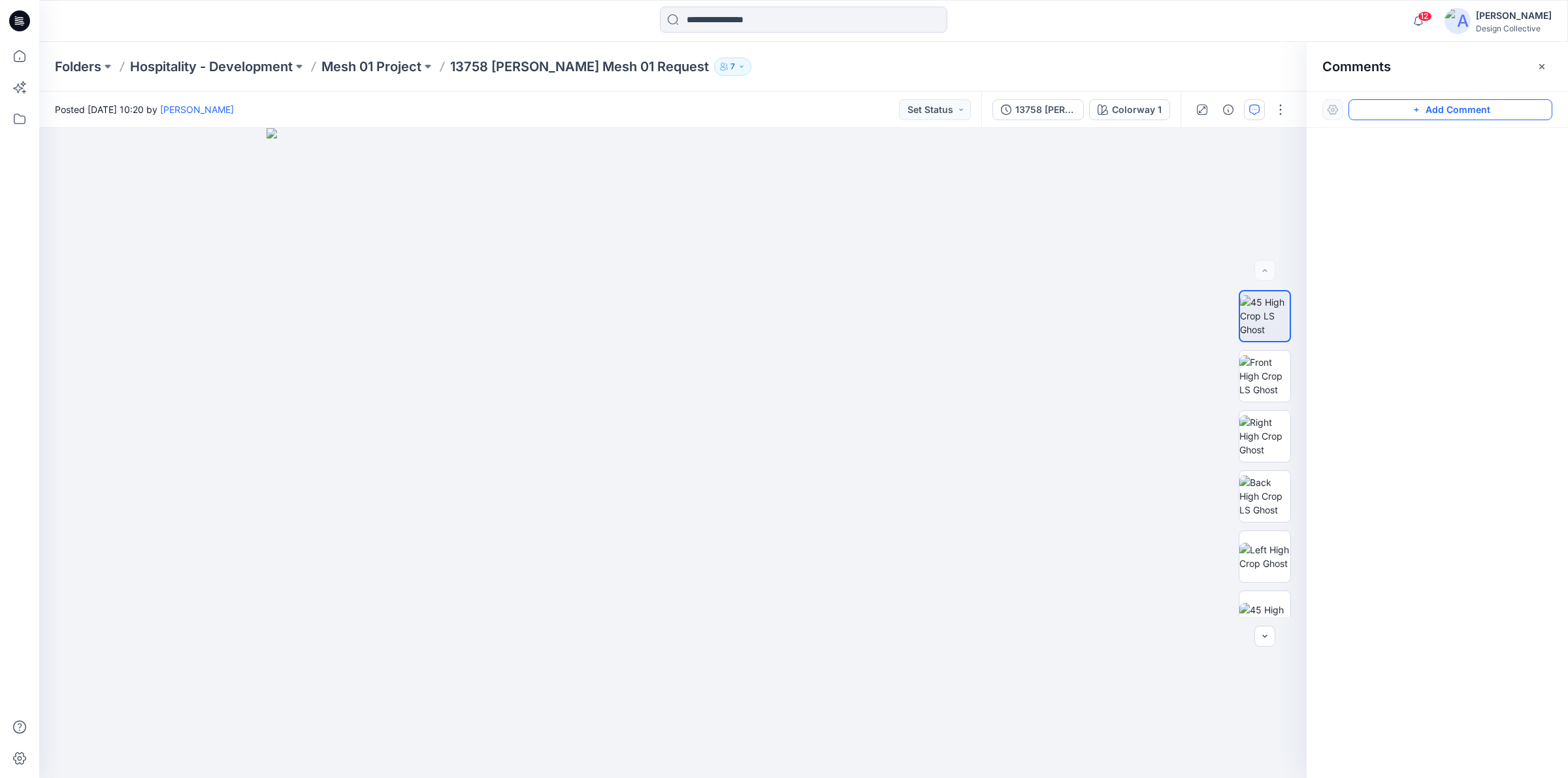
click at [1435, 104] on button "Add Comment" at bounding box center [1451, 110] width 204 height 21
click at [962, 400] on div "1" at bounding box center [673, 453] width 1267 height 649
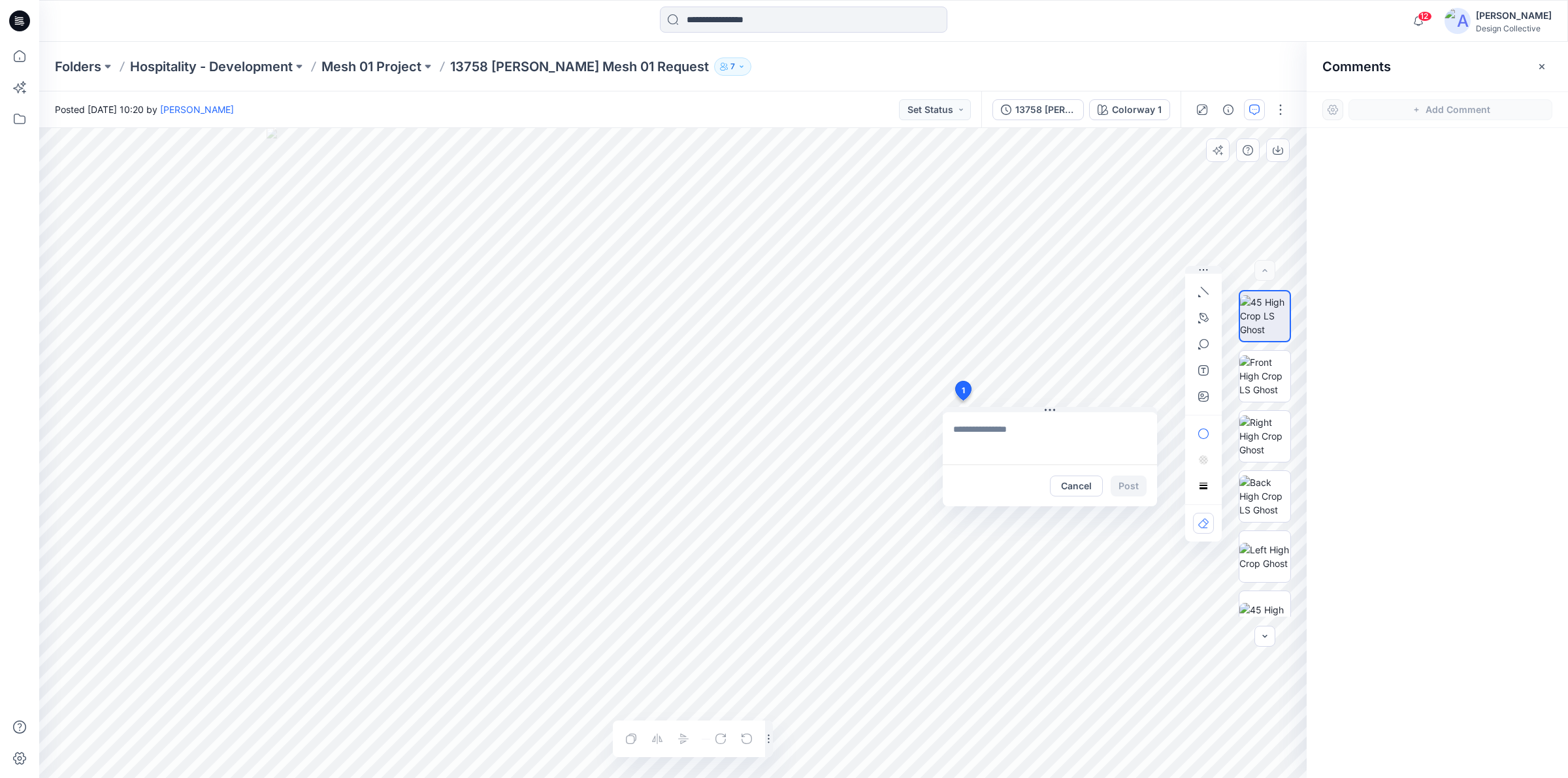
type textarea "**********"
click at [1124, 485] on button "Post" at bounding box center [1128, 485] width 36 height 21
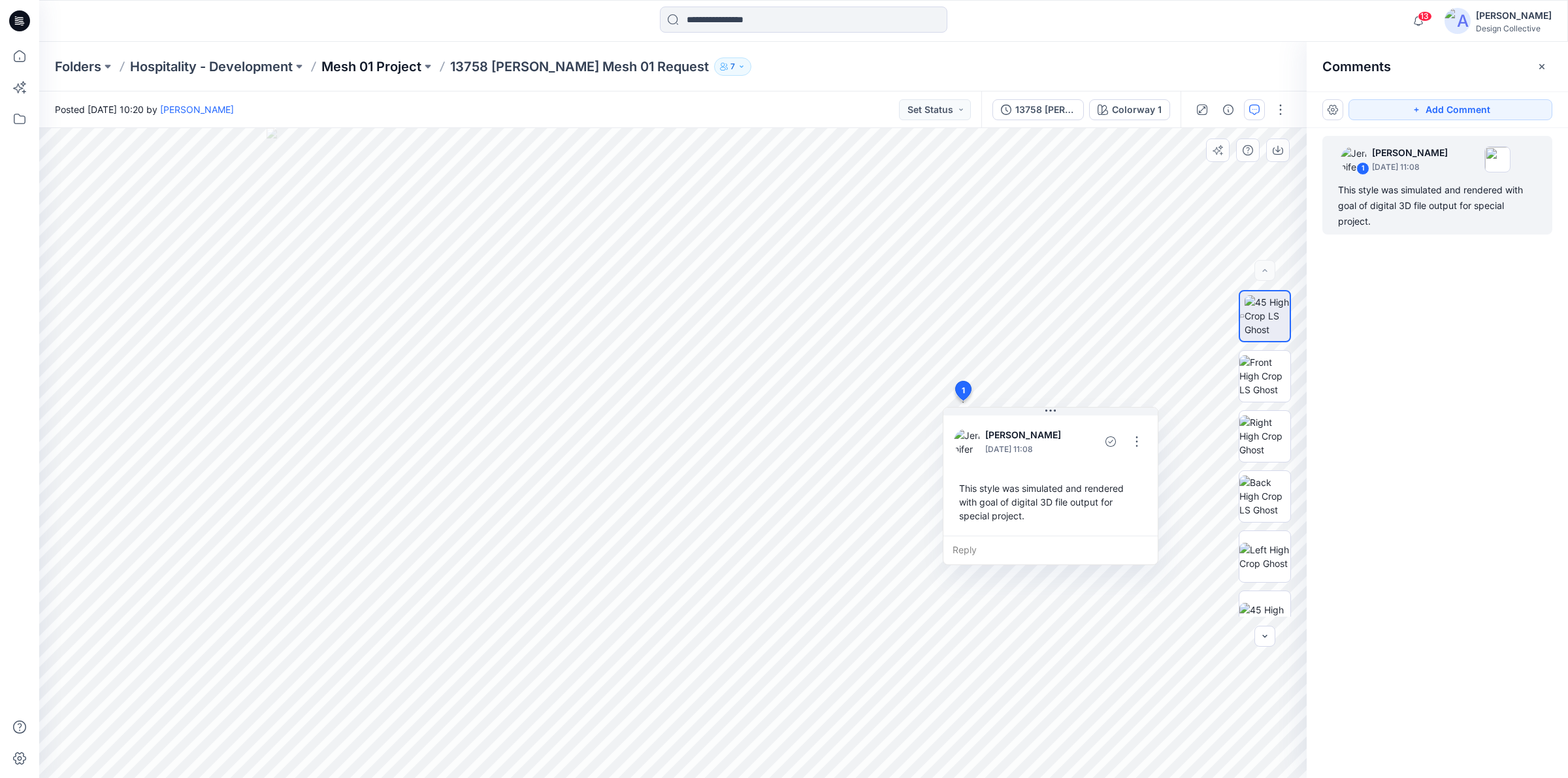
click at [402, 60] on p "Mesh 01 Project" at bounding box center [371, 67] width 100 height 18
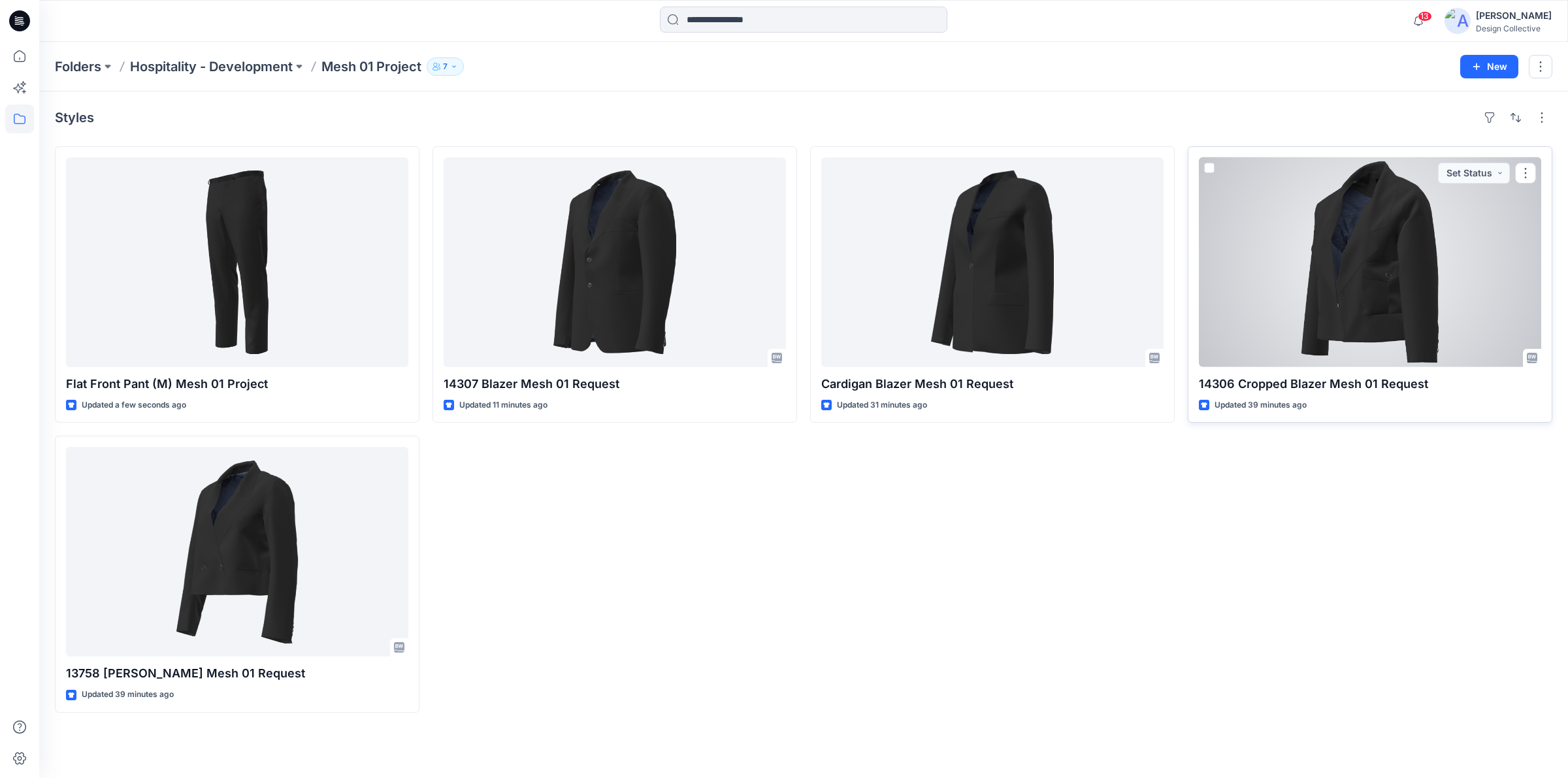
click at [1242, 265] on div at bounding box center [1370, 262] width 342 height 210
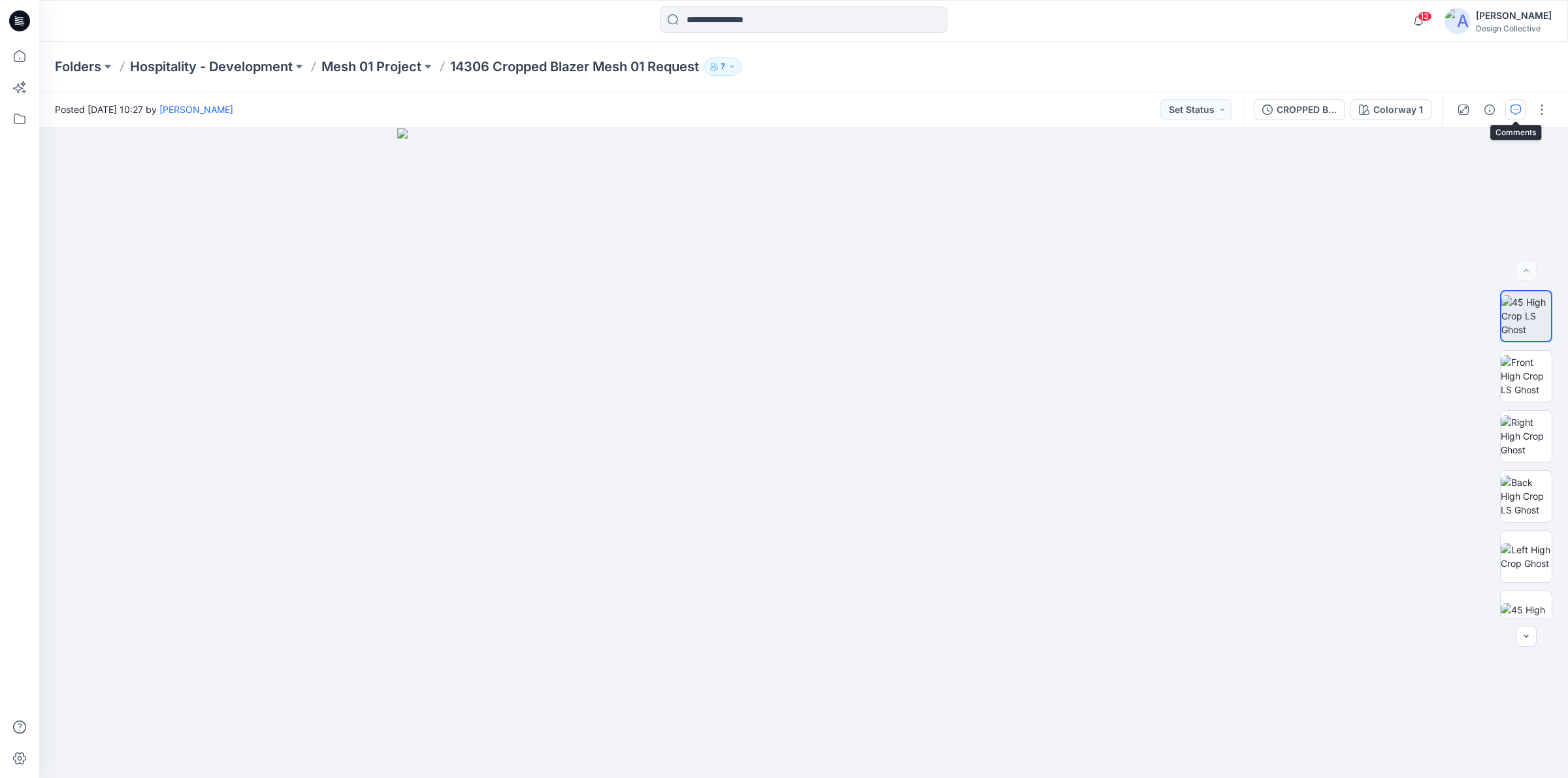
click at [1511, 110] on icon "button" at bounding box center [1516, 110] width 11 height 11
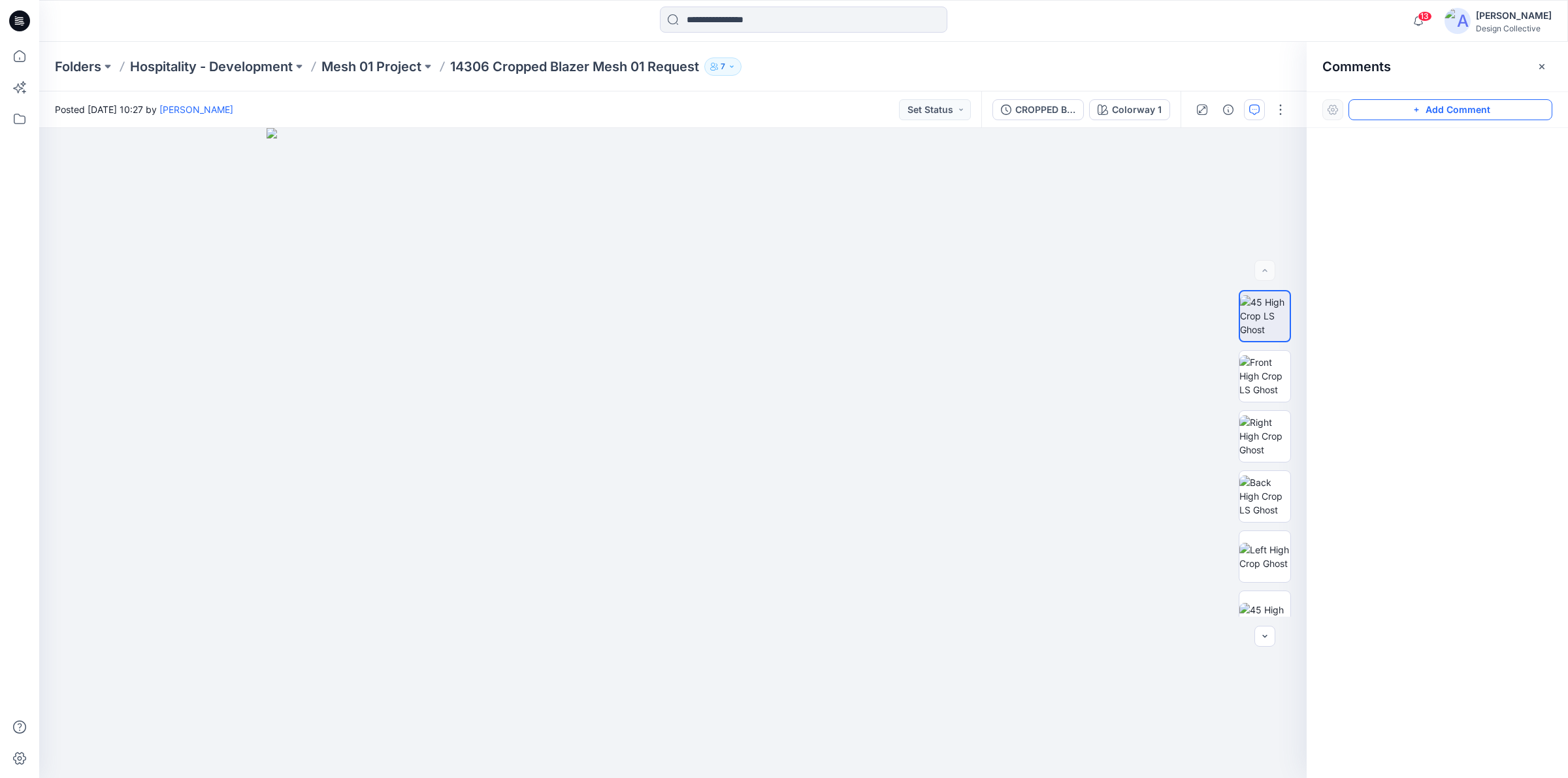
click at [1409, 112] on button "Add Comment" at bounding box center [1451, 110] width 204 height 21
click at [991, 335] on div "1" at bounding box center [673, 453] width 1267 height 649
click at [1071, 369] on textarea at bounding box center [1079, 373] width 215 height 52
type textarea "**********"
click at [1156, 422] on button "Post" at bounding box center [1157, 420] width 36 height 21
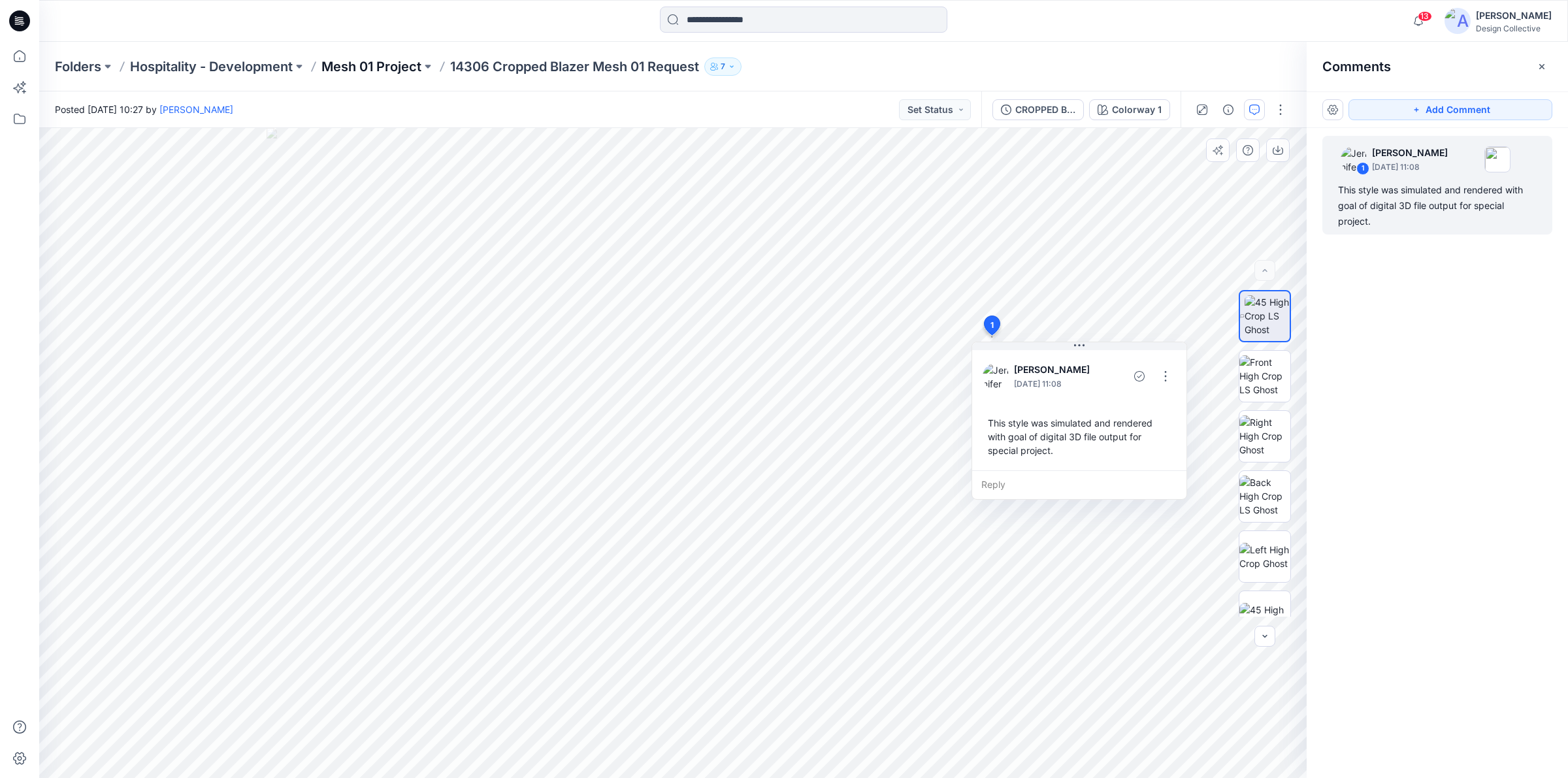
click at [379, 70] on p "Mesh 01 Project" at bounding box center [371, 67] width 100 height 18
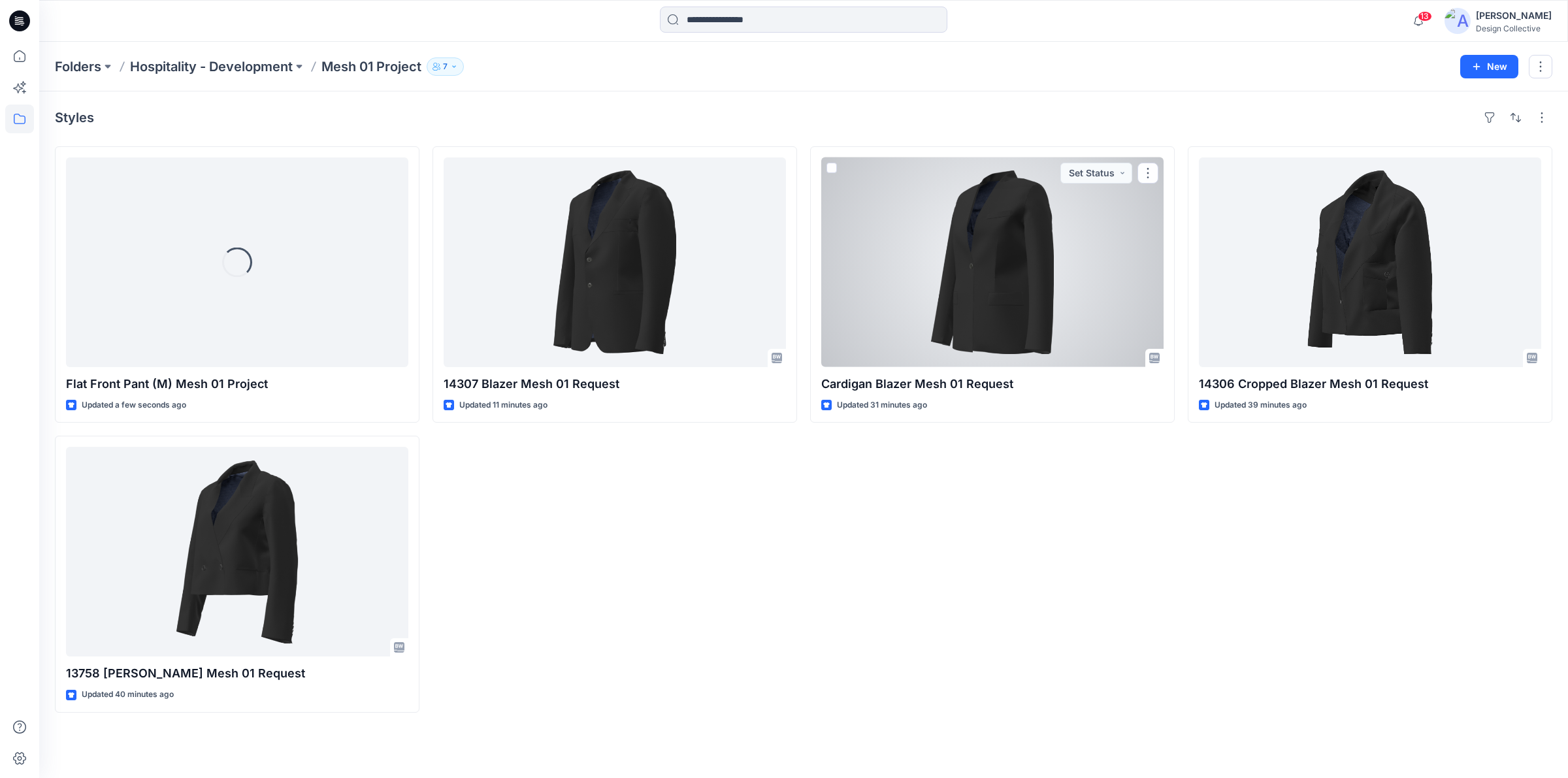
click at [1016, 299] on div at bounding box center [992, 262] width 342 height 210
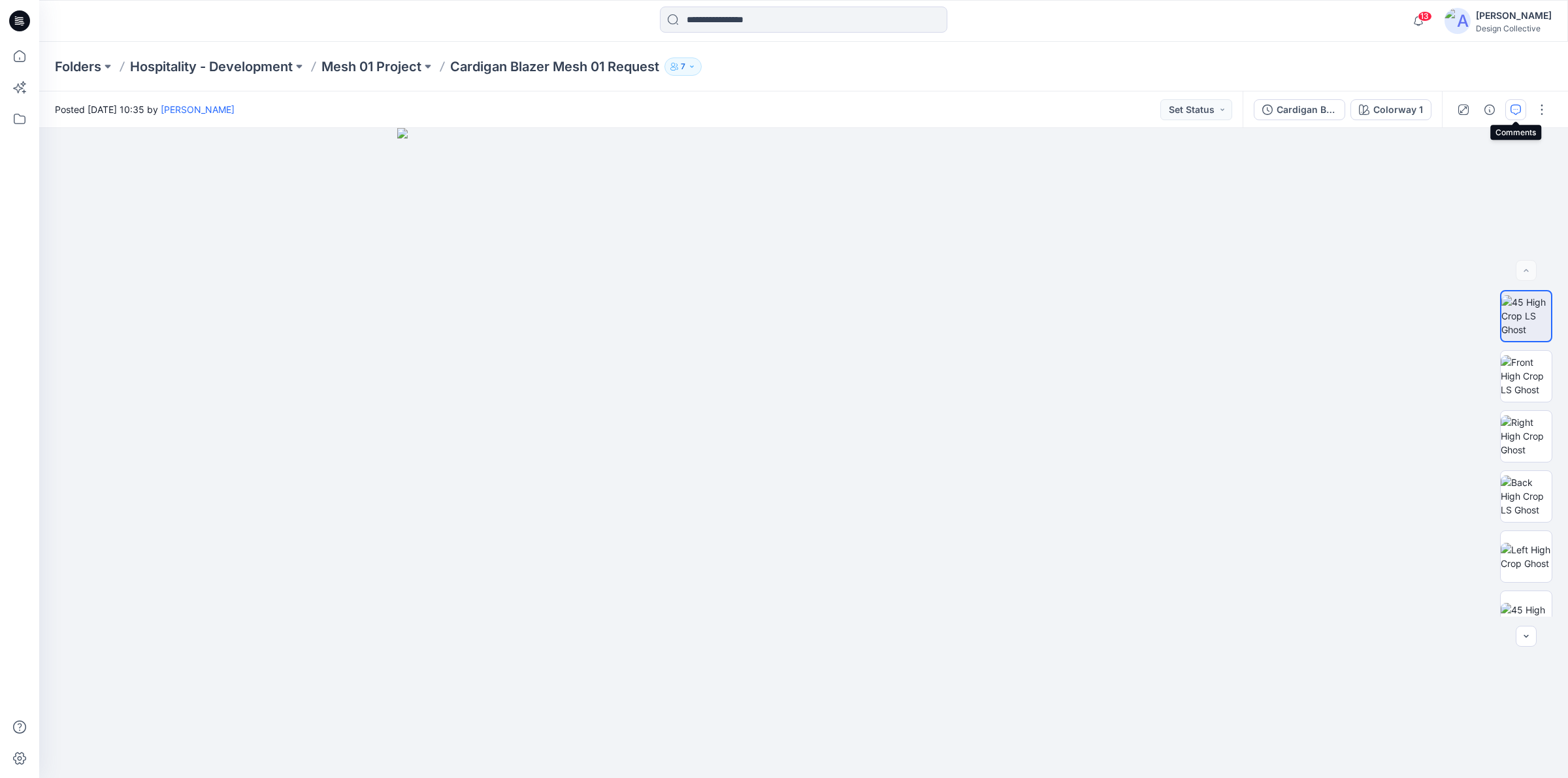
click at [1516, 108] on icon "button" at bounding box center [1516, 110] width 11 height 11
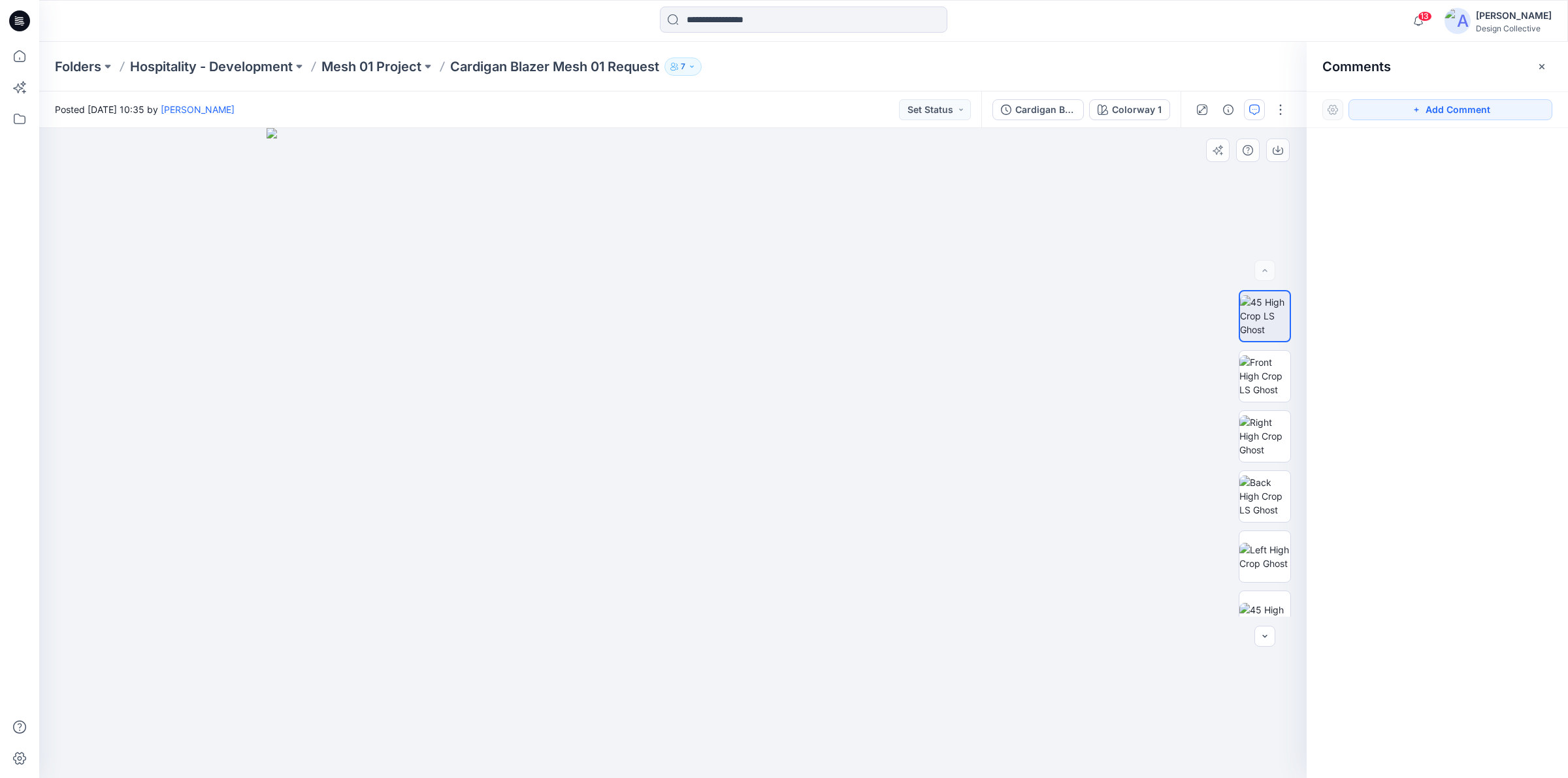
click at [951, 364] on img at bounding box center [673, 453] width 813 height 649
click at [1401, 104] on button "Add Comment" at bounding box center [1451, 110] width 204 height 21
click at [932, 319] on div "1" at bounding box center [673, 453] width 1267 height 649
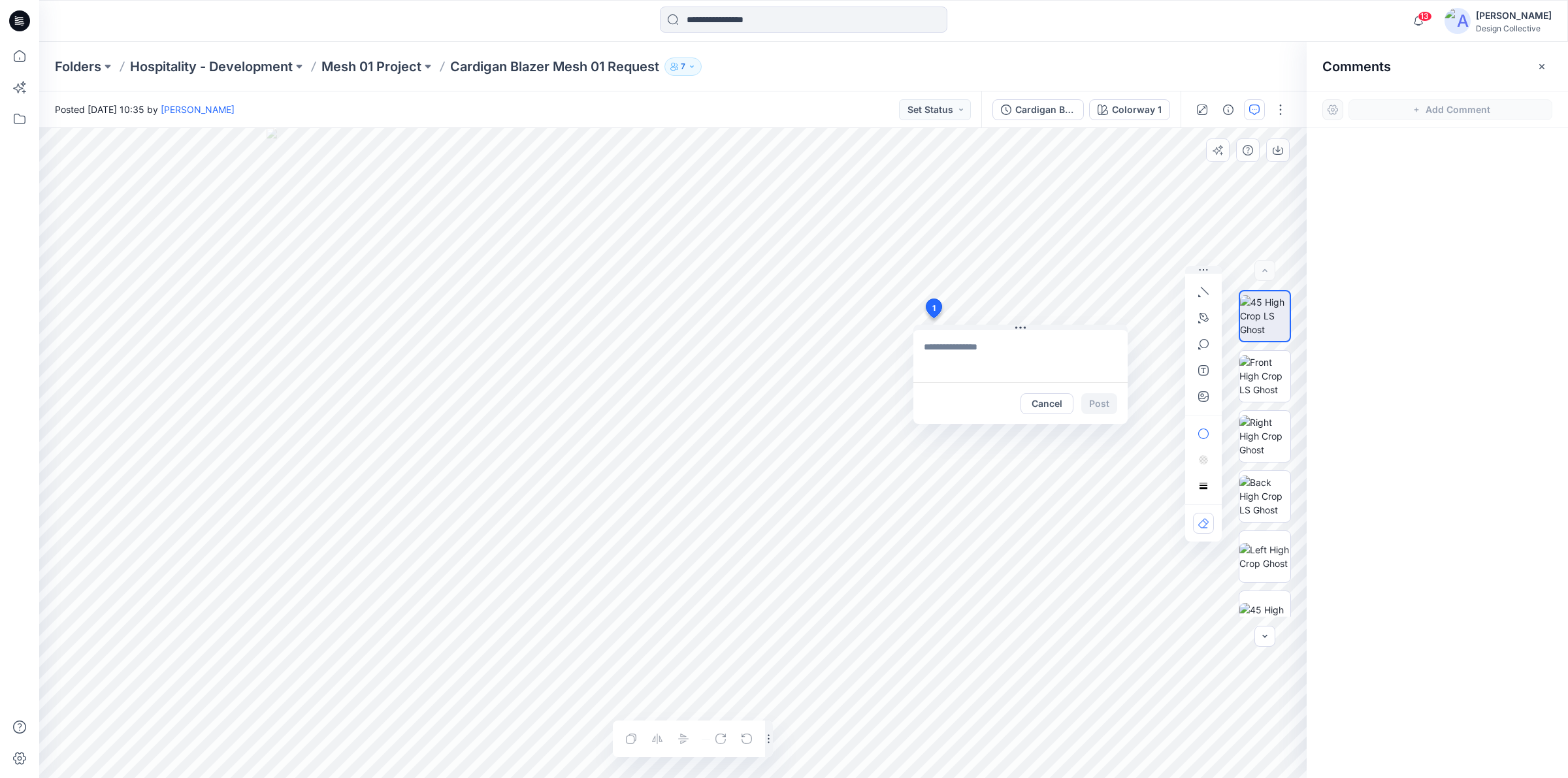
click at [971, 356] on textarea at bounding box center [1021, 356] width 215 height 52
type textarea "**********"
click at [1096, 405] on button "Post" at bounding box center [1099, 403] width 36 height 21
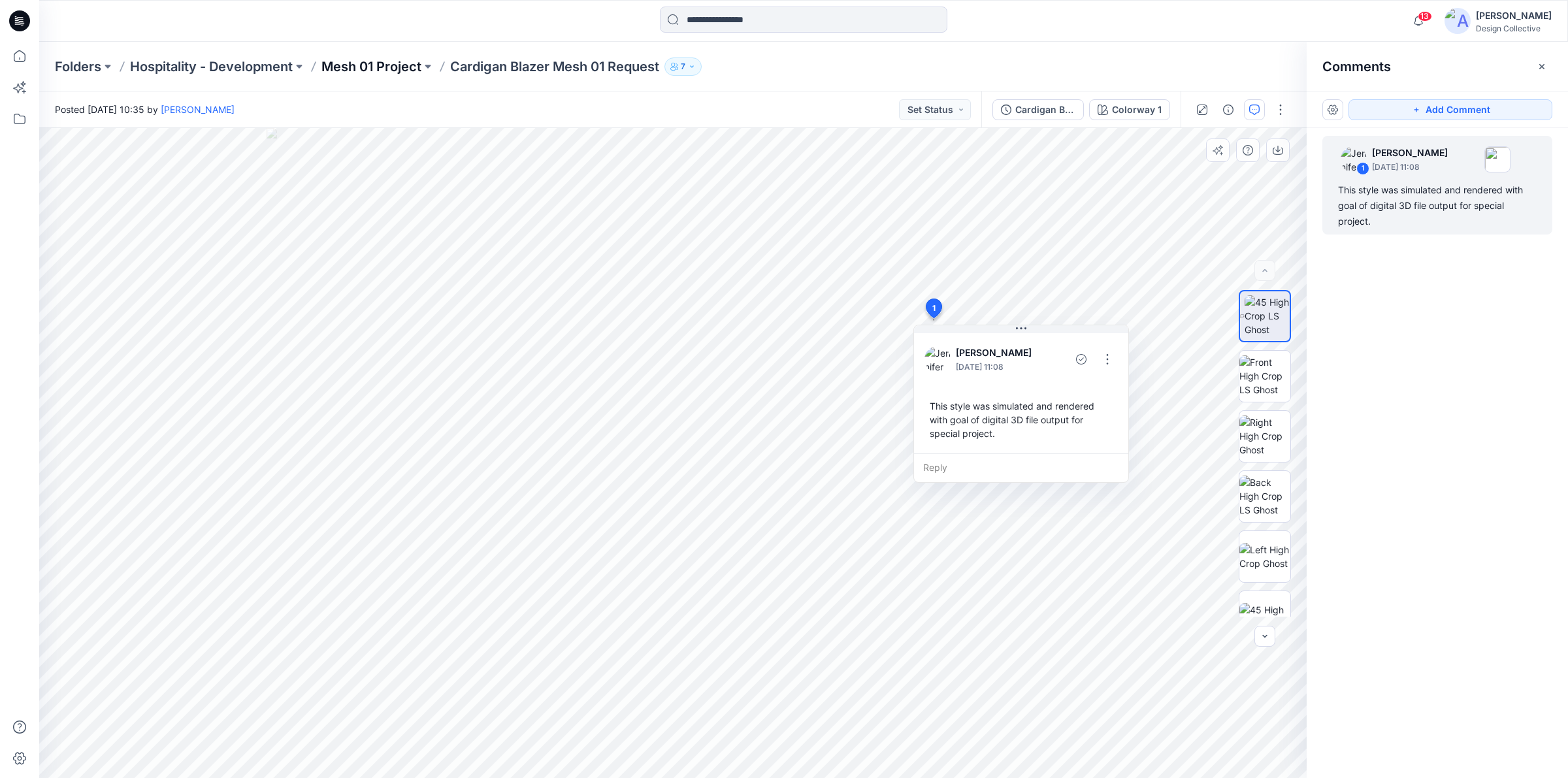
click at [377, 72] on p "Mesh 01 Project" at bounding box center [371, 67] width 100 height 18
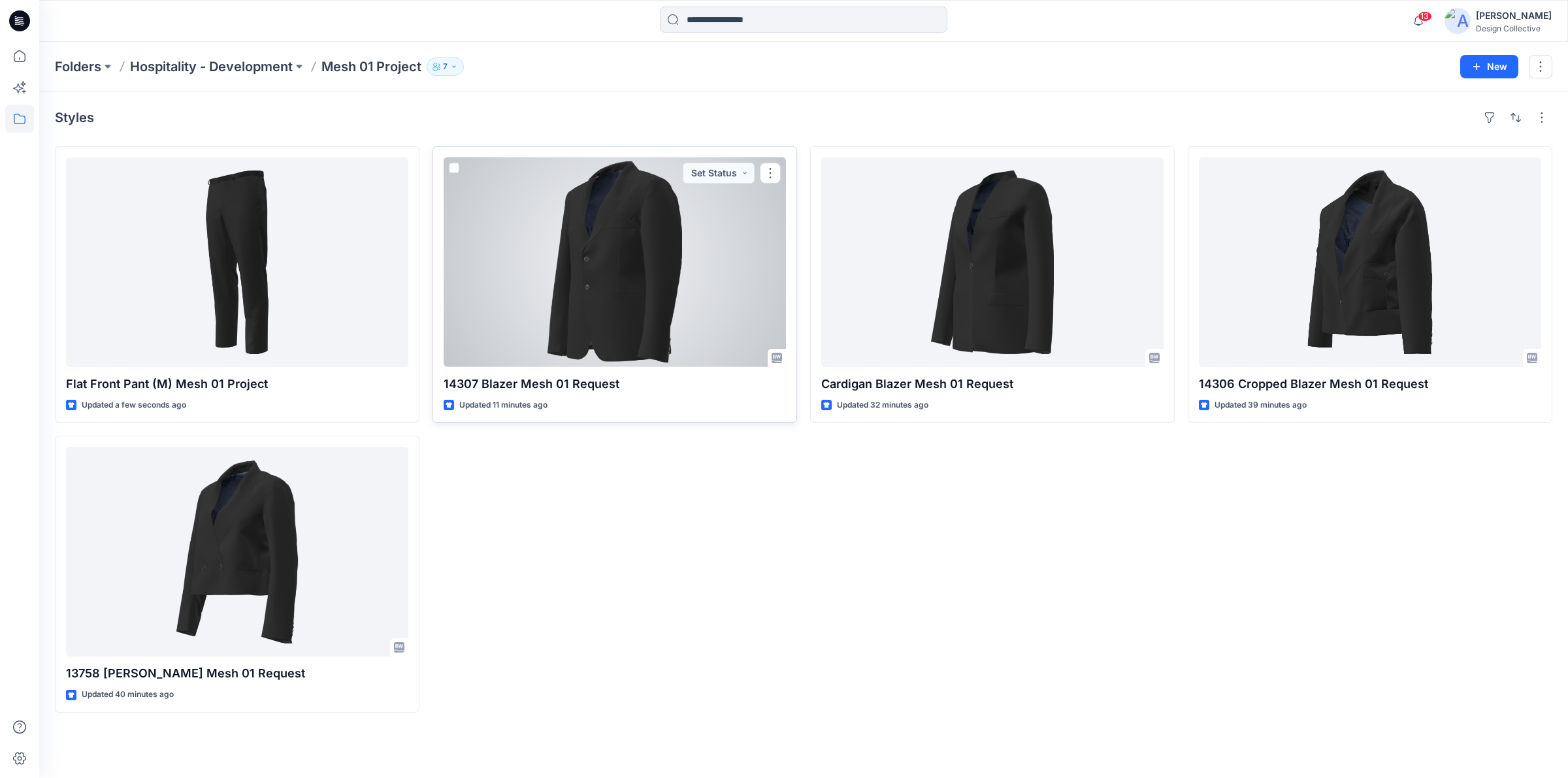
click at [717, 257] on div at bounding box center [615, 262] width 342 height 210
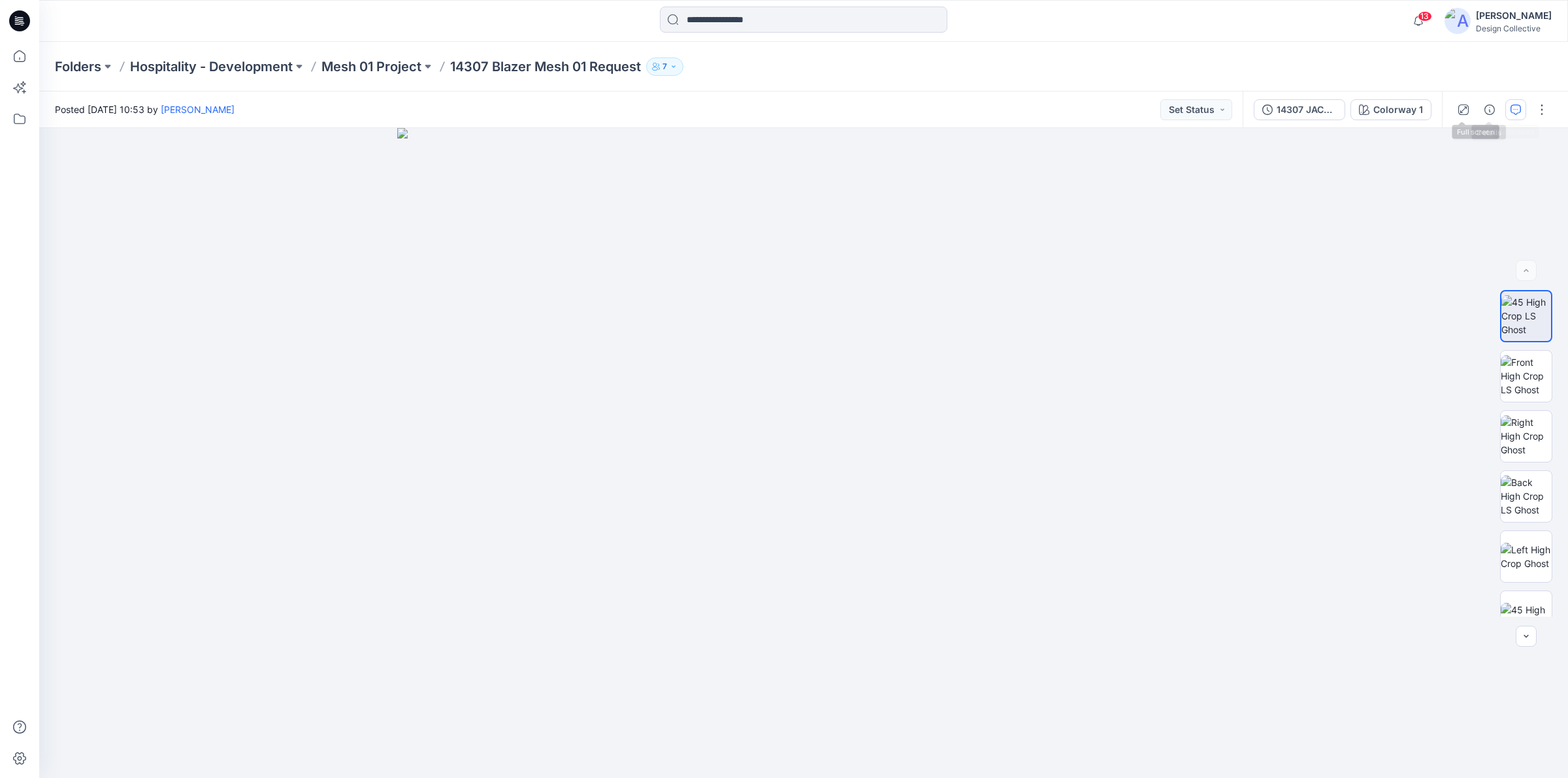
click at [1507, 111] on button "button" at bounding box center [1516, 110] width 21 height 21
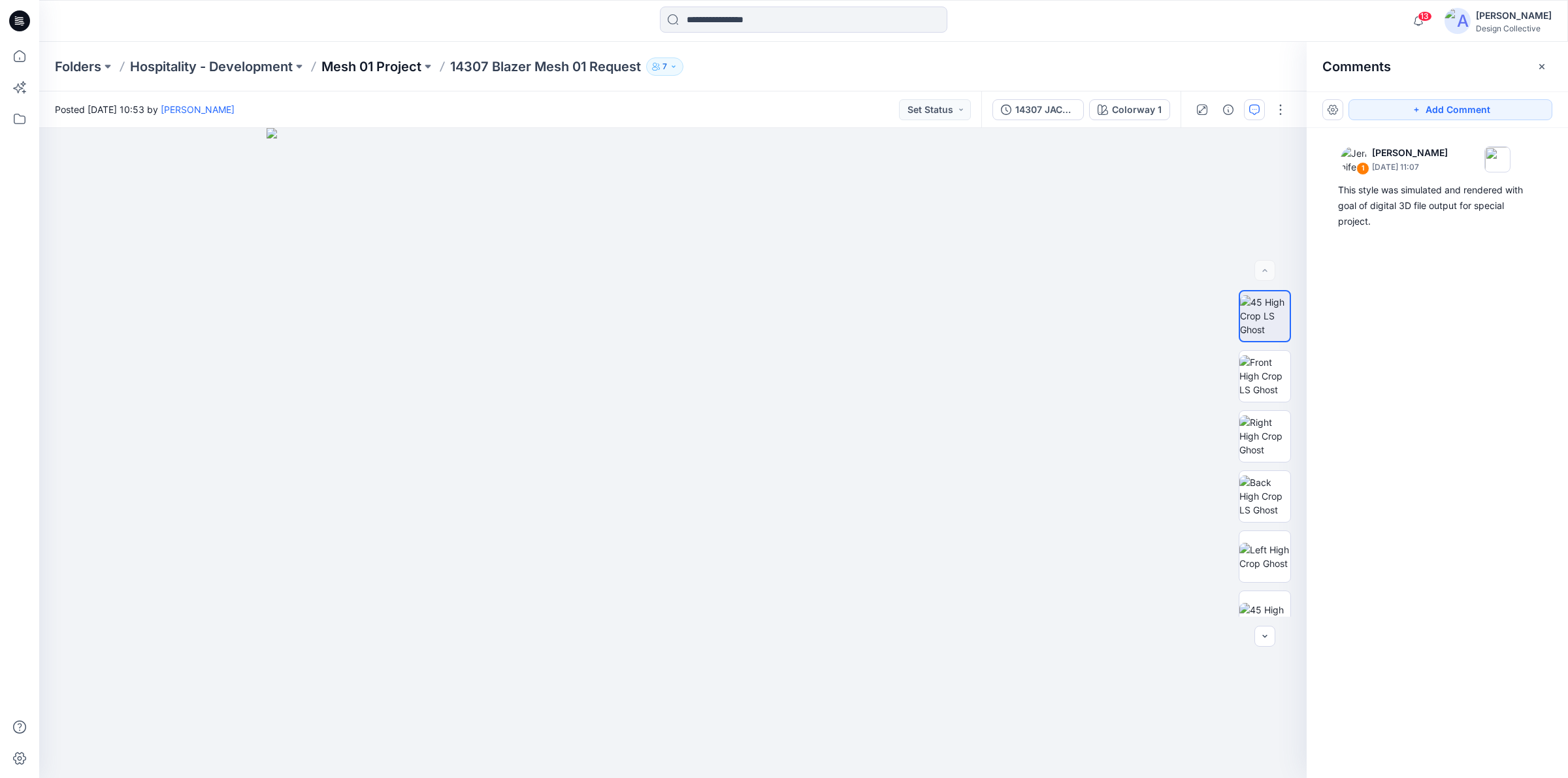
click at [412, 58] on p "Mesh 01 Project" at bounding box center [371, 67] width 100 height 18
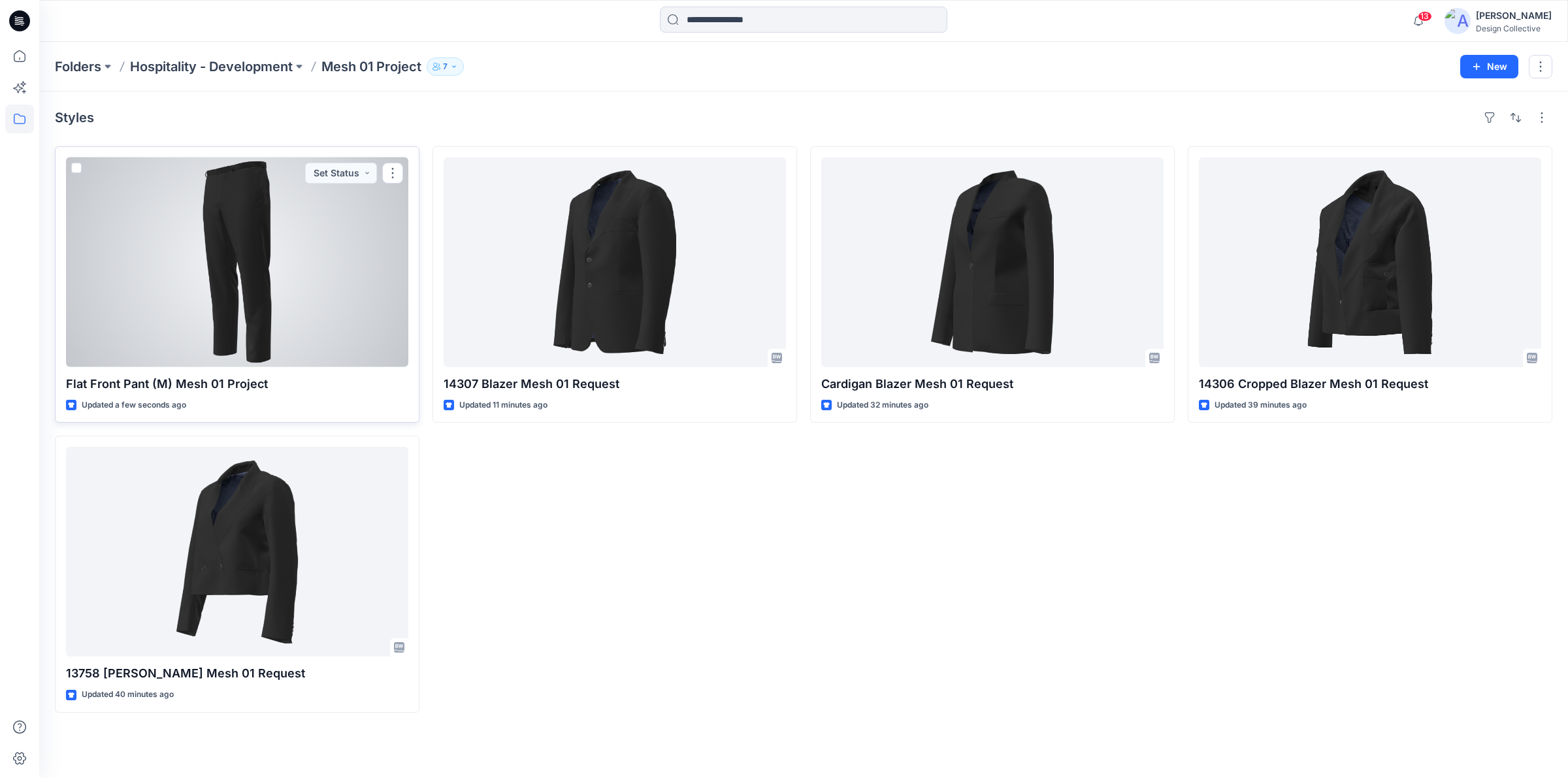
click at [338, 291] on div at bounding box center [237, 262] width 342 height 210
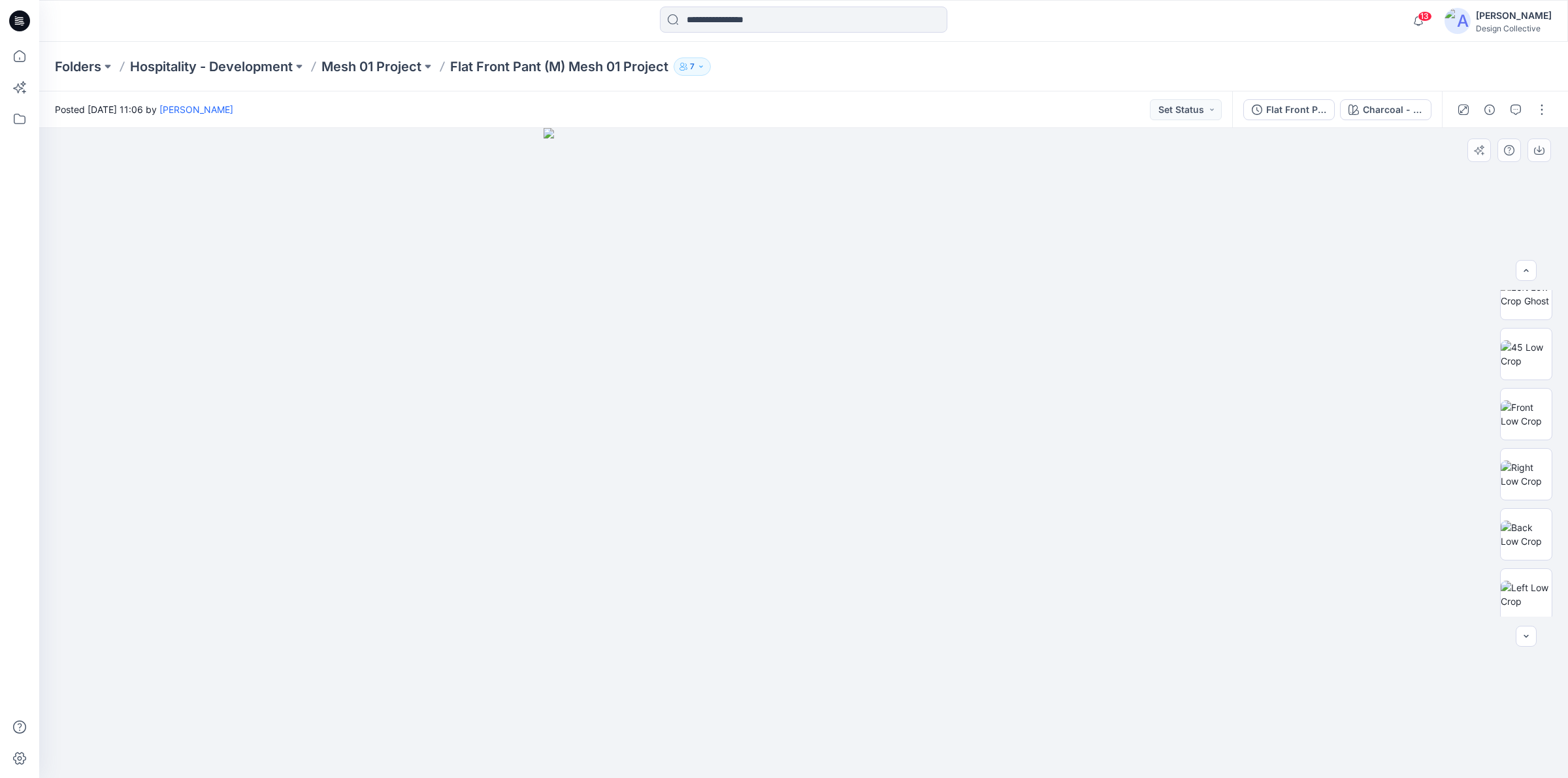
scroll to position [386, 0]
click at [1532, 461] on img at bounding box center [1526, 471] width 51 height 27
click at [1523, 413] on img at bounding box center [1526, 411] width 51 height 27
click at [1511, 113] on icon "button" at bounding box center [1516, 110] width 11 height 11
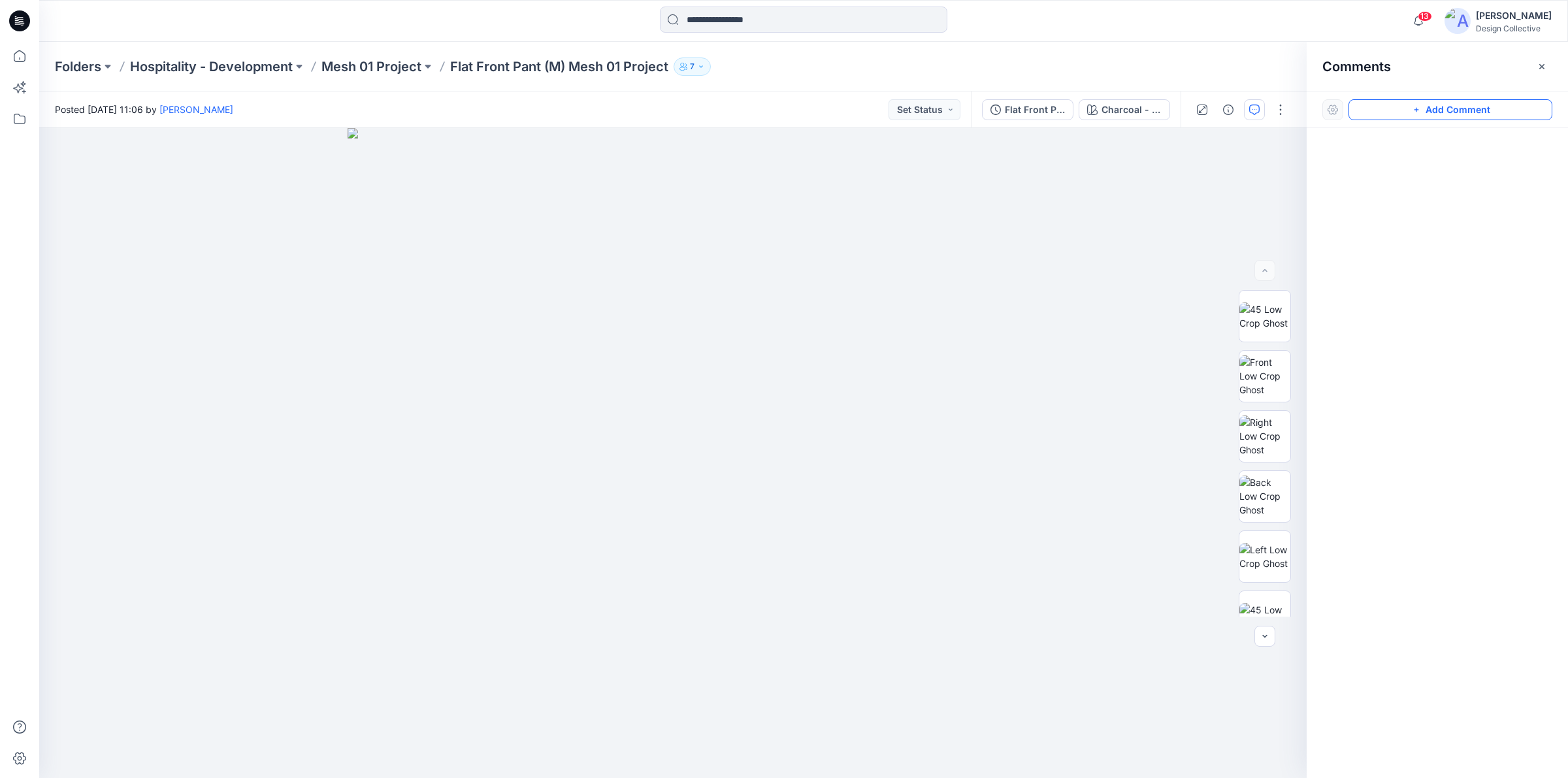
click at [1403, 115] on button "Add Comment" at bounding box center [1451, 110] width 204 height 21
click at [1072, 373] on div "1" at bounding box center [673, 453] width 1267 height 649
type textarea "**********"
click at [1178, 458] on button "Cancel" at bounding box center [1186, 459] width 53 height 21
click at [1178, 458] on div at bounding box center [673, 453] width 1267 height 649
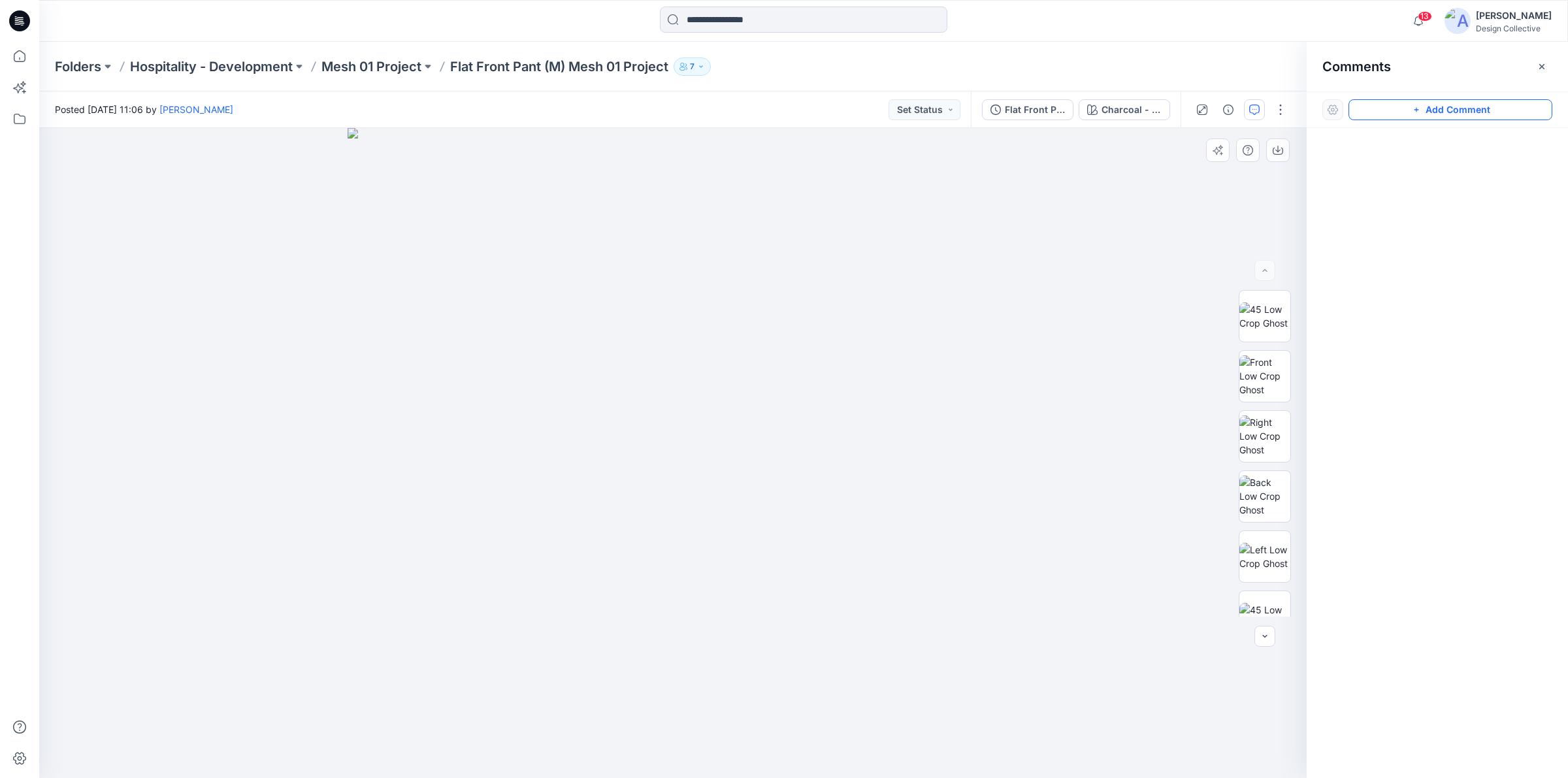
click at [1412, 109] on icon "button" at bounding box center [1417, 110] width 11 height 11
click at [1043, 338] on div "1" at bounding box center [673, 453] width 1267 height 649
type textarea "**********"
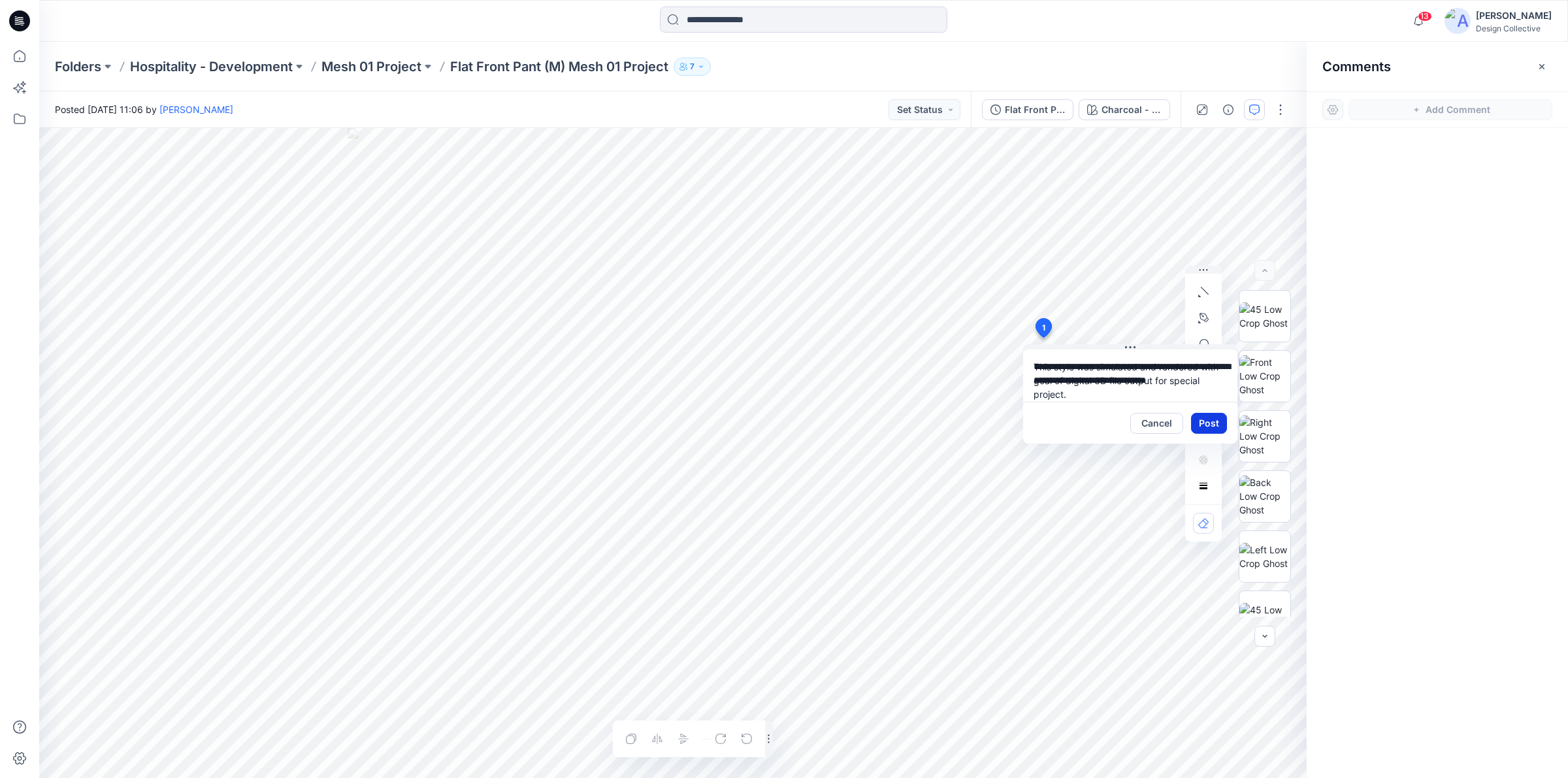
click at [1205, 423] on button "Post" at bounding box center [1209, 423] width 36 height 21
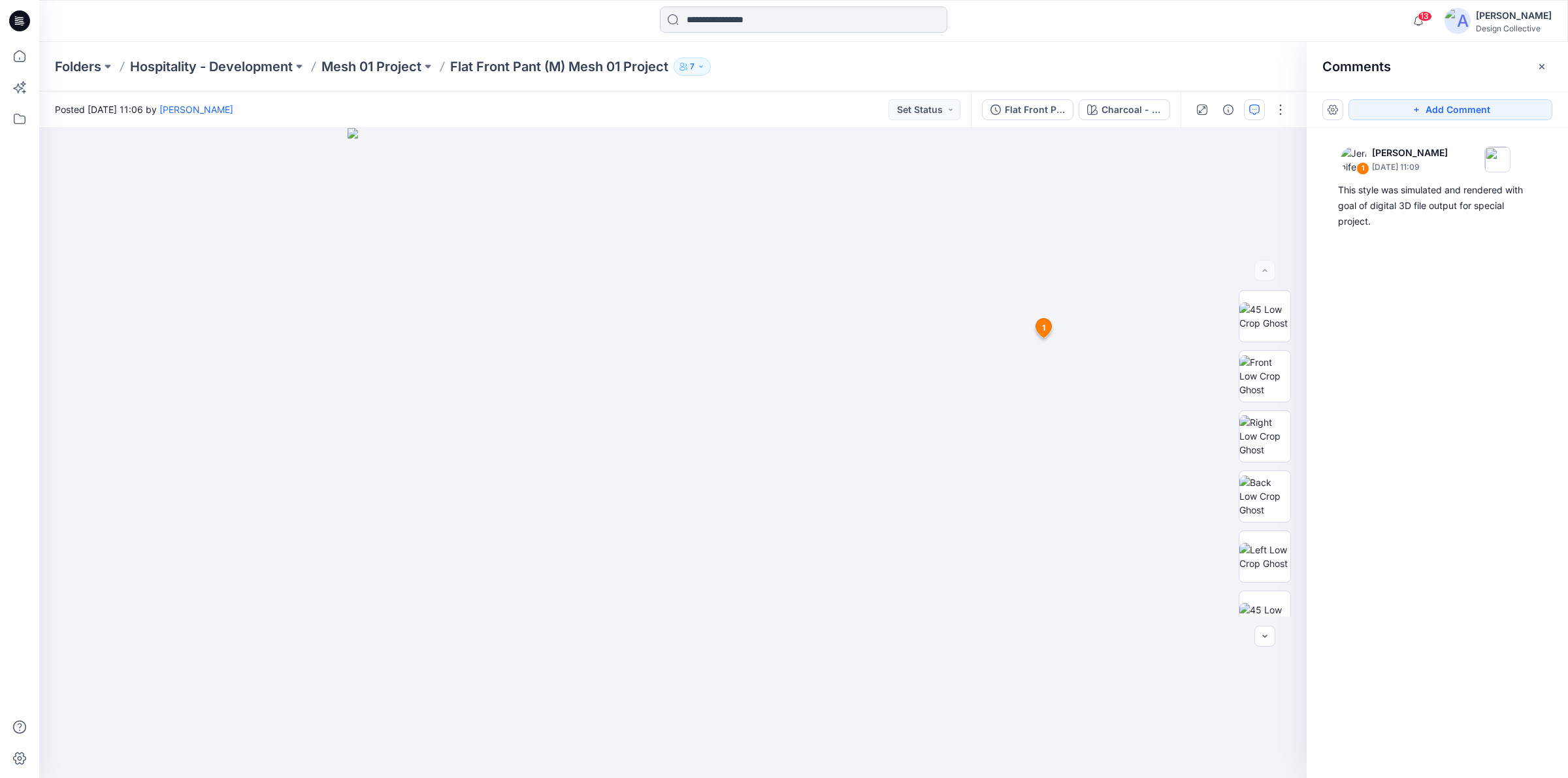
click at [833, 15] on input at bounding box center [803, 20] width 288 height 26
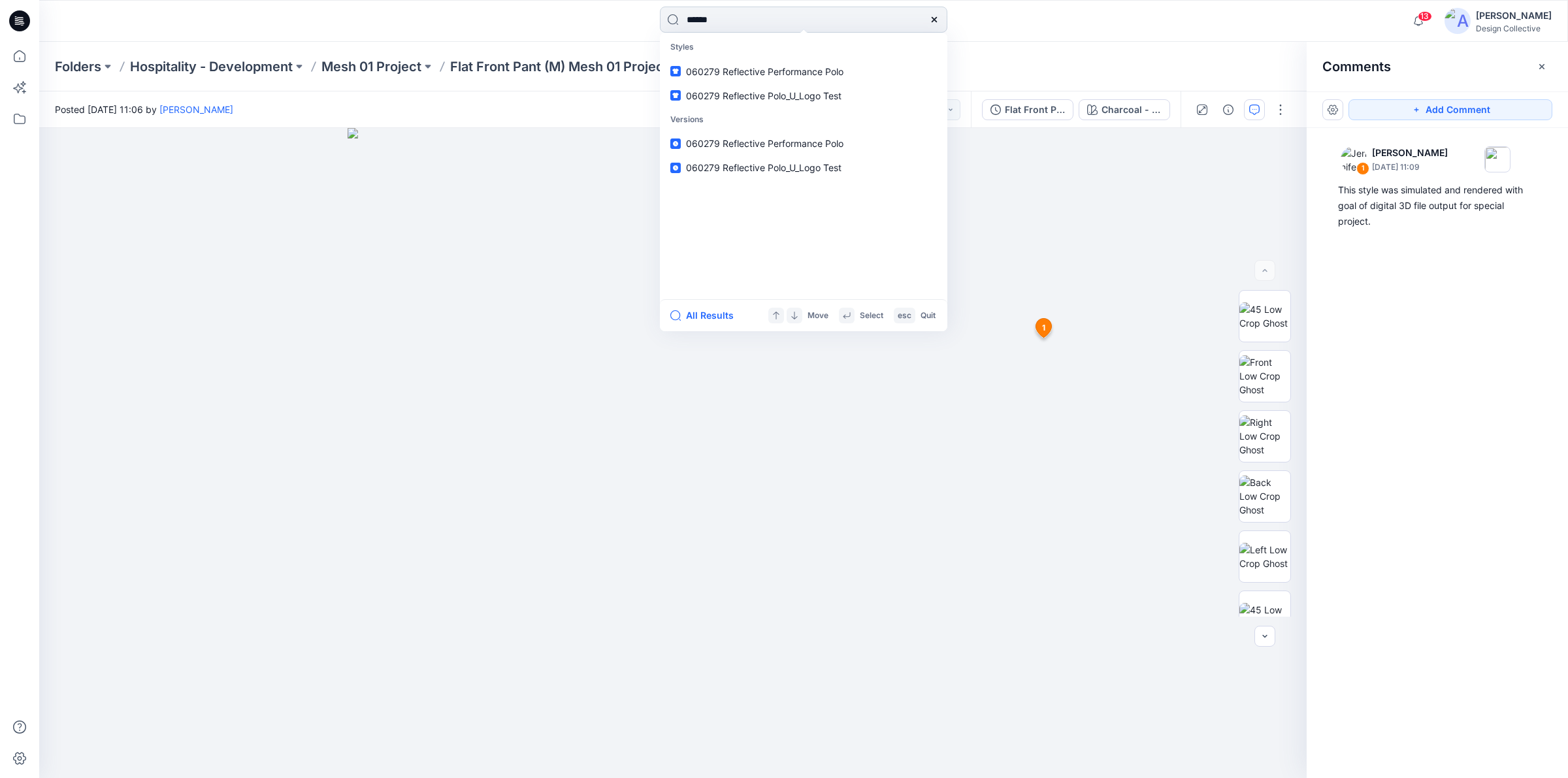
type input "******"
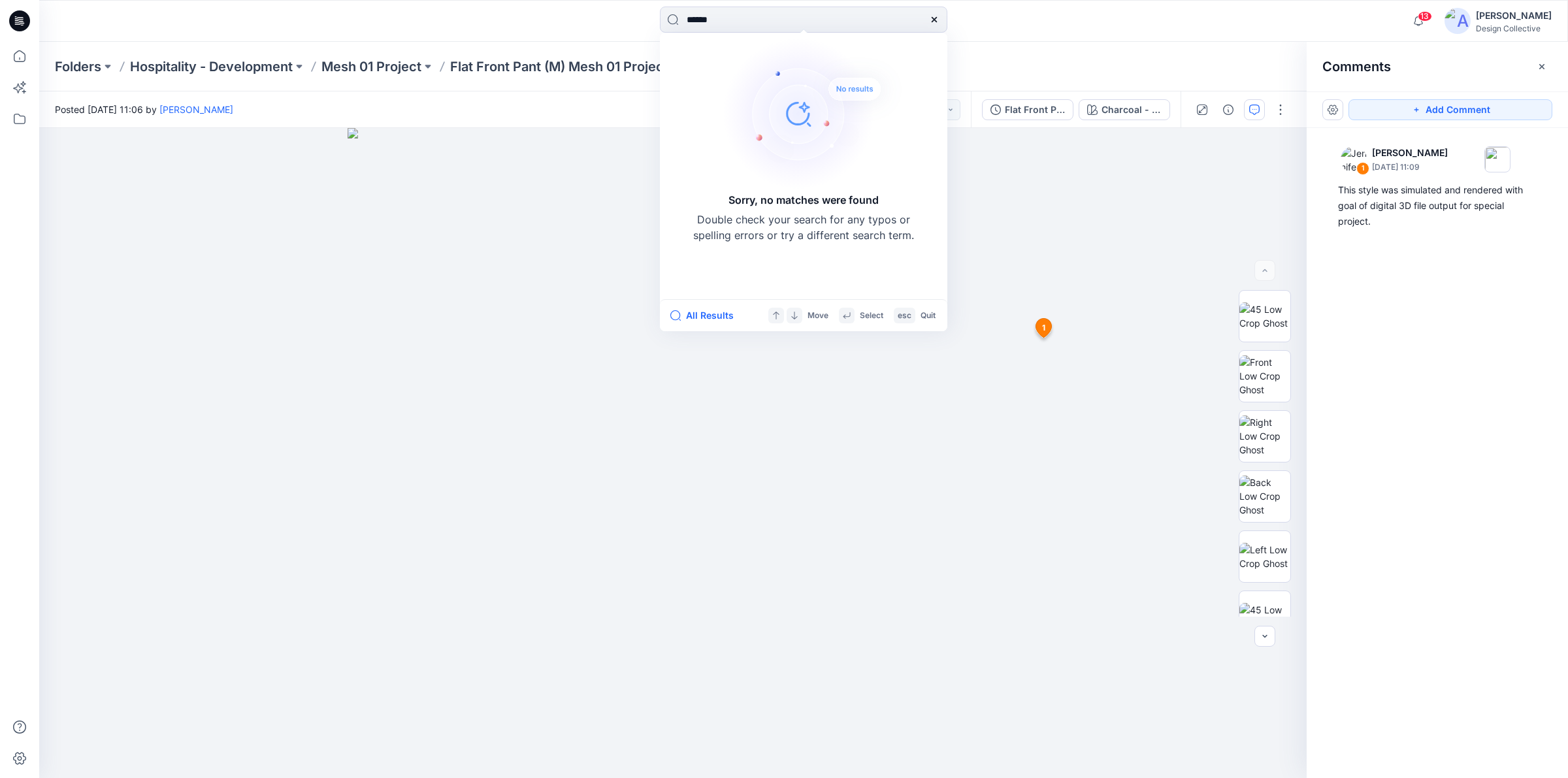
click at [934, 20] on icon at bounding box center [933, 19] width 5 height 5
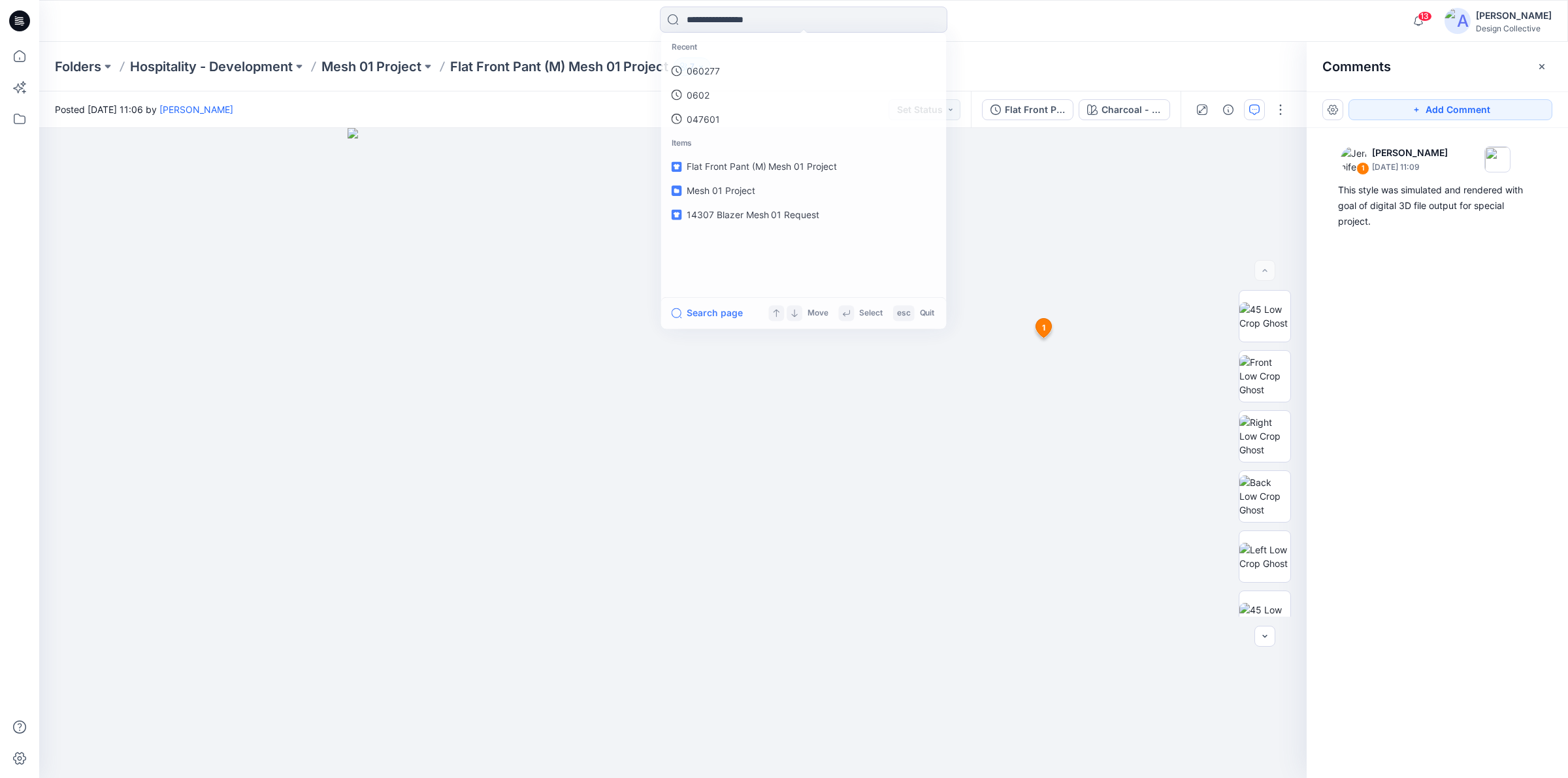
click at [1054, 33] on div "Recent 060277 0602 047601 Items Flat Front Pant (M) Mesh 01 Project Mesh 01 Pro…" at bounding box center [803, 21] width 765 height 29
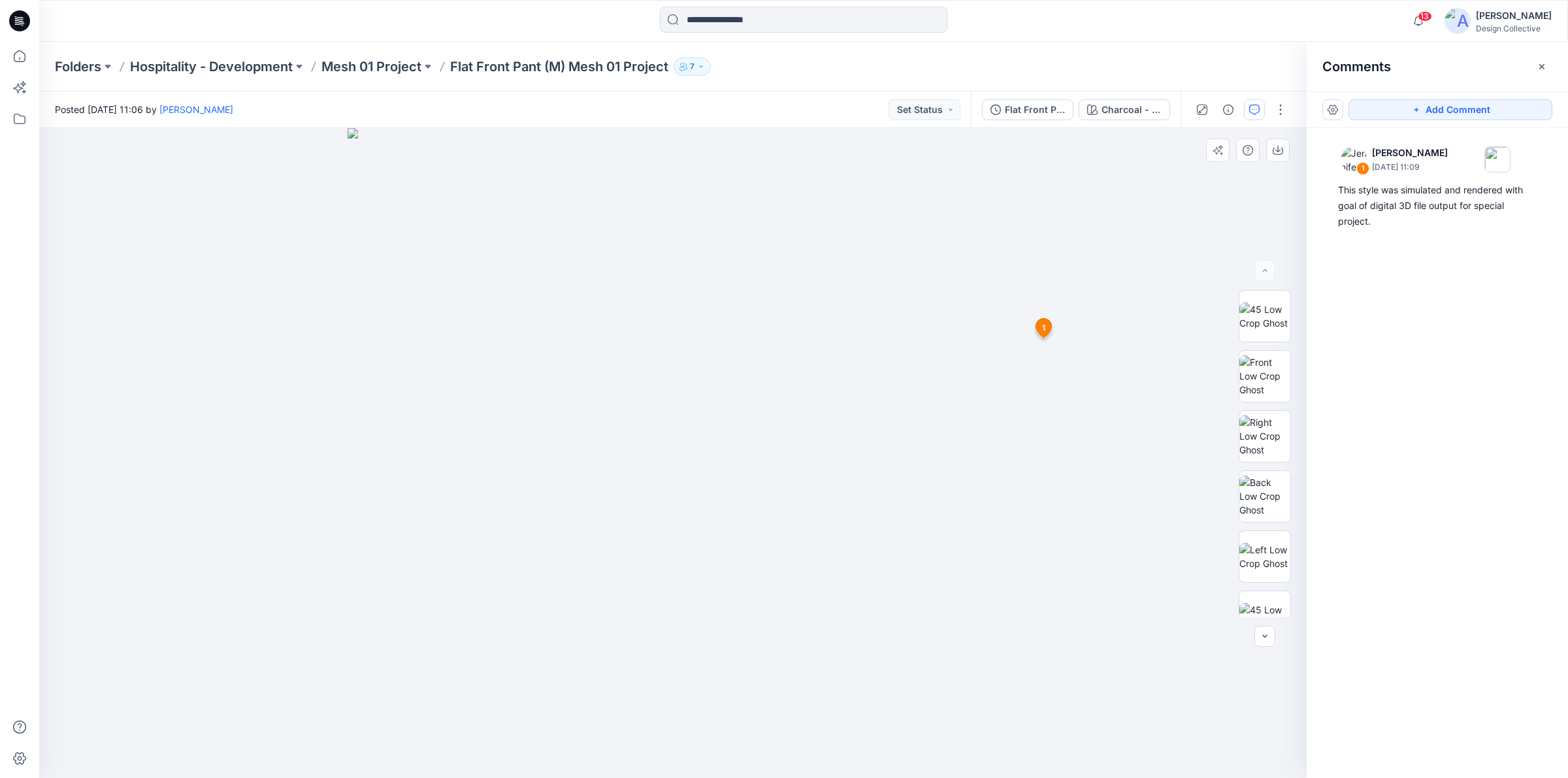
click at [1043, 331] on span "1" at bounding box center [1044, 327] width 3 height 11
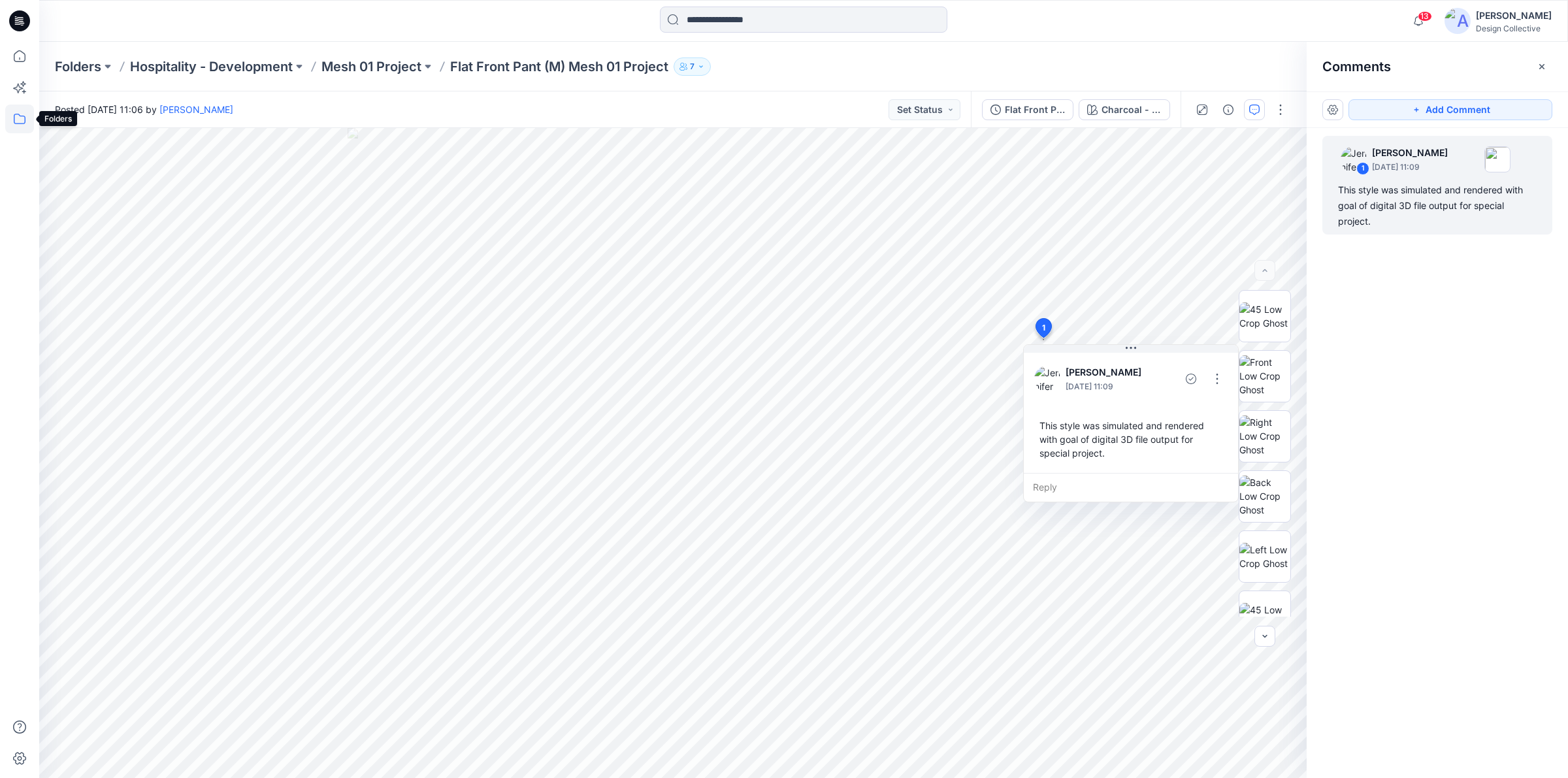
click at [20, 118] on icon at bounding box center [20, 119] width 29 height 29
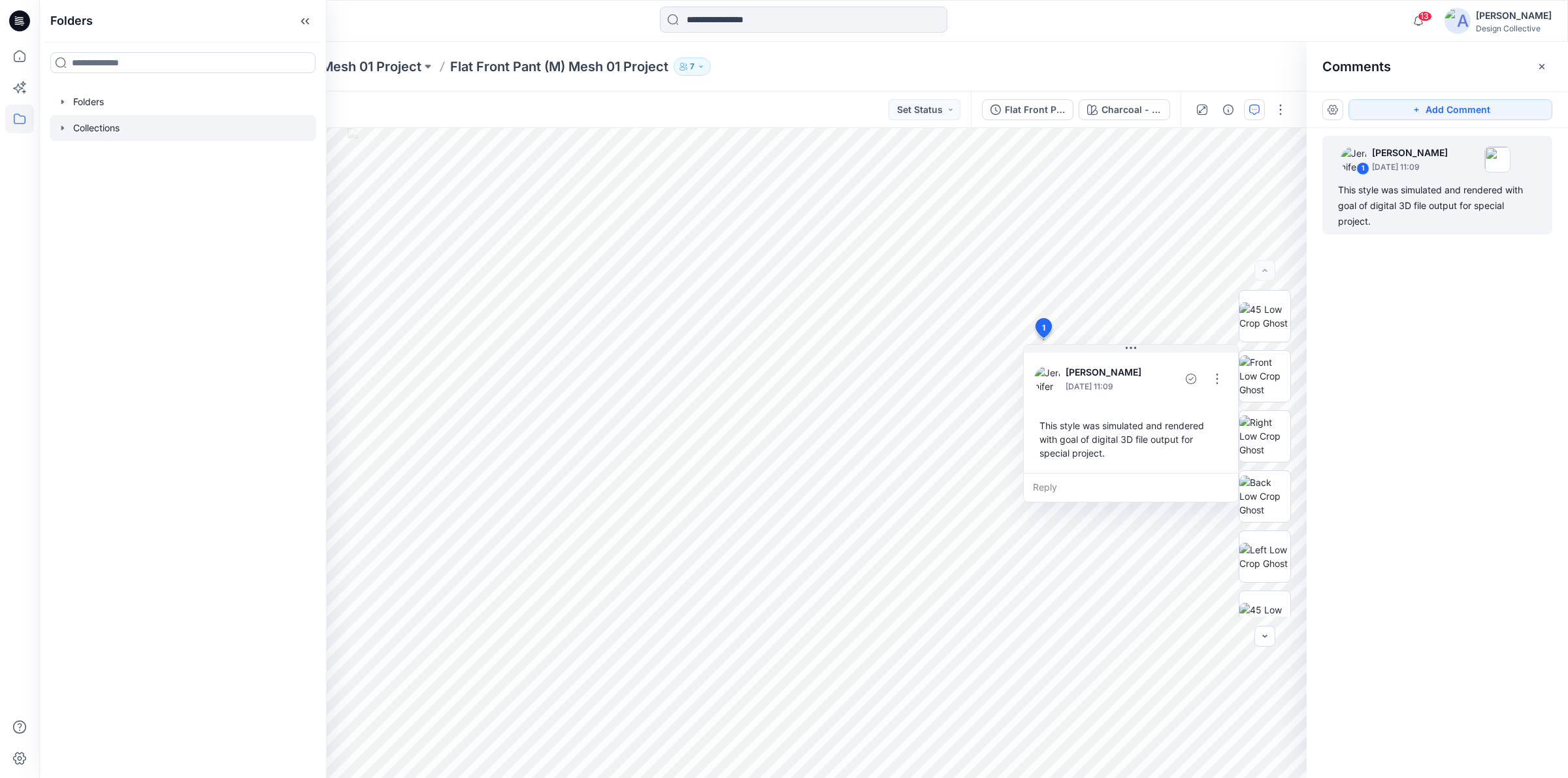
click at [63, 127] on icon "button" at bounding box center [62, 128] width 2 height 5
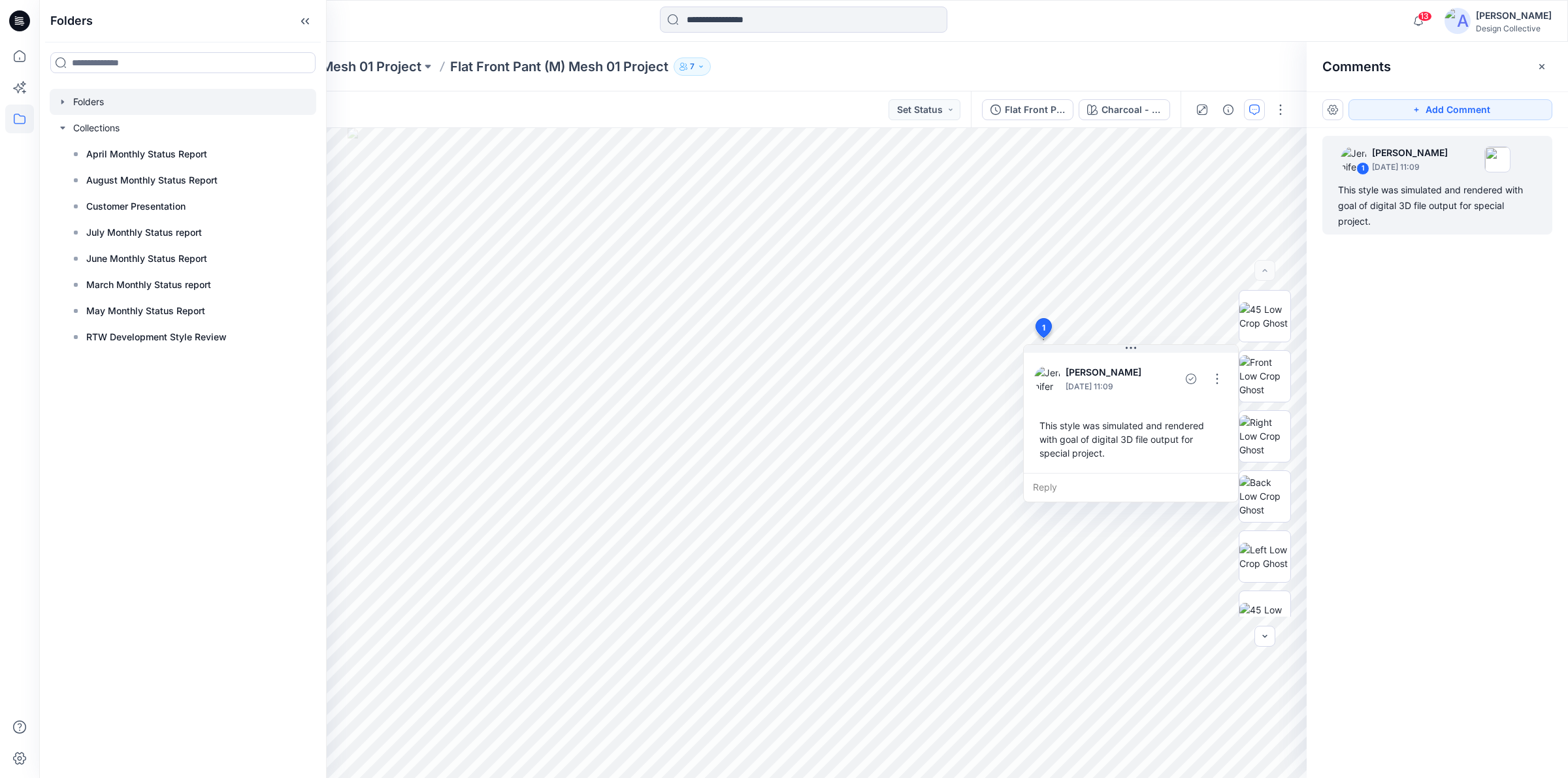
click at [63, 99] on icon "button" at bounding box center [63, 102] width 11 height 11
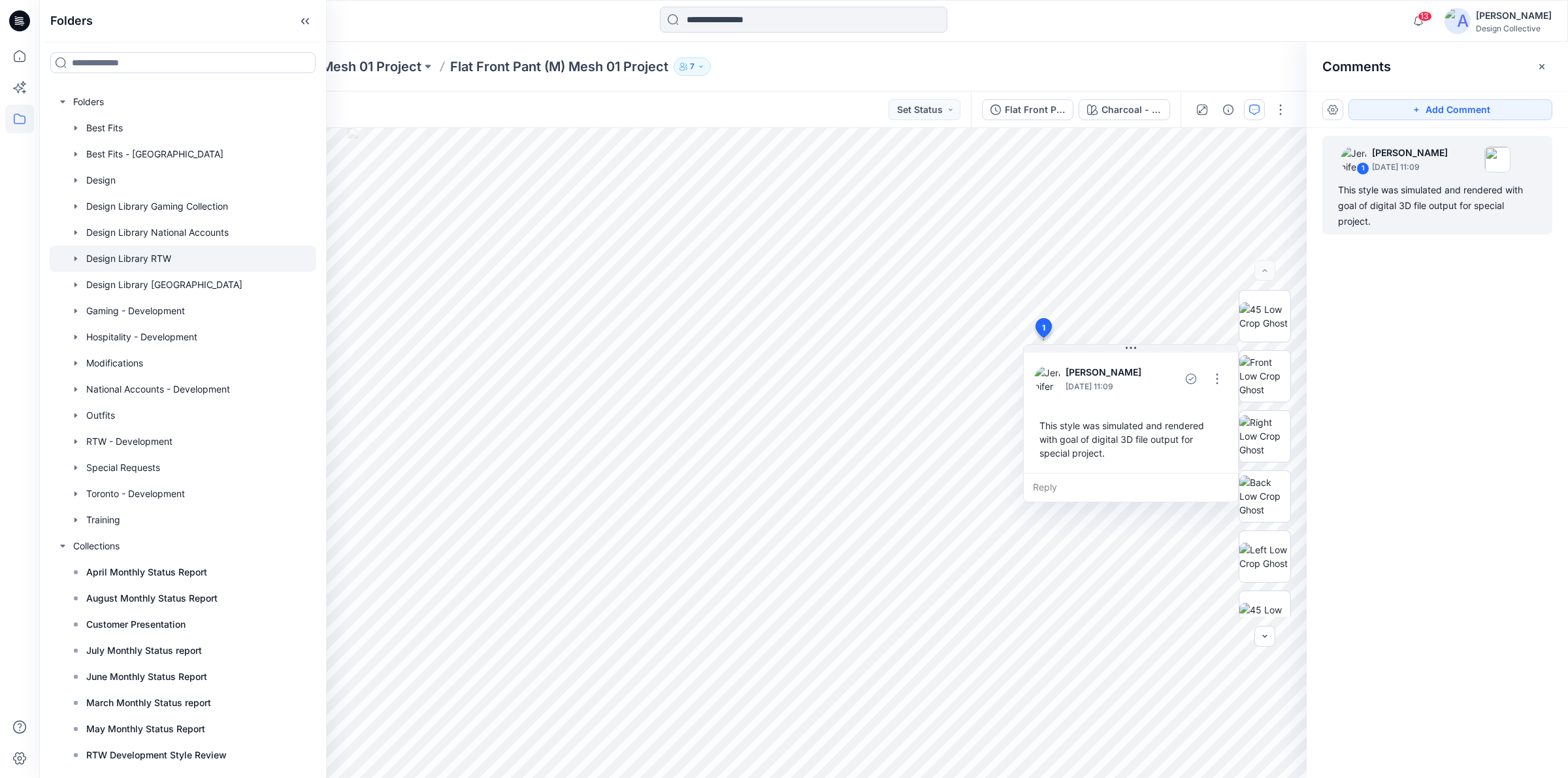
click at [81, 259] on icon "button" at bounding box center [76, 259] width 11 height 11
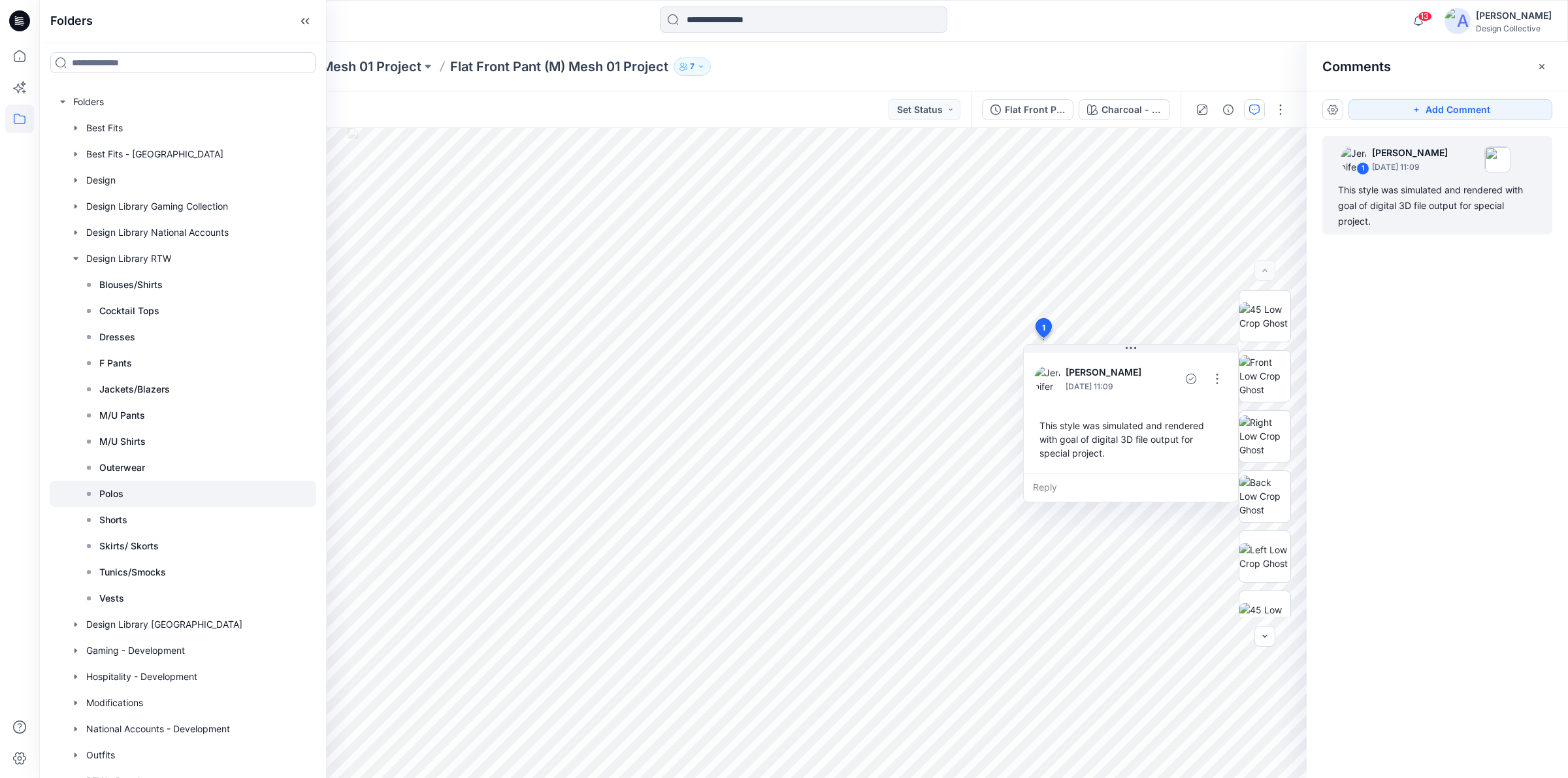
click at [119, 494] on p "Polos" at bounding box center [112, 494] width 24 height 16
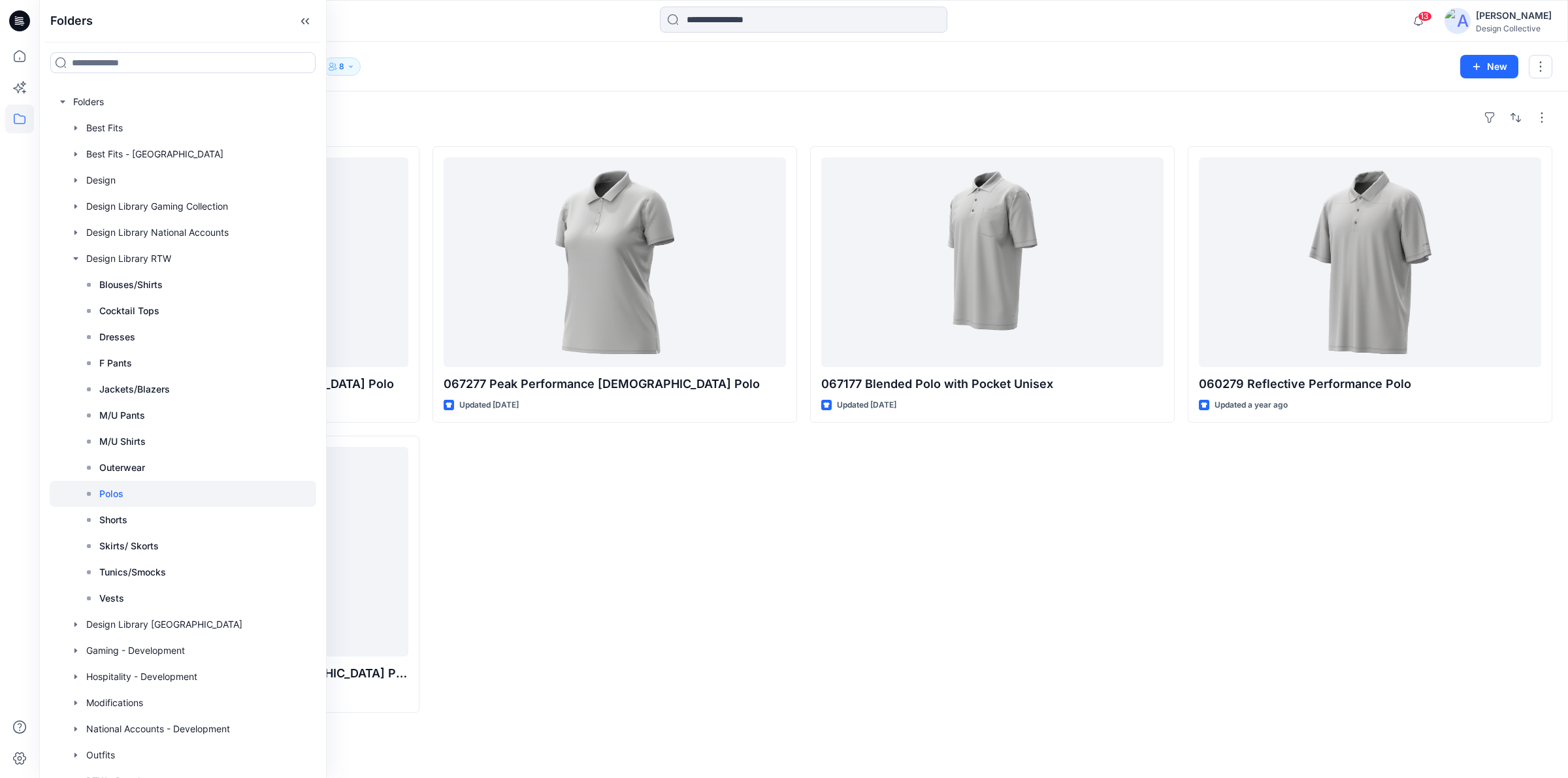
click at [771, 573] on div "067277 Peak Performance Female Polo Updated 8 months ago" at bounding box center [615, 429] width 364 height 567
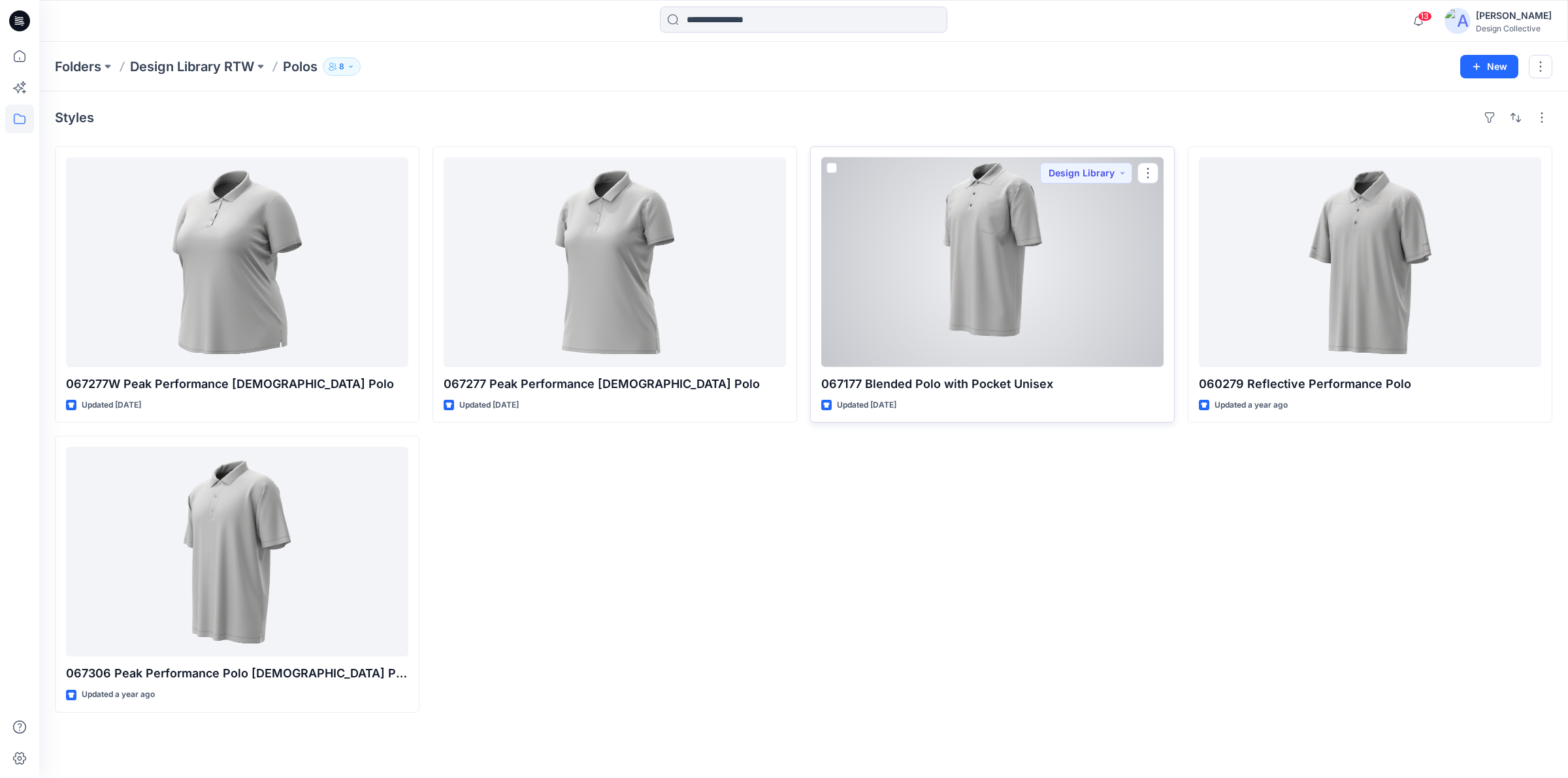
click at [933, 278] on div at bounding box center [992, 262] width 342 height 210
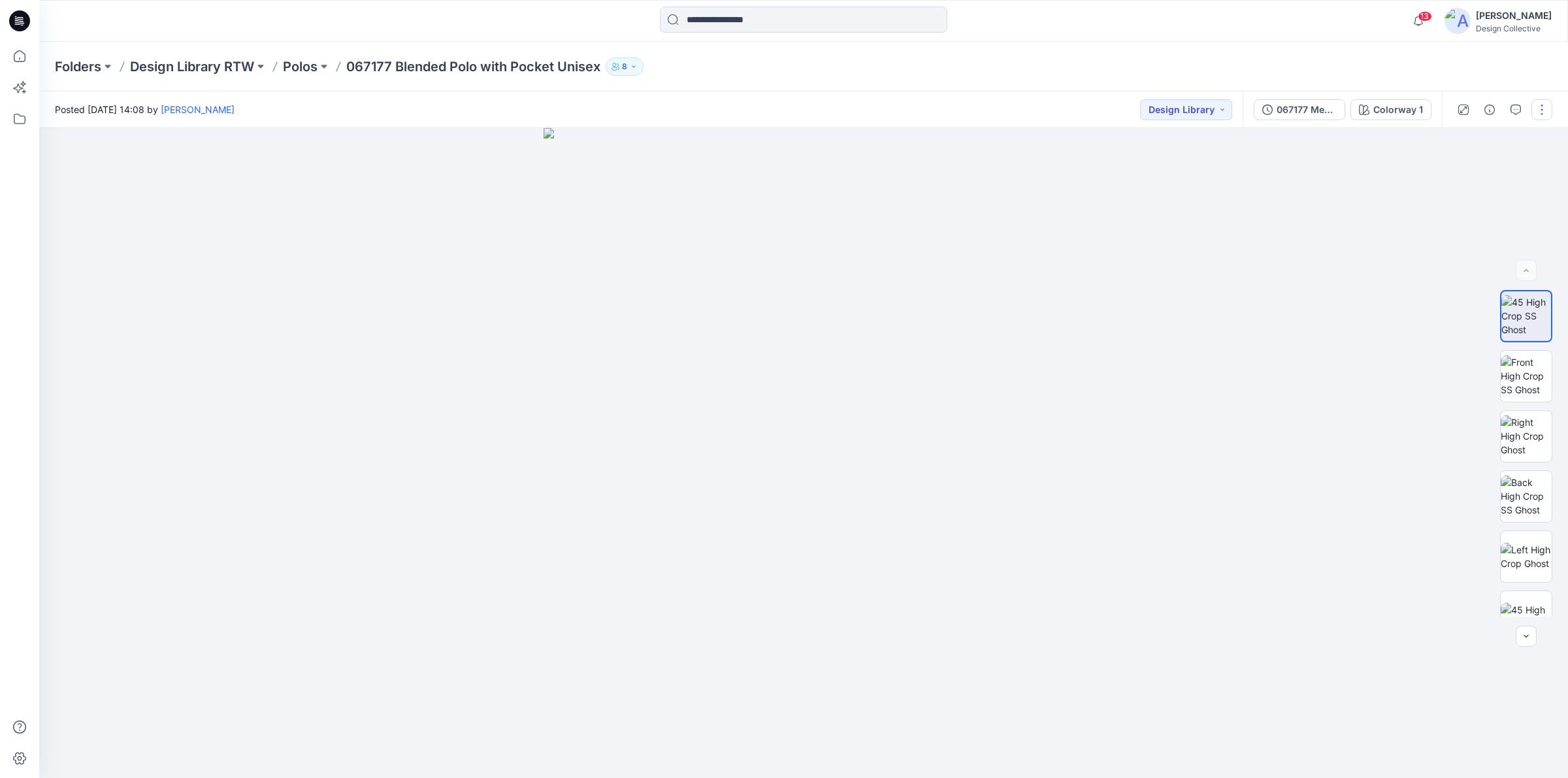
click at [1536, 108] on button "button" at bounding box center [1541, 110] width 21 height 21
click at [1458, 183] on p "Edit" at bounding box center [1458, 176] width 16 height 14
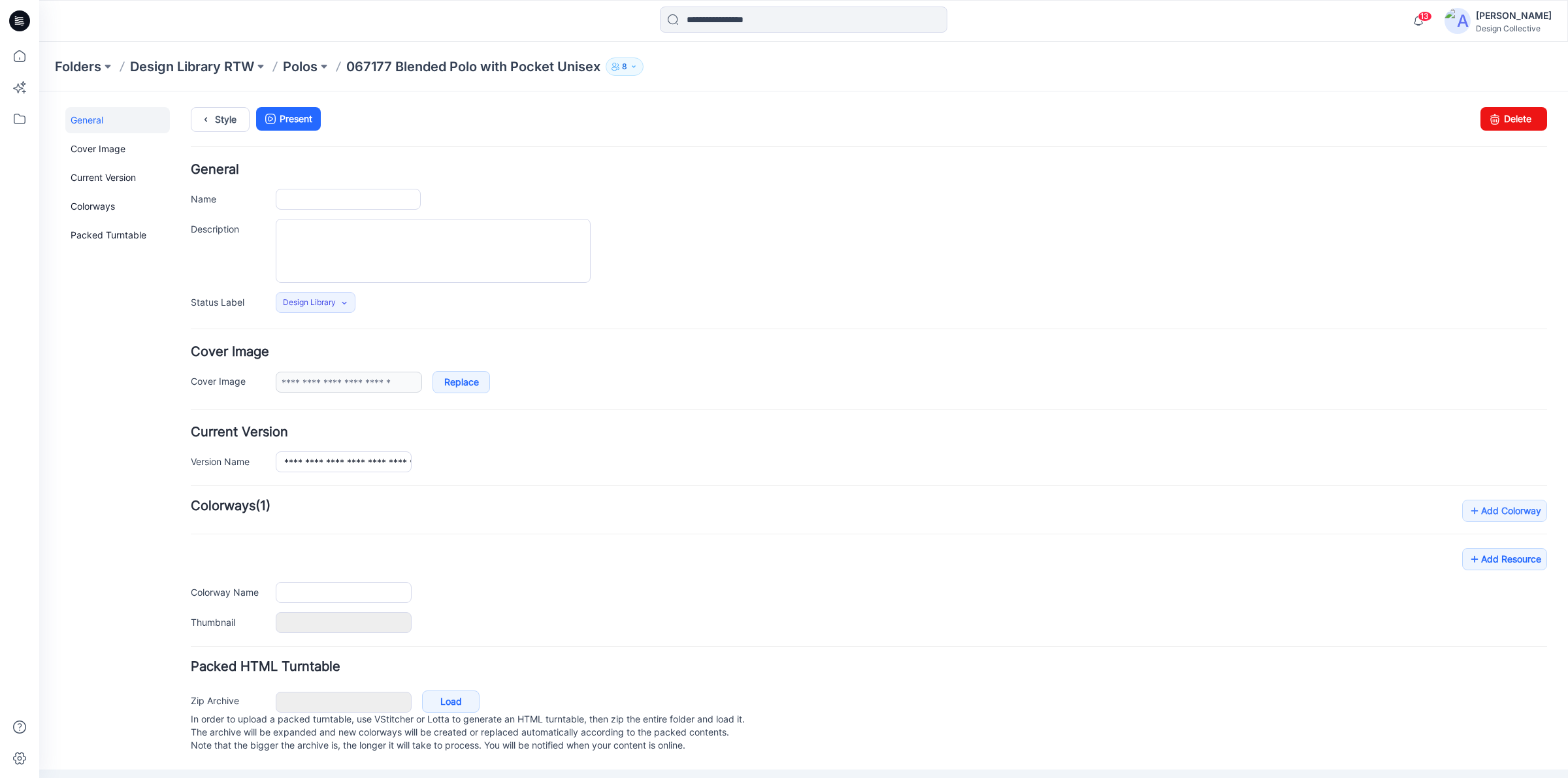
type input "**********"
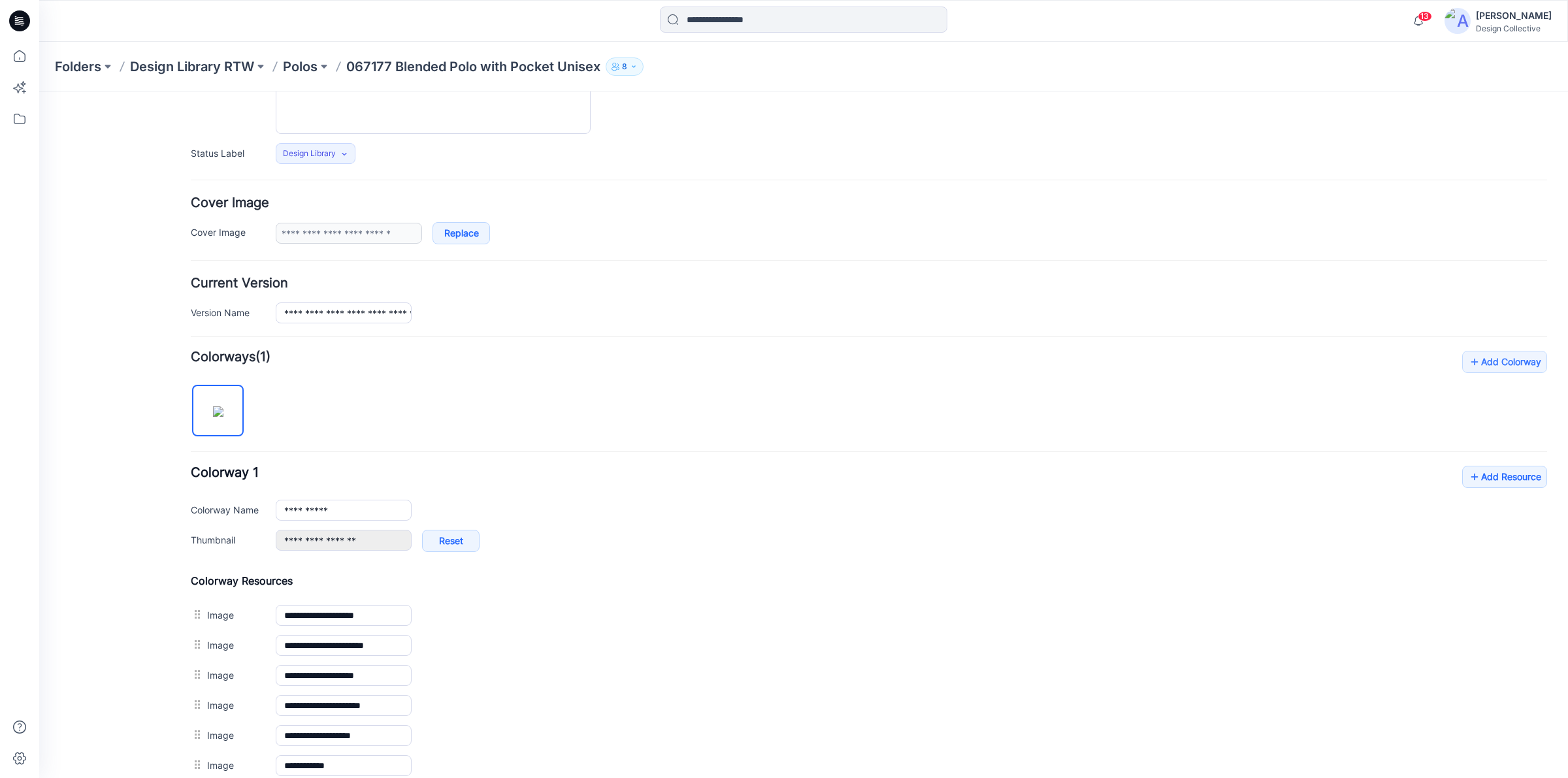
scroll to position [136, 0]
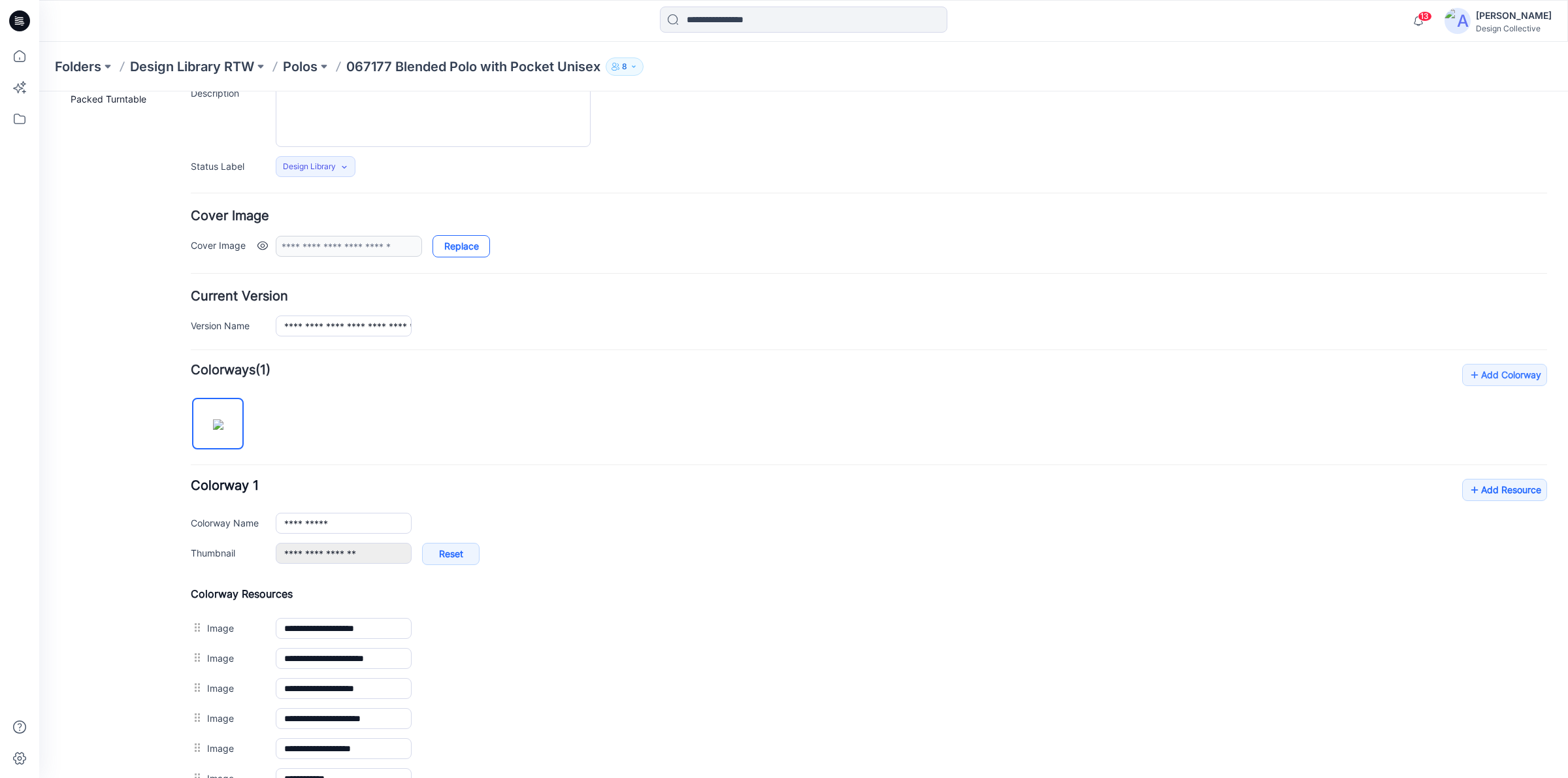
click at [454, 246] on link "Replace" at bounding box center [462, 246] width 58 height 22
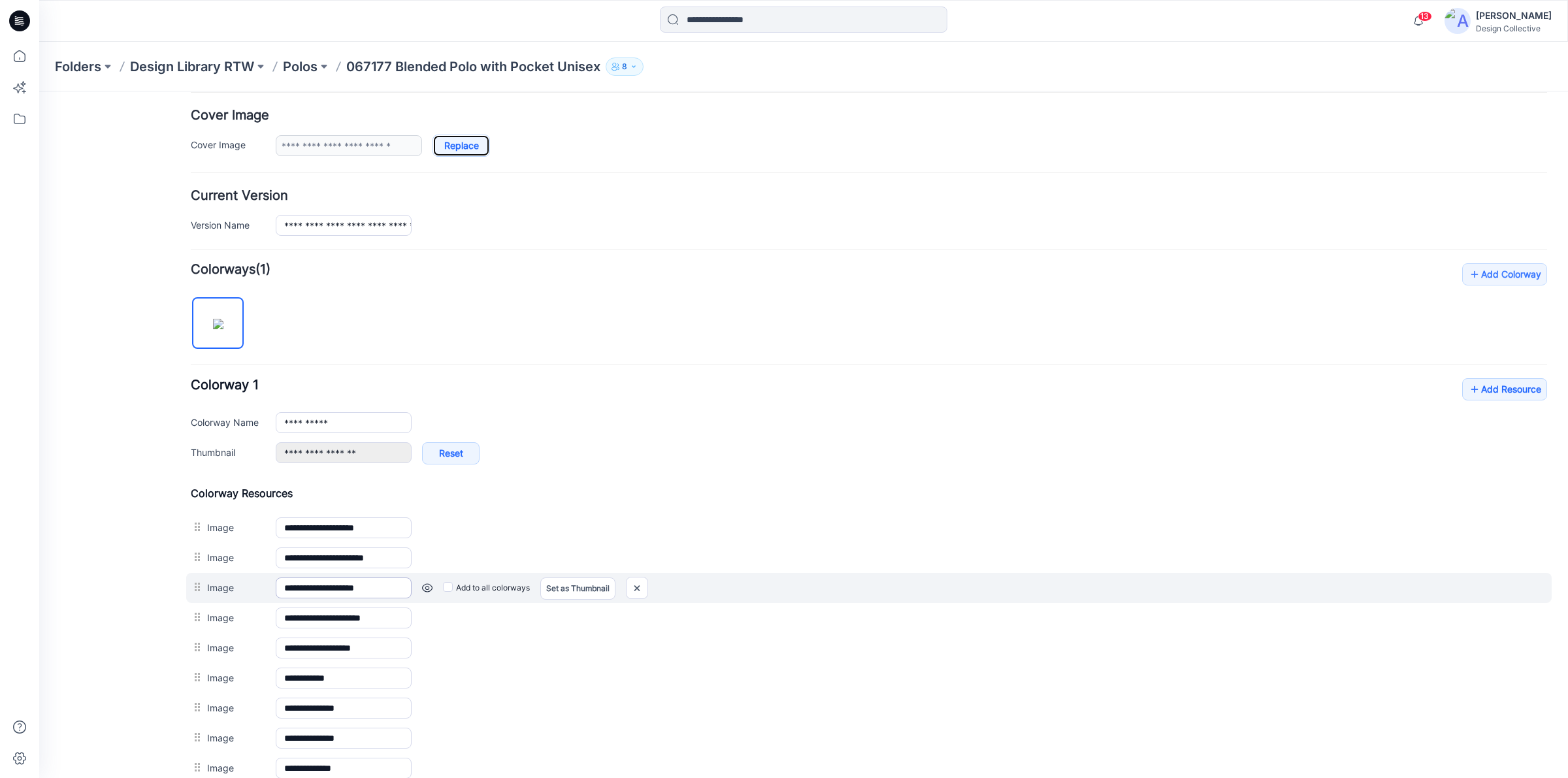
scroll to position [272, 0]
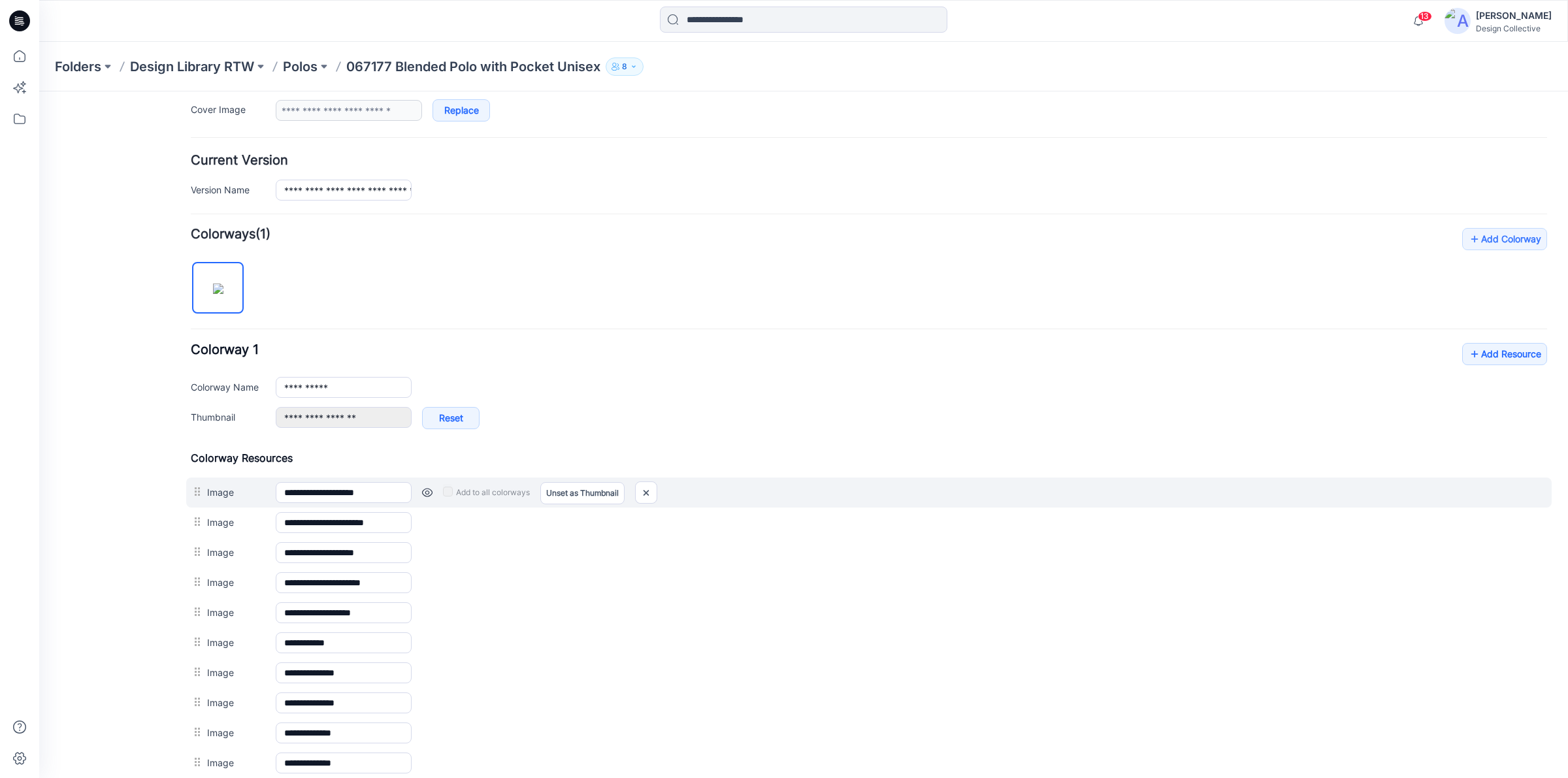
click at [737, 492] on div "Add to all colorways Set as Thumbnail Unset as Thumbnail" at bounding box center [979, 492] width 1136 height 21
click at [202, 497] on div at bounding box center [199, 492] width 16 height 20
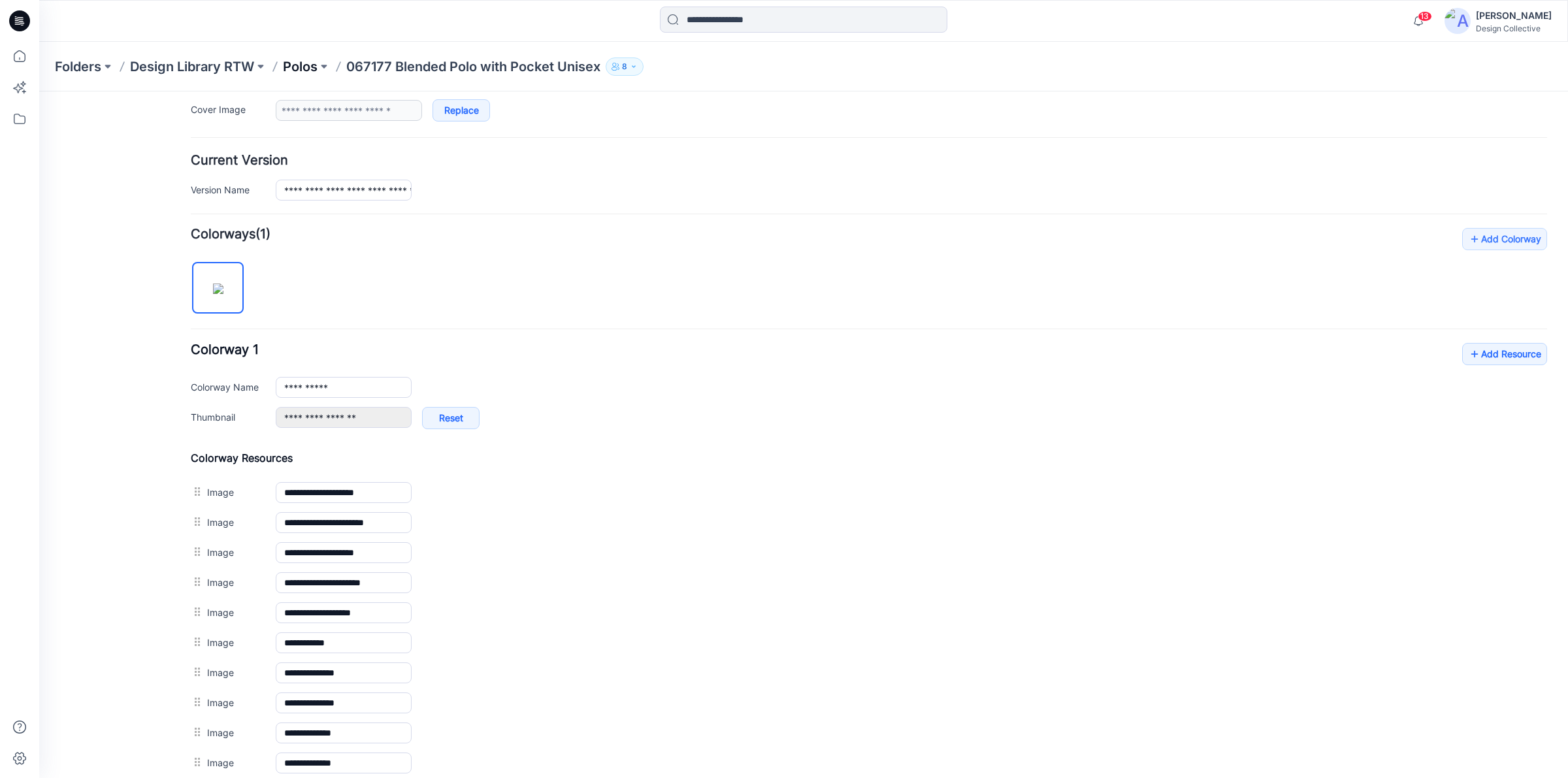
click at [299, 62] on p "Polos" at bounding box center [301, 67] width 35 height 18
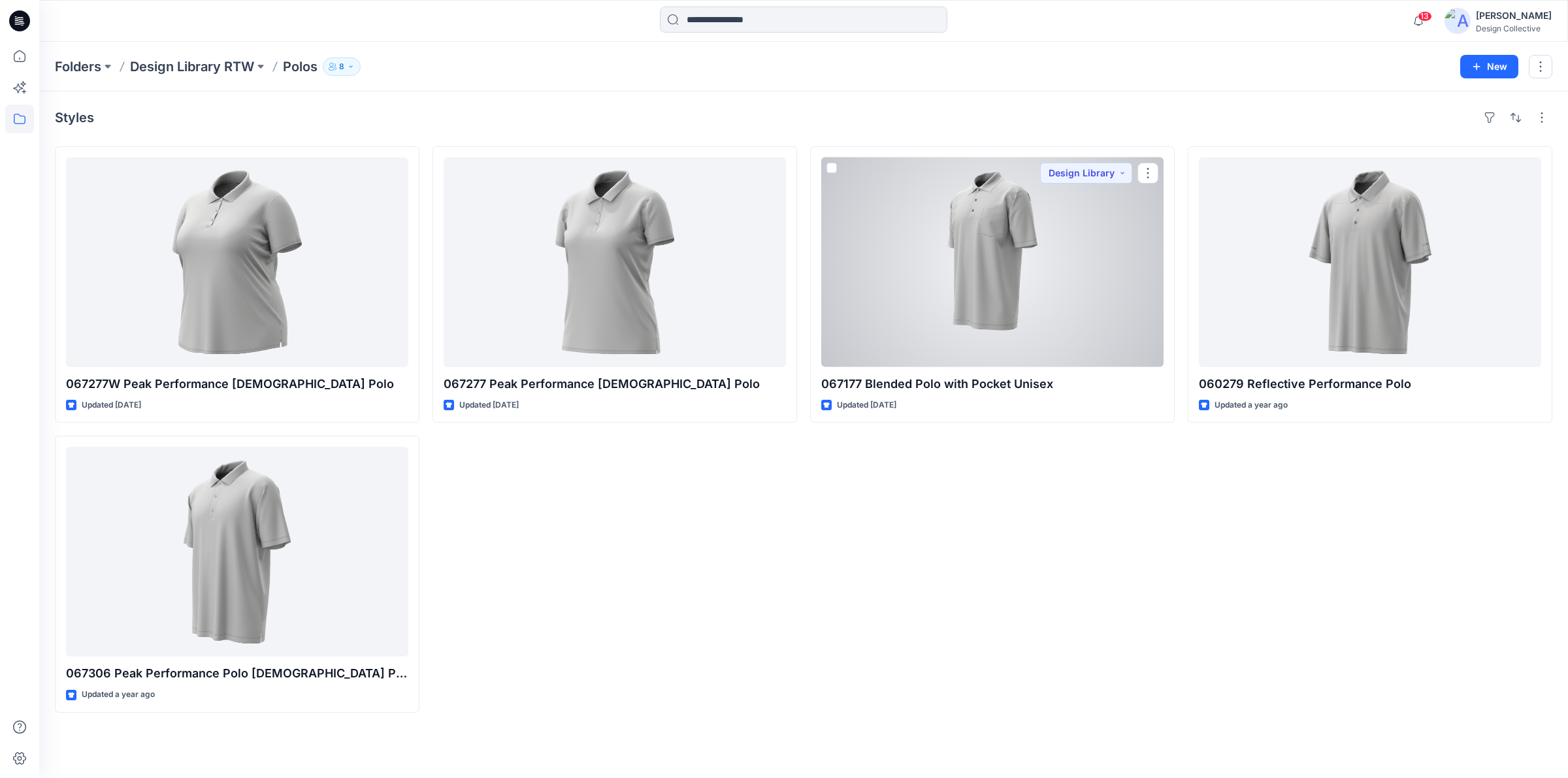
click at [977, 278] on div at bounding box center [992, 262] width 342 height 210
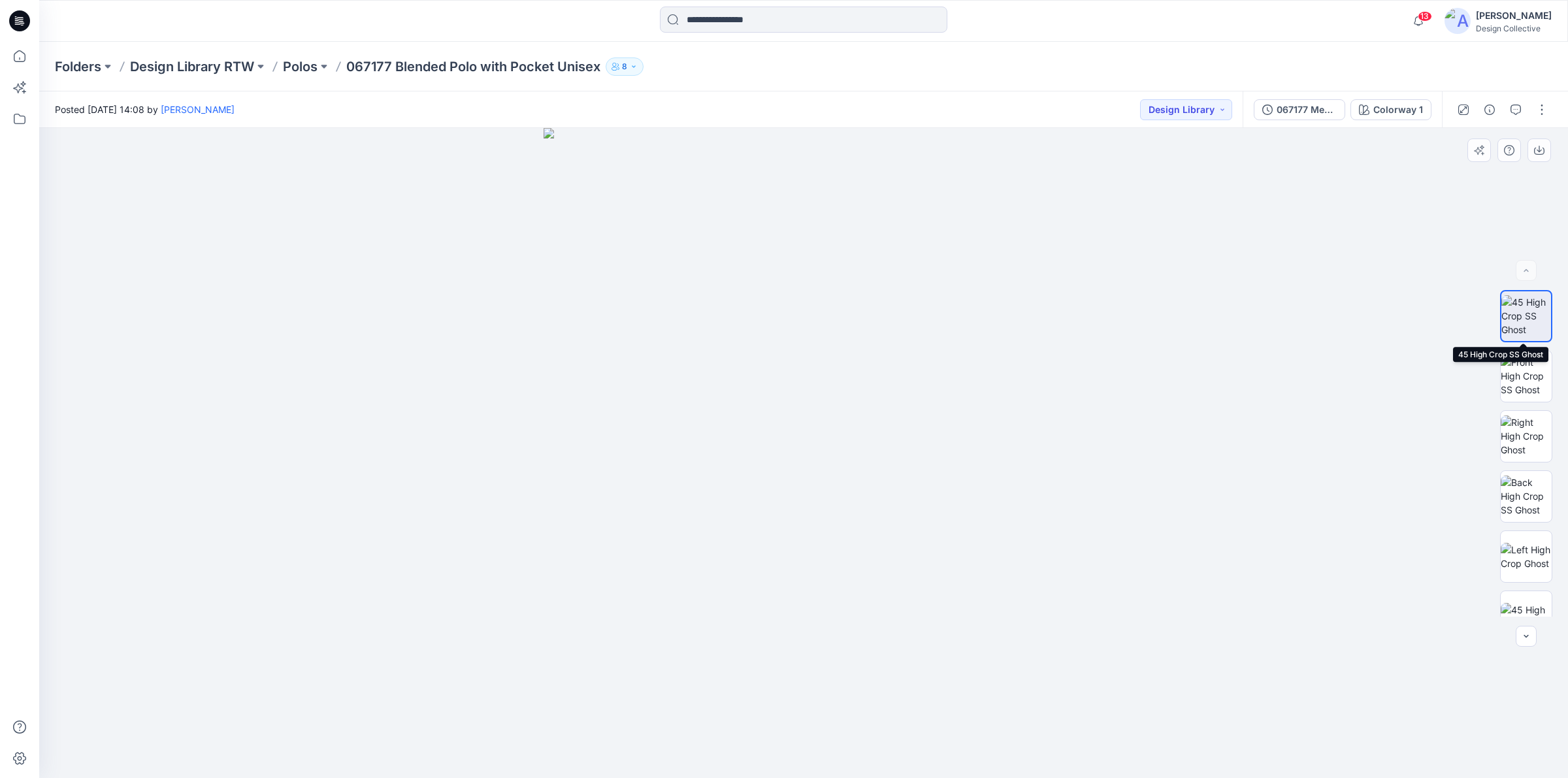
click at [1534, 320] on img at bounding box center [1525, 316] width 49 height 41
click at [1543, 152] on icon "button" at bounding box center [1539, 151] width 11 height 11
click at [1538, 118] on button "button" at bounding box center [1541, 110] width 21 height 21
click at [1469, 173] on button "Edit" at bounding box center [1487, 176] width 120 height 24
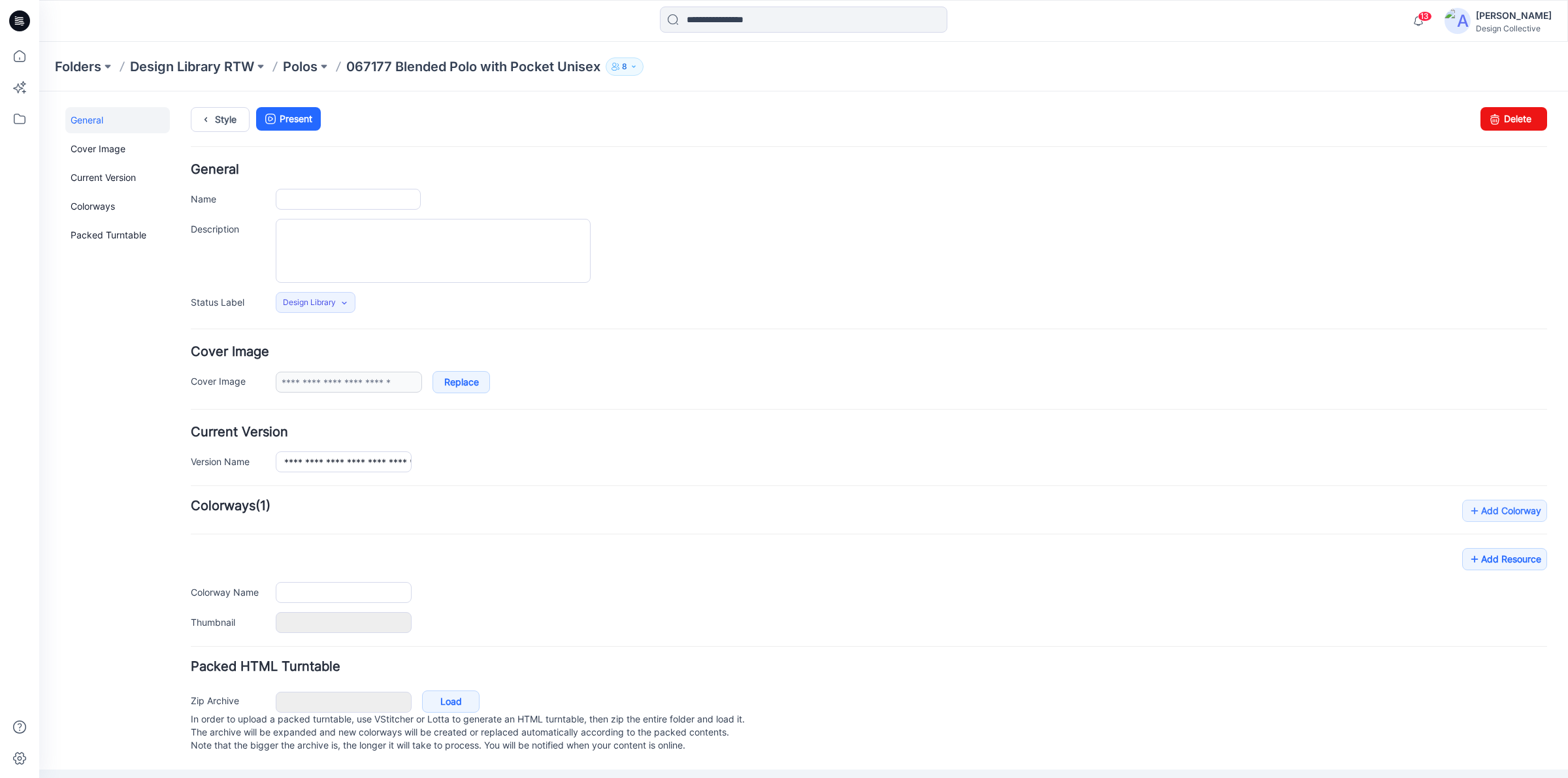
type input "**********"
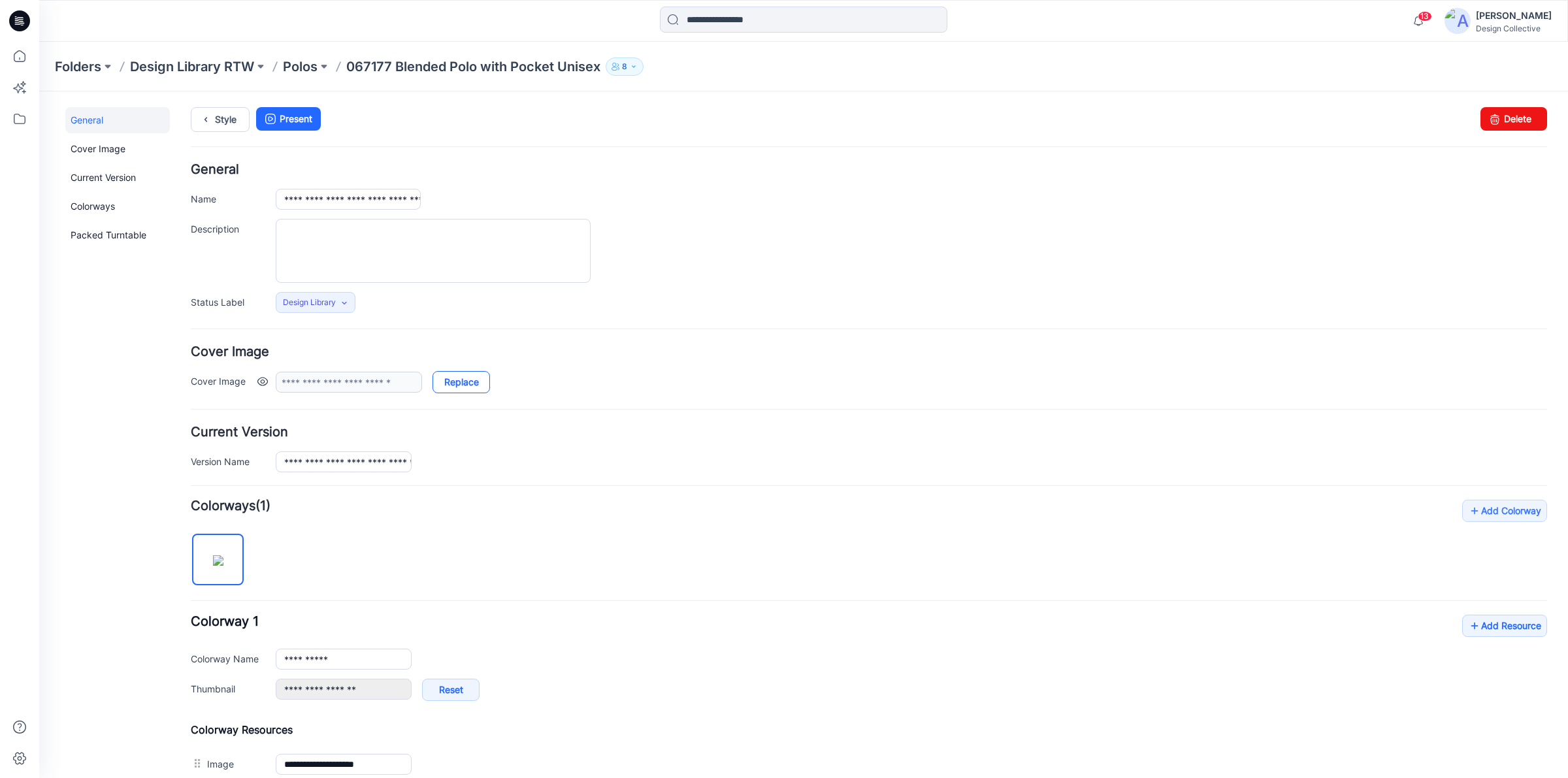
click at [450, 386] on link "Replace" at bounding box center [462, 382] width 58 height 22
type input "**********"
click at [453, 381] on link "Replace" at bounding box center [462, 382] width 58 height 22
click at [224, 122] on link "Style" at bounding box center [220, 119] width 59 height 25
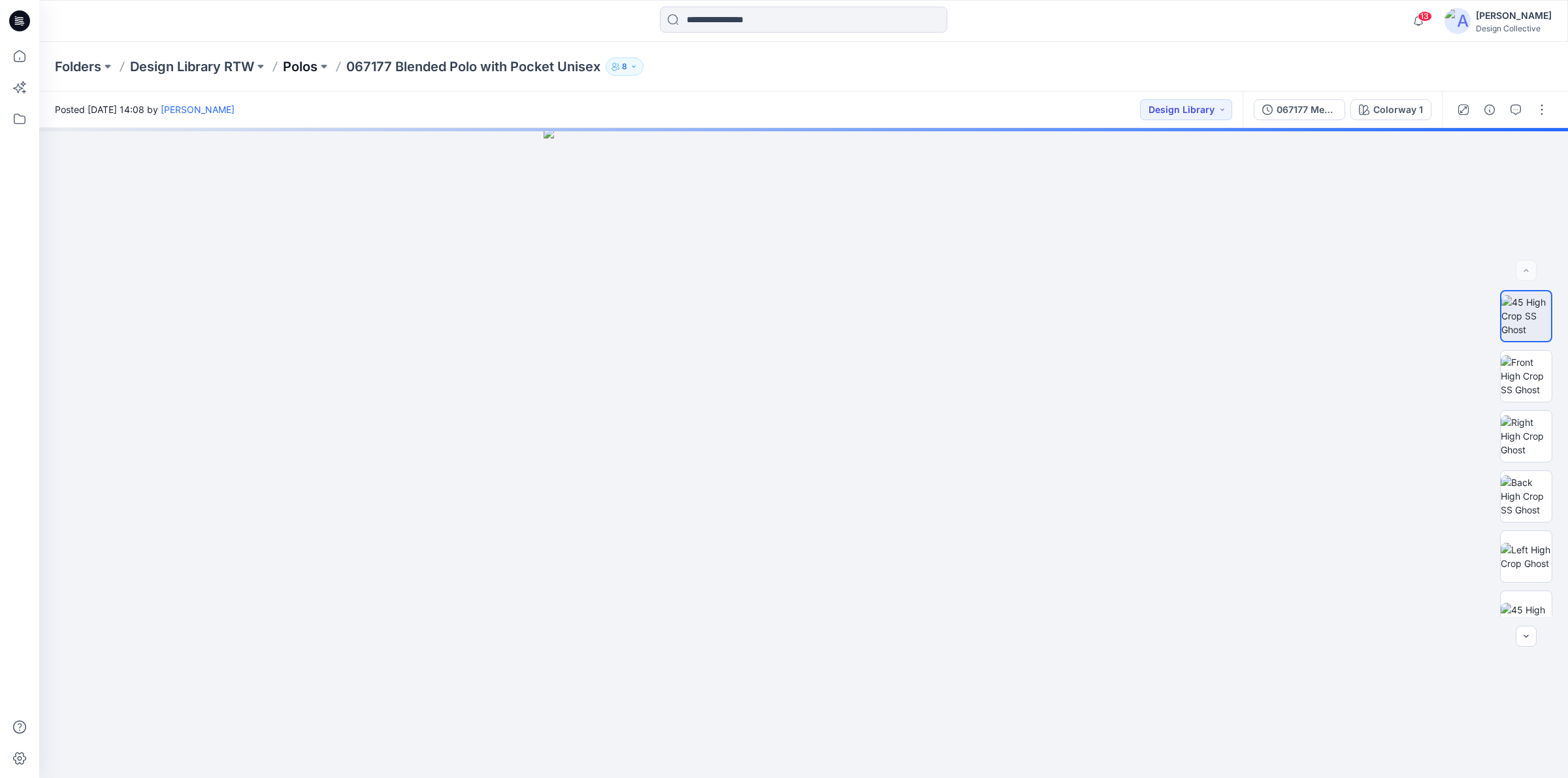
click at [307, 70] on p "Polos" at bounding box center [301, 67] width 35 height 18
